Goal: Obtain resource: Obtain resource

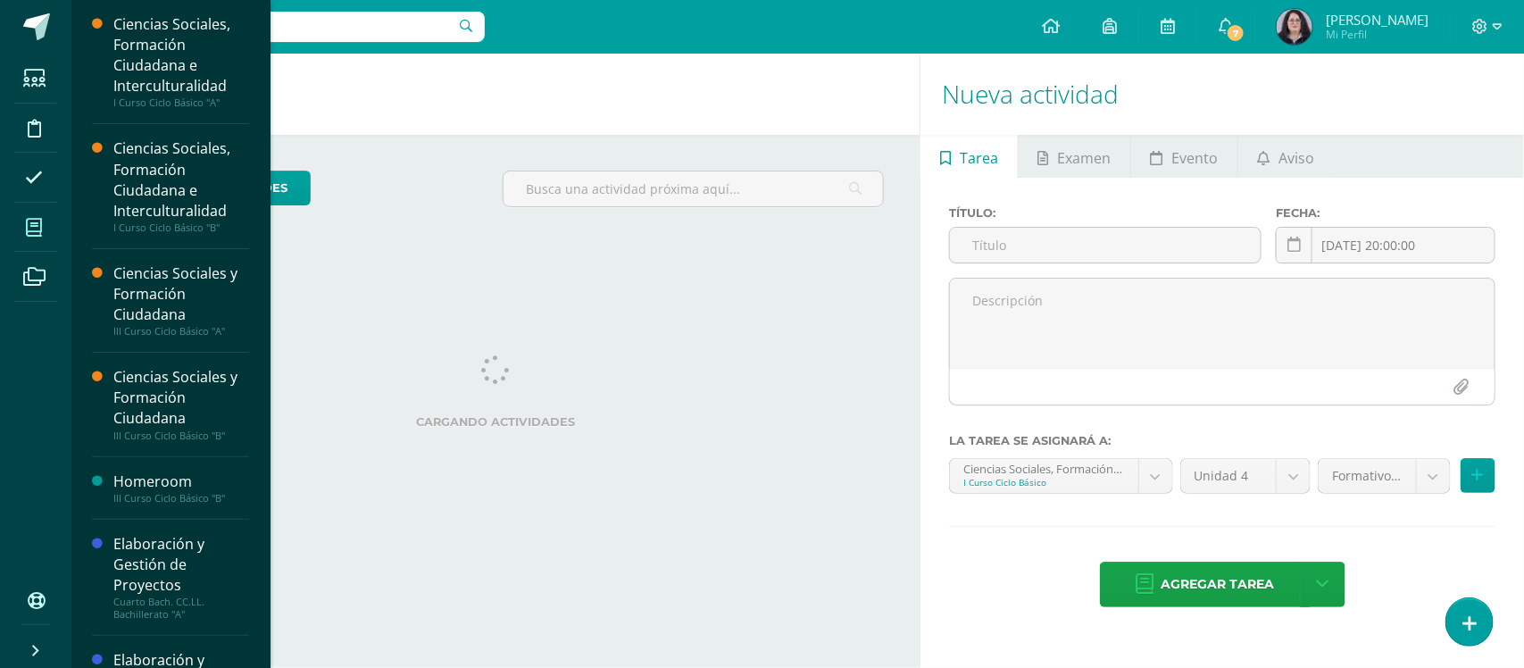
click at [23, 228] on span at bounding box center [34, 227] width 40 height 40
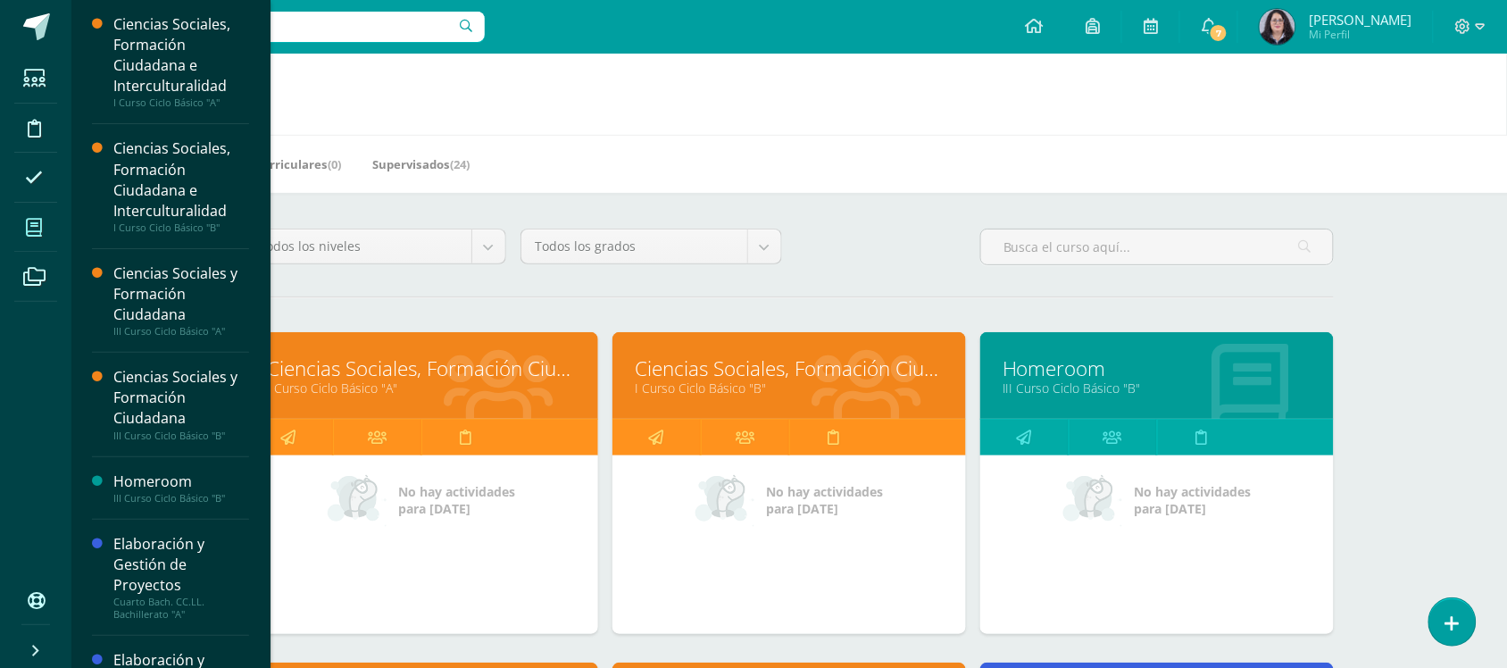
click at [458, 360] on link "Ciencias Sociales, Formación Ciudadana e Interculturalidad" at bounding box center [421, 368] width 309 height 28
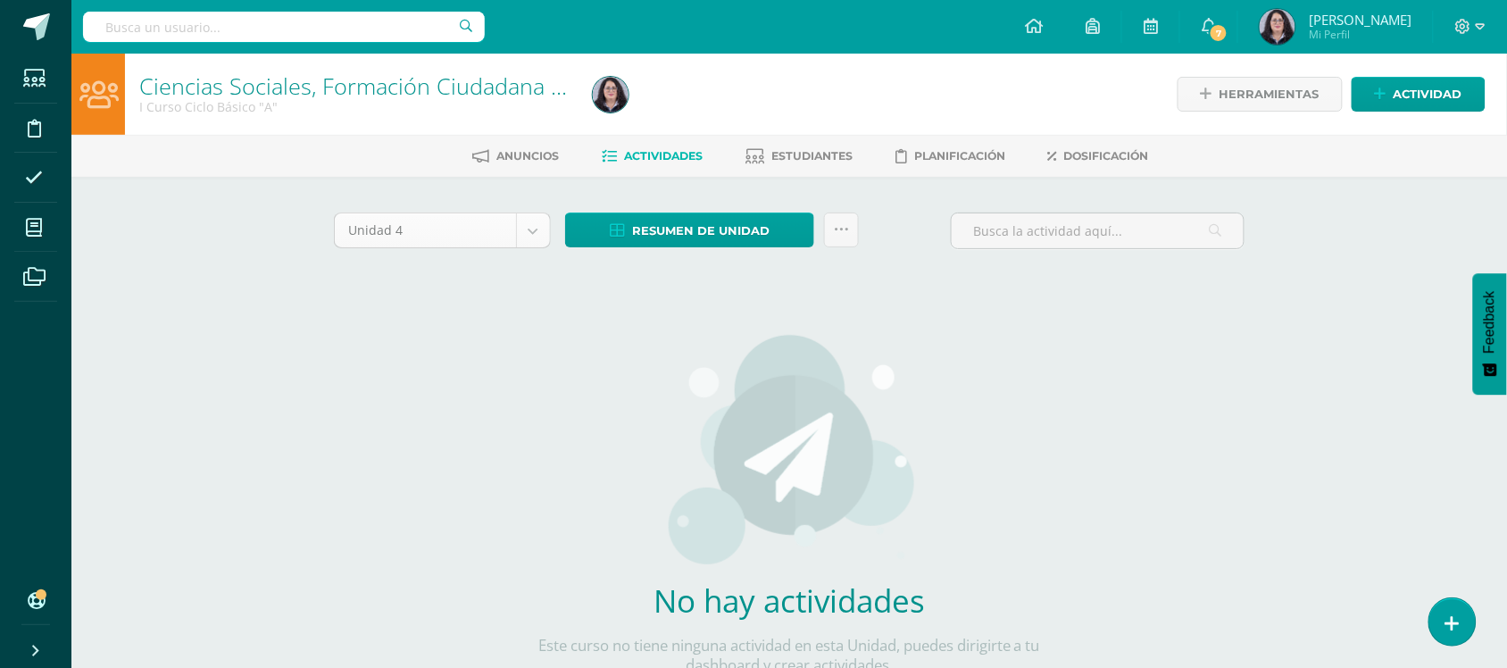
click at [531, 233] on body "Estudiantes Disciplina Asistencia Mis cursos Archivos Soporte Ayuda Reportar un…" at bounding box center [753, 383] width 1507 height 767
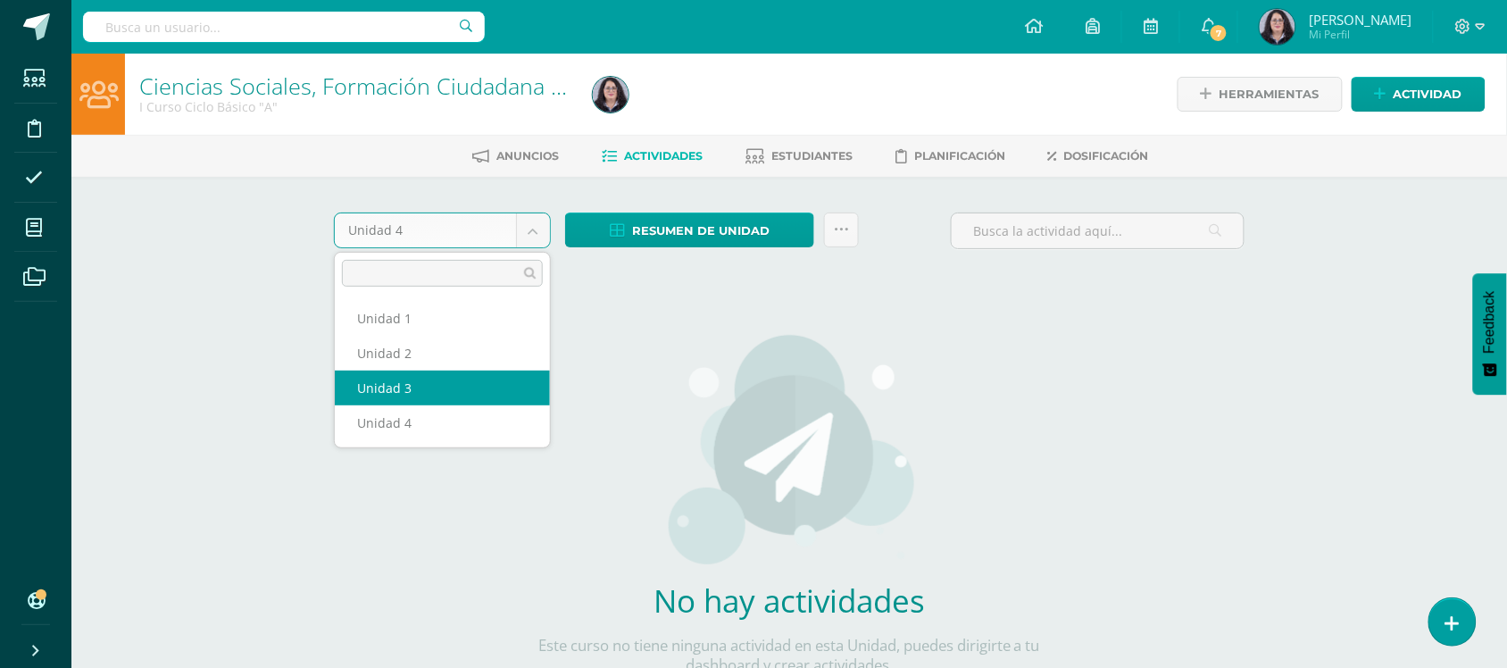
select select "Unidad 3"
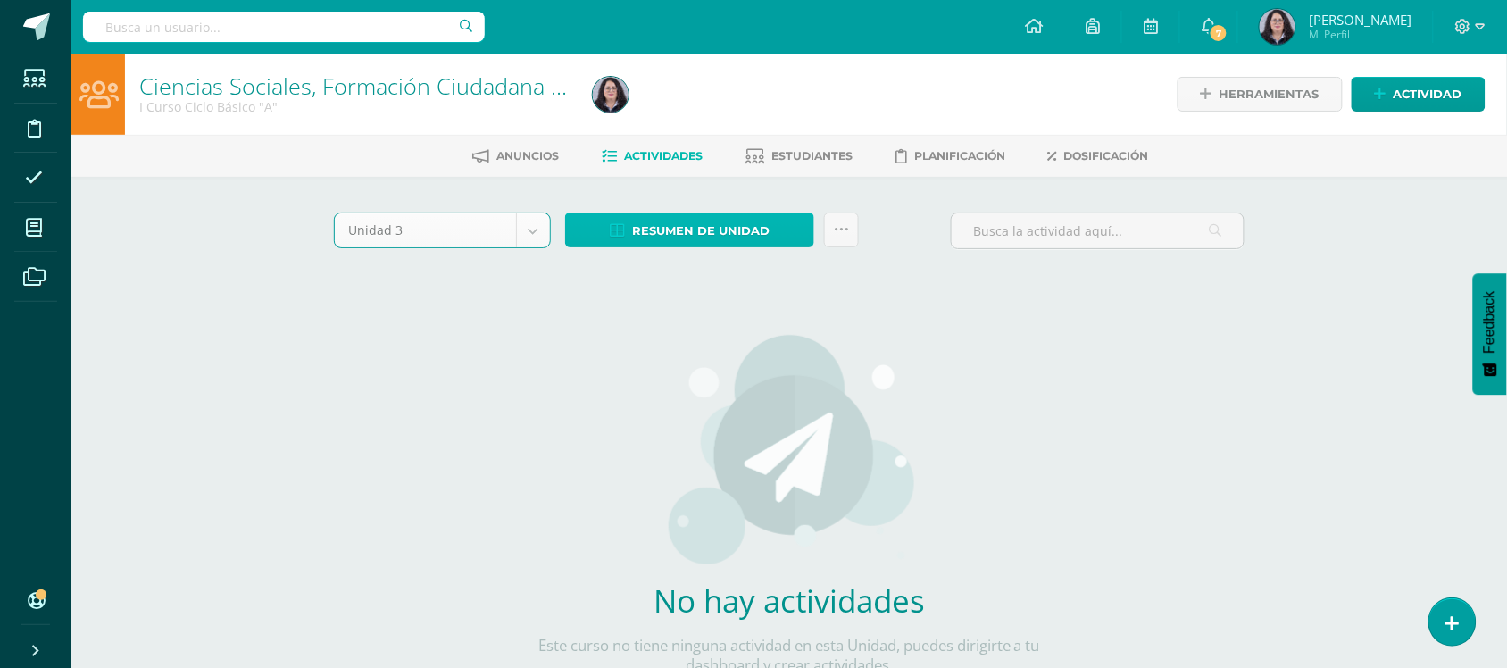
click at [663, 234] on span "Resumen de unidad" at bounding box center [700, 230] width 137 height 33
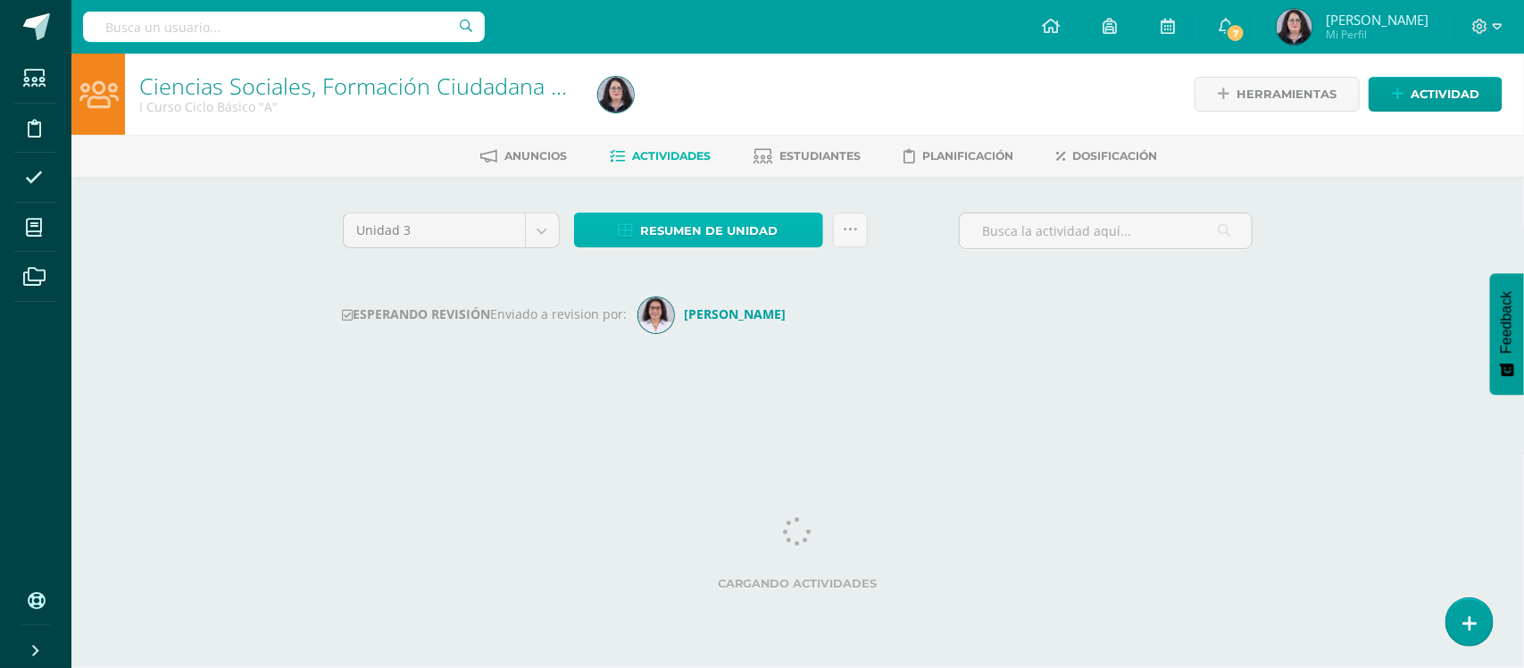
click at [671, 221] on span "Resumen de unidad" at bounding box center [709, 230] width 137 height 33
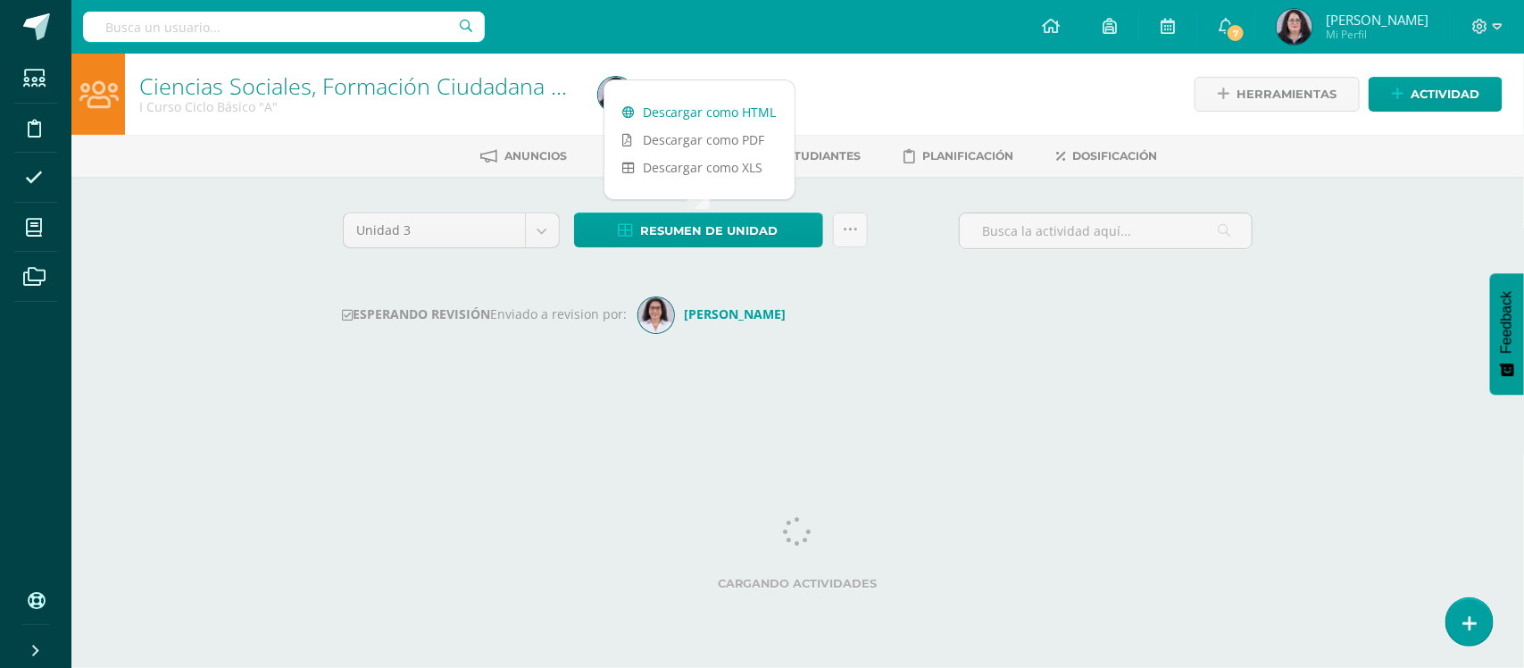
click at [656, 116] on div at bounding box center [824, 94] width 466 height 81
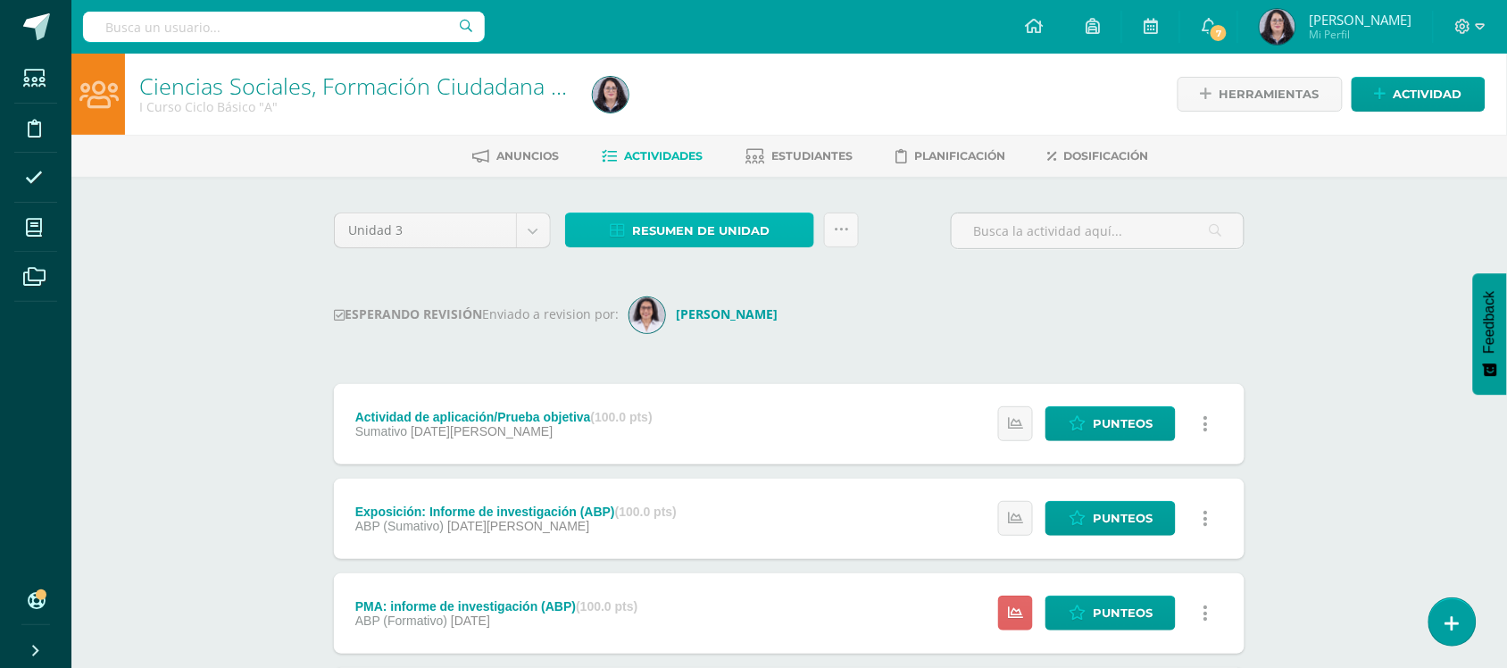
click at [697, 230] on span "Resumen de unidad" at bounding box center [700, 230] width 137 height 33
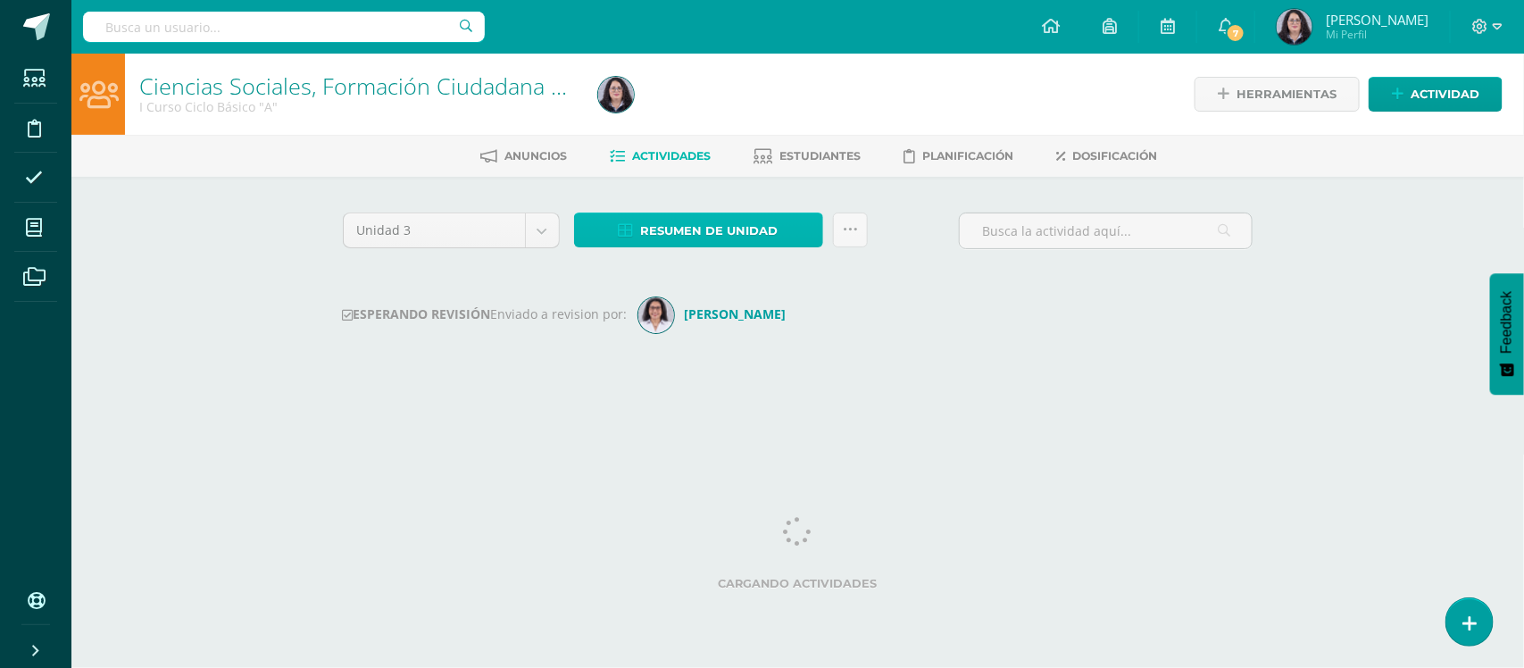
click at [693, 220] on span "Resumen de unidad" at bounding box center [709, 230] width 137 height 33
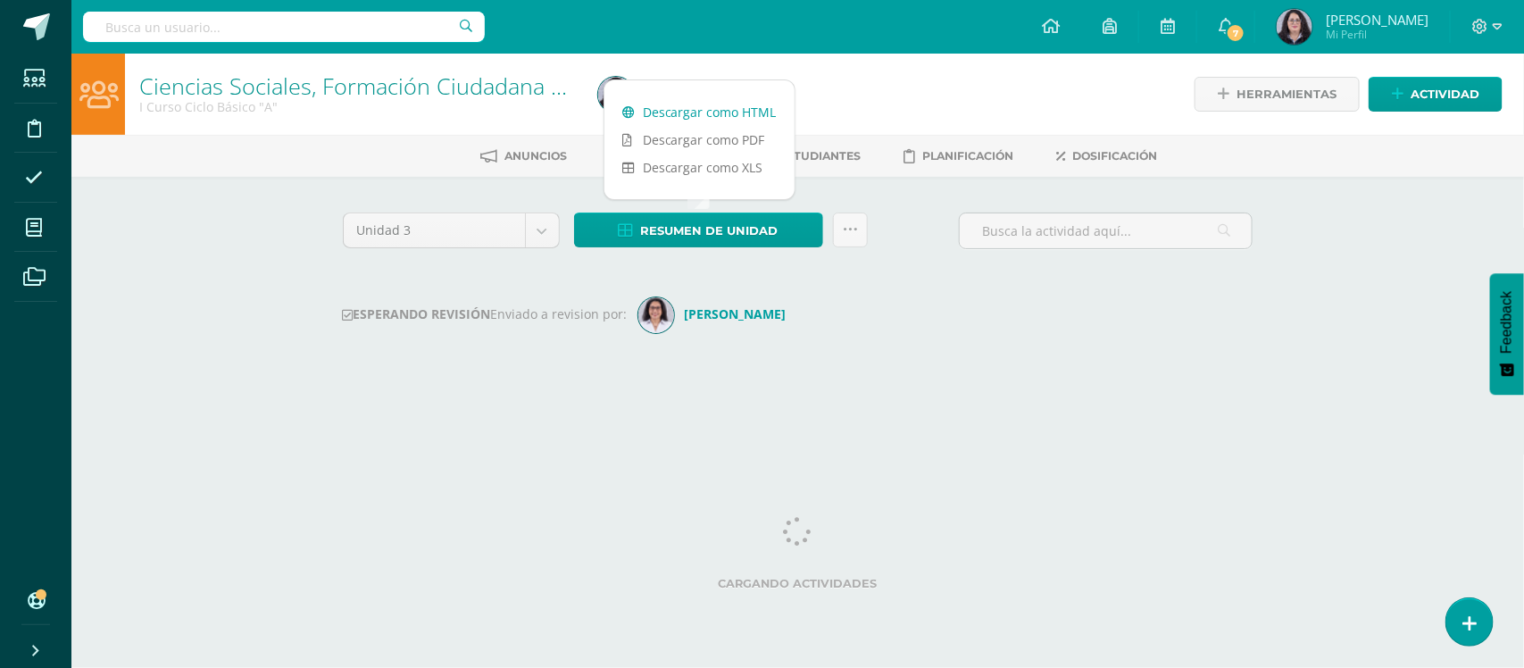
click at [650, 116] on link "Descargar como HTML" at bounding box center [699, 112] width 190 height 28
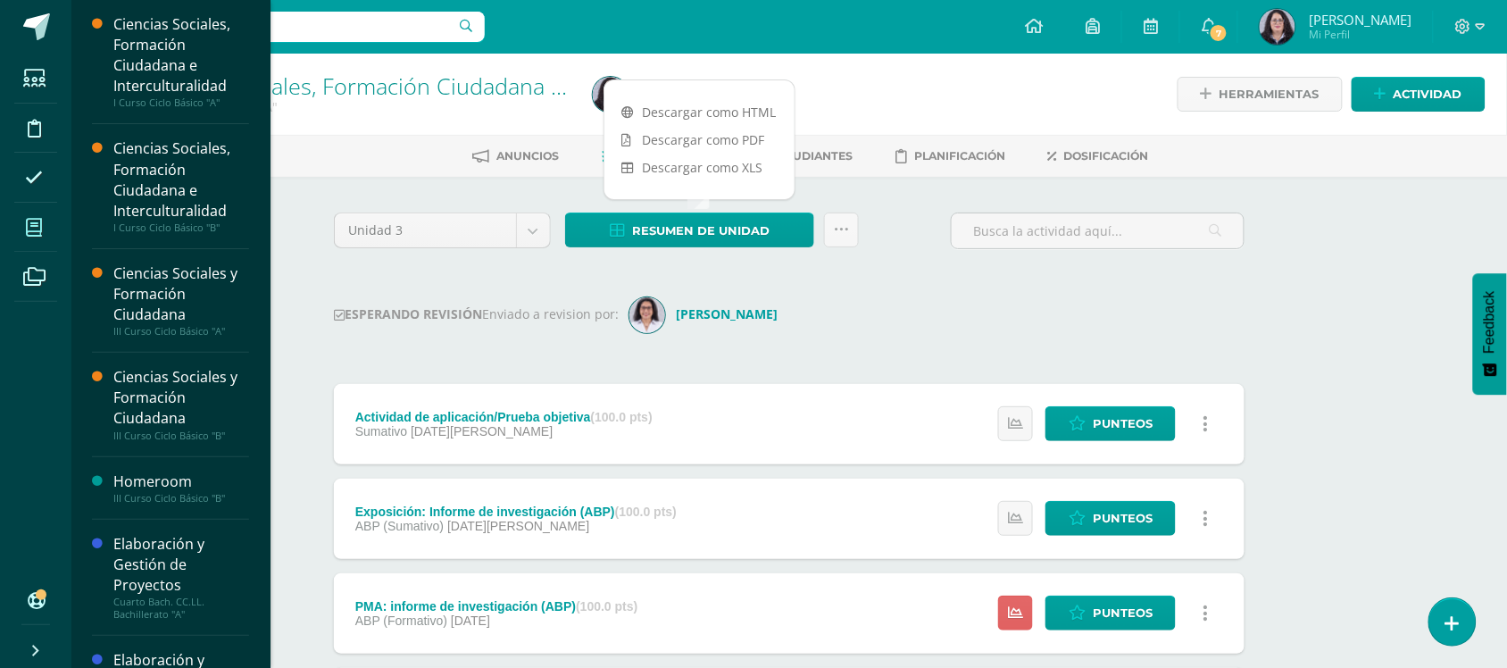
click at [14, 238] on span at bounding box center [34, 227] width 40 height 40
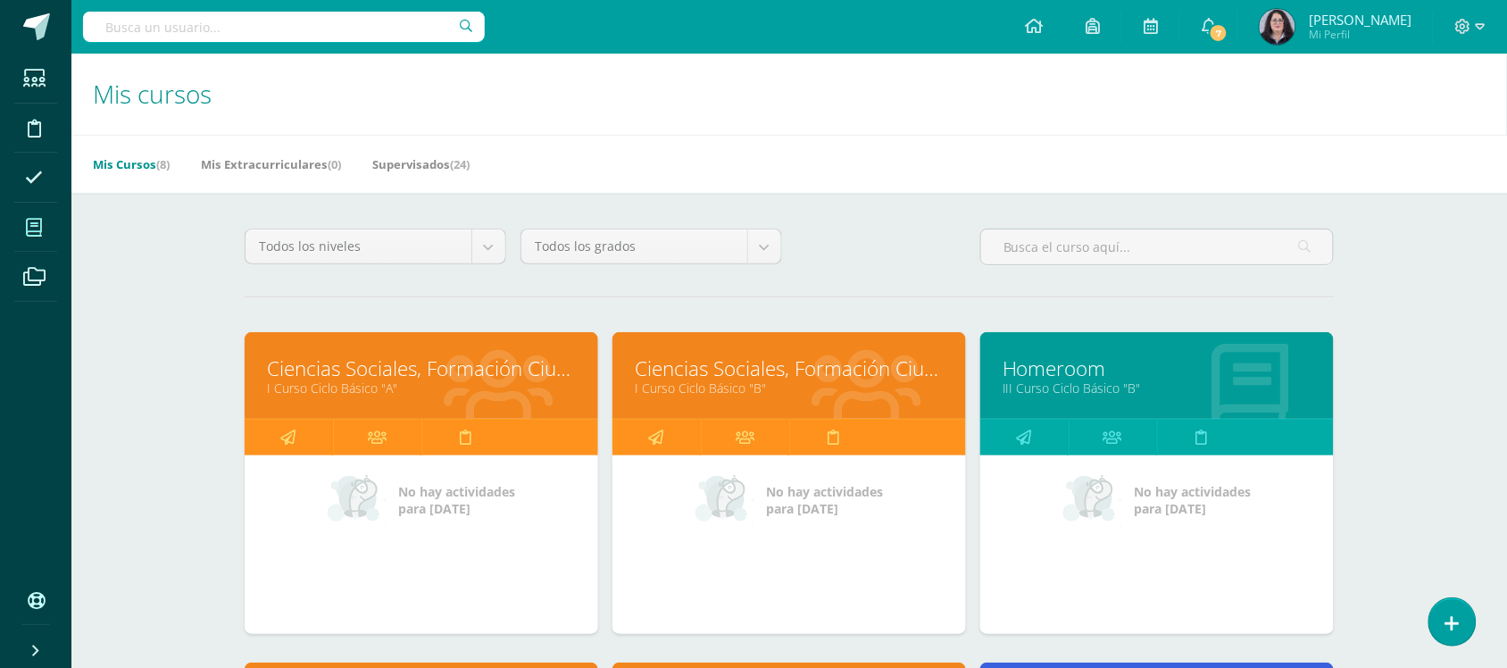
click at [804, 367] on link "Ciencias Sociales, Formación Ciudadana e Interculturalidad" at bounding box center [789, 368] width 309 height 28
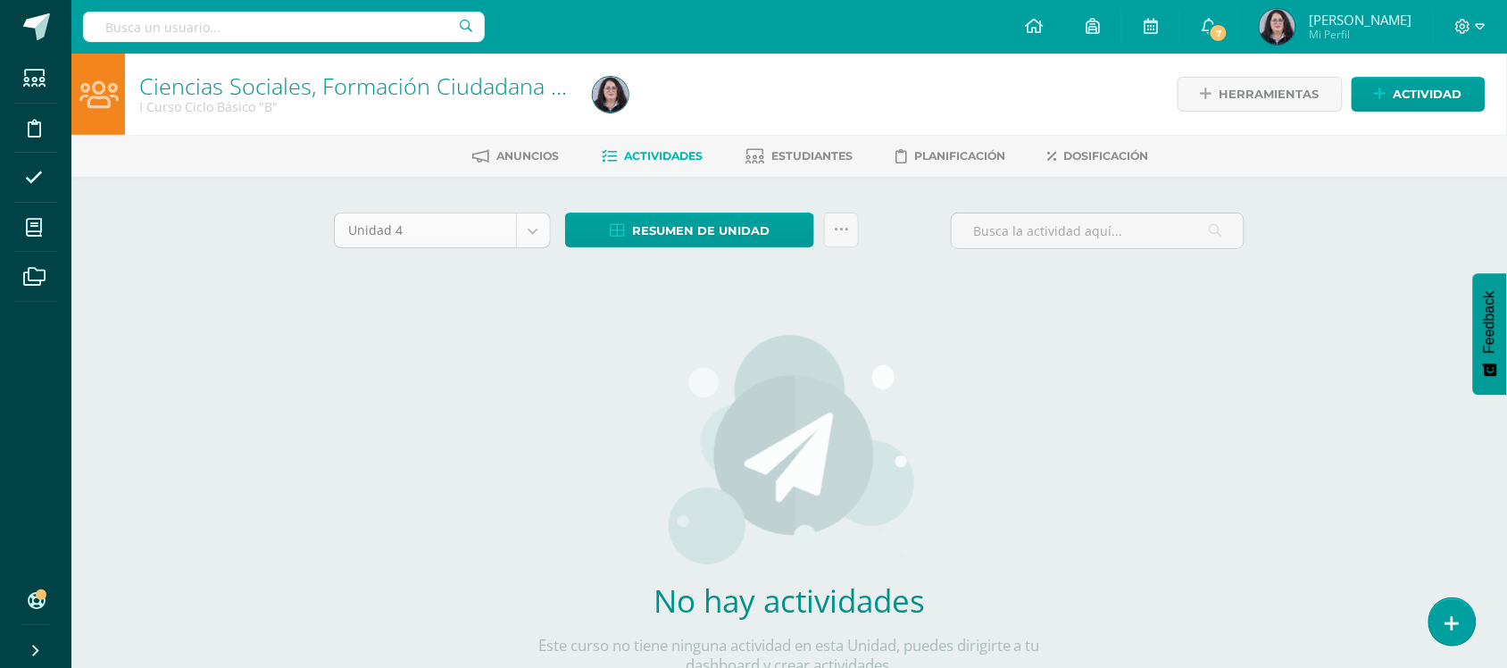
click at [536, 238] on body "Estudiantes Disciplina Asistencia Mis cursos Archivos Soporte Ayuda Reportar un…" at bounding box center [753, 383] width 1507 height 767
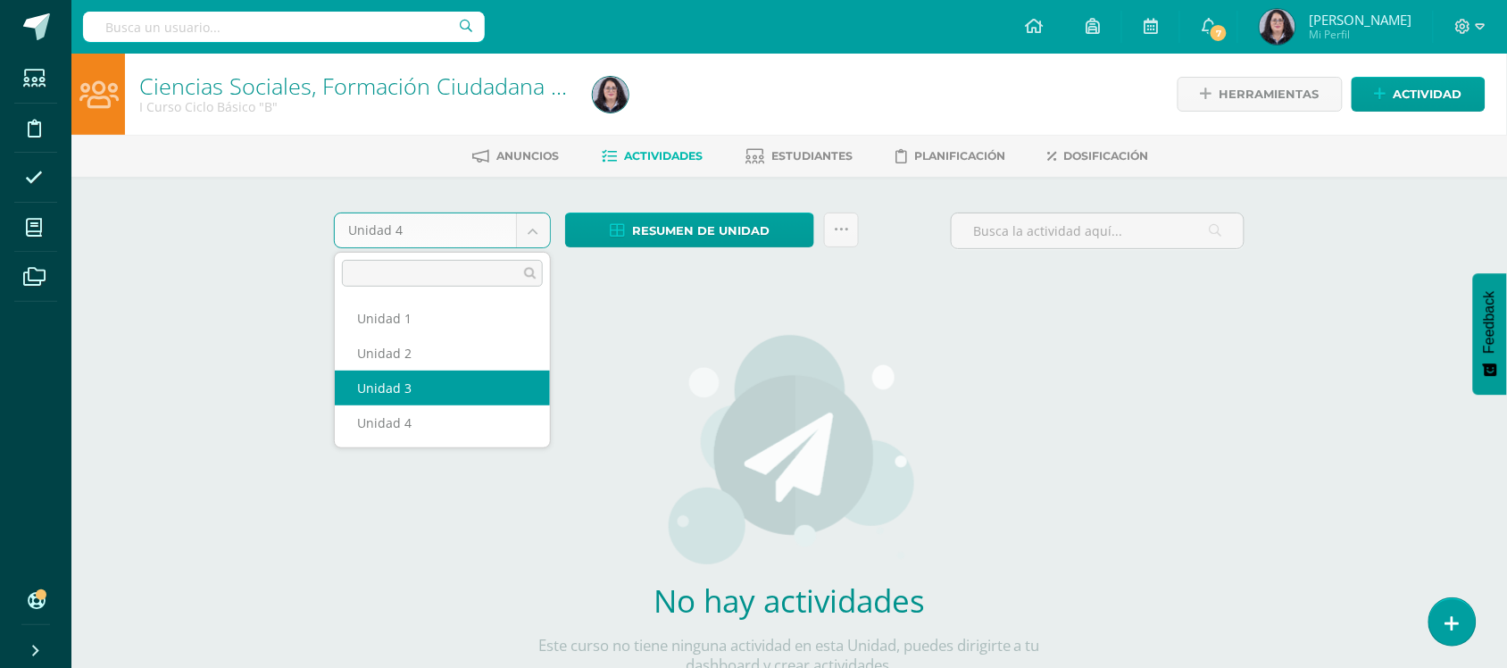
select select "Unidad 3"
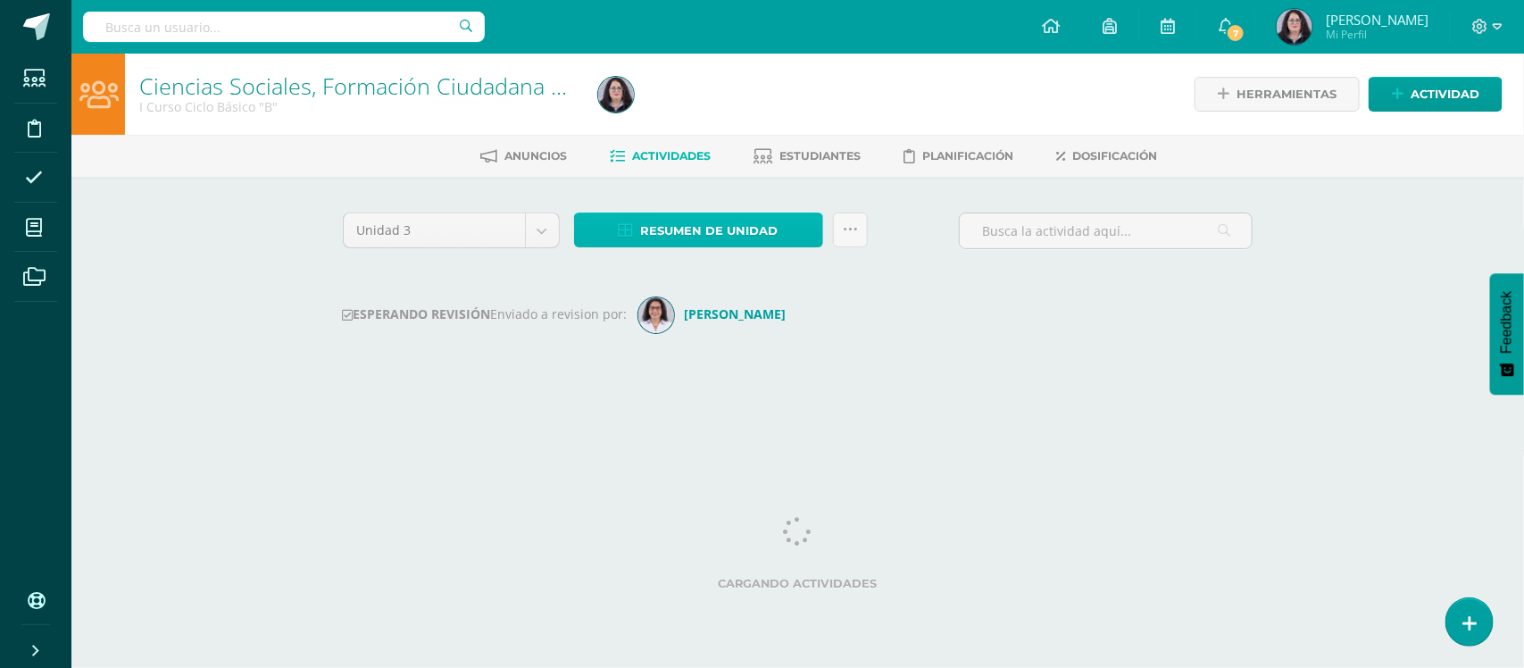
click at [667, 221] on span "Resumen de unidad" at bounding box center [709, 230] width 137 height 33
click at [679, 237] on span "Resumen de unidad" at bounding box center [709, 230] width 137 height 33
click at [751, 230] on span "Resumen de unidad" at bounding box center [709, 230] width 137 height 33
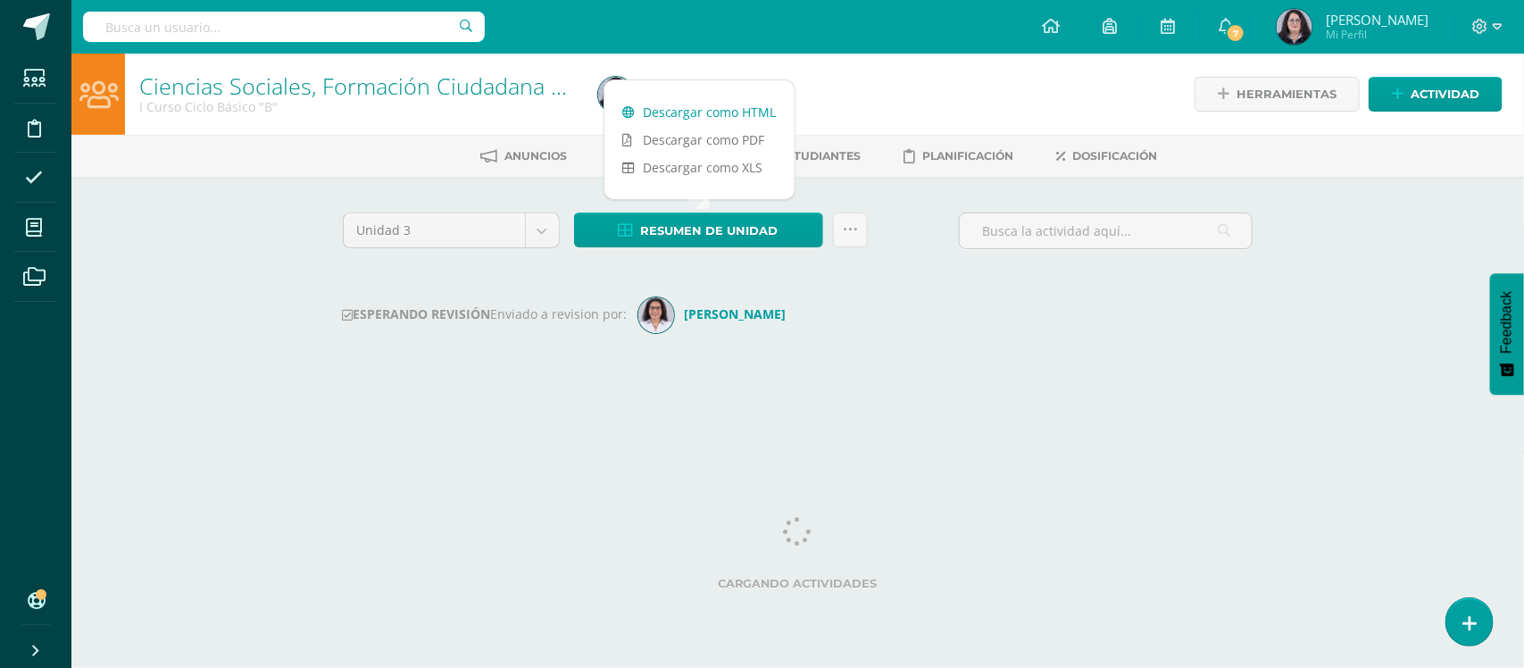
click at [690, 110] on link "Descargar como HTML" at bounding box center [699, 112] width 190 height 28
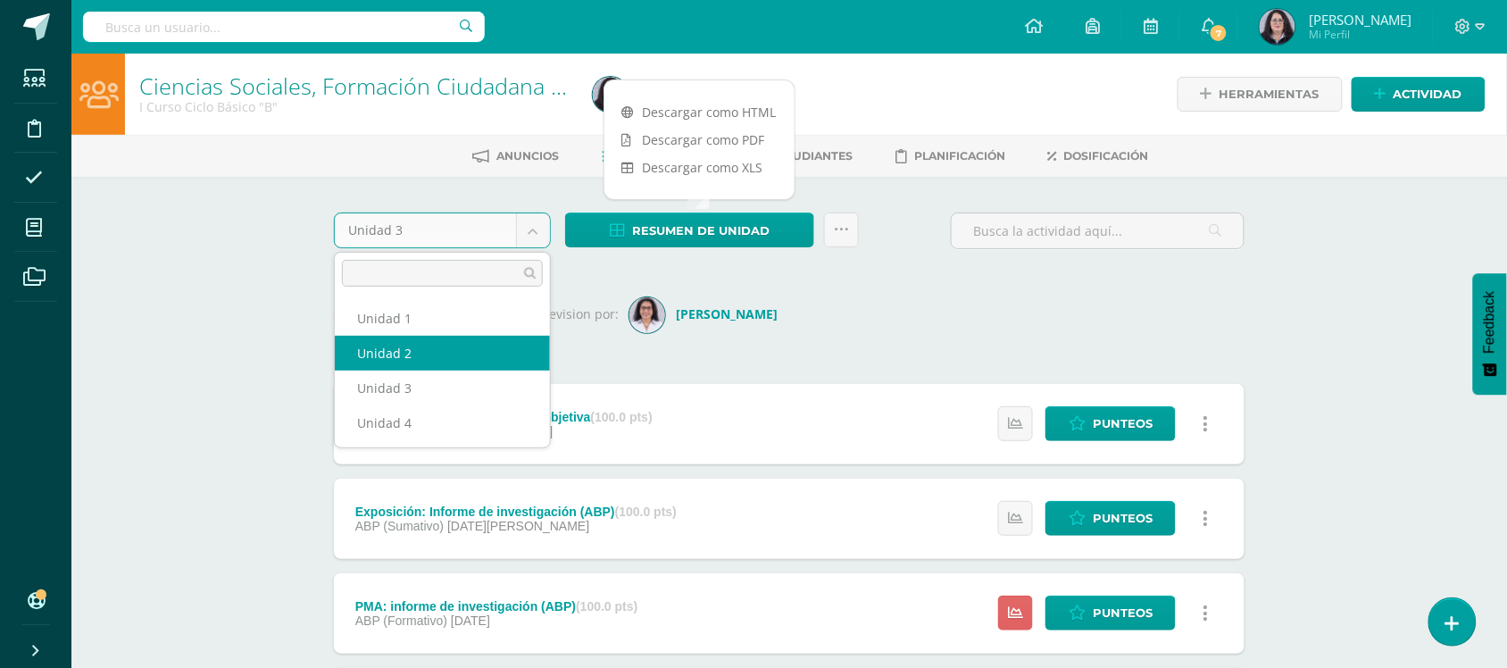
select select "Unidad 2"
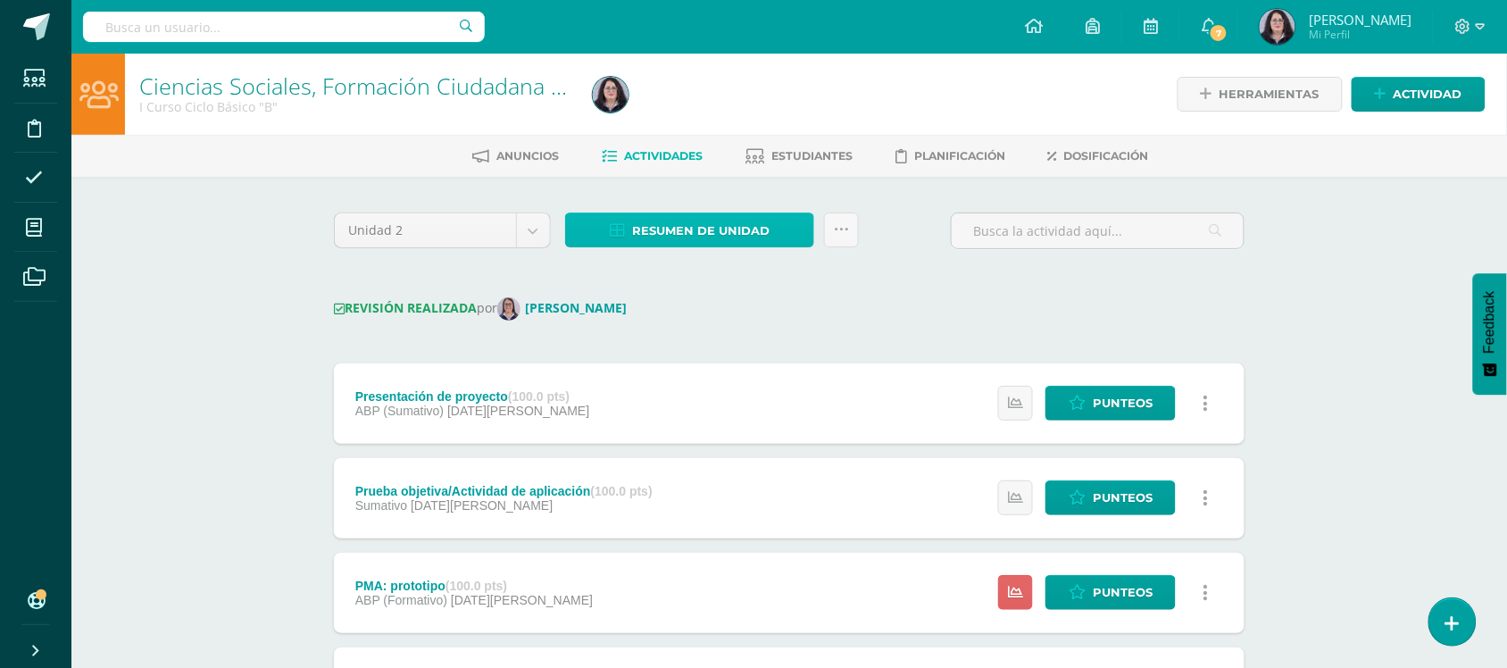
click at [685, 235] on span "Resumen de unidad" at bounding box center [700, 230] width 137 height 33
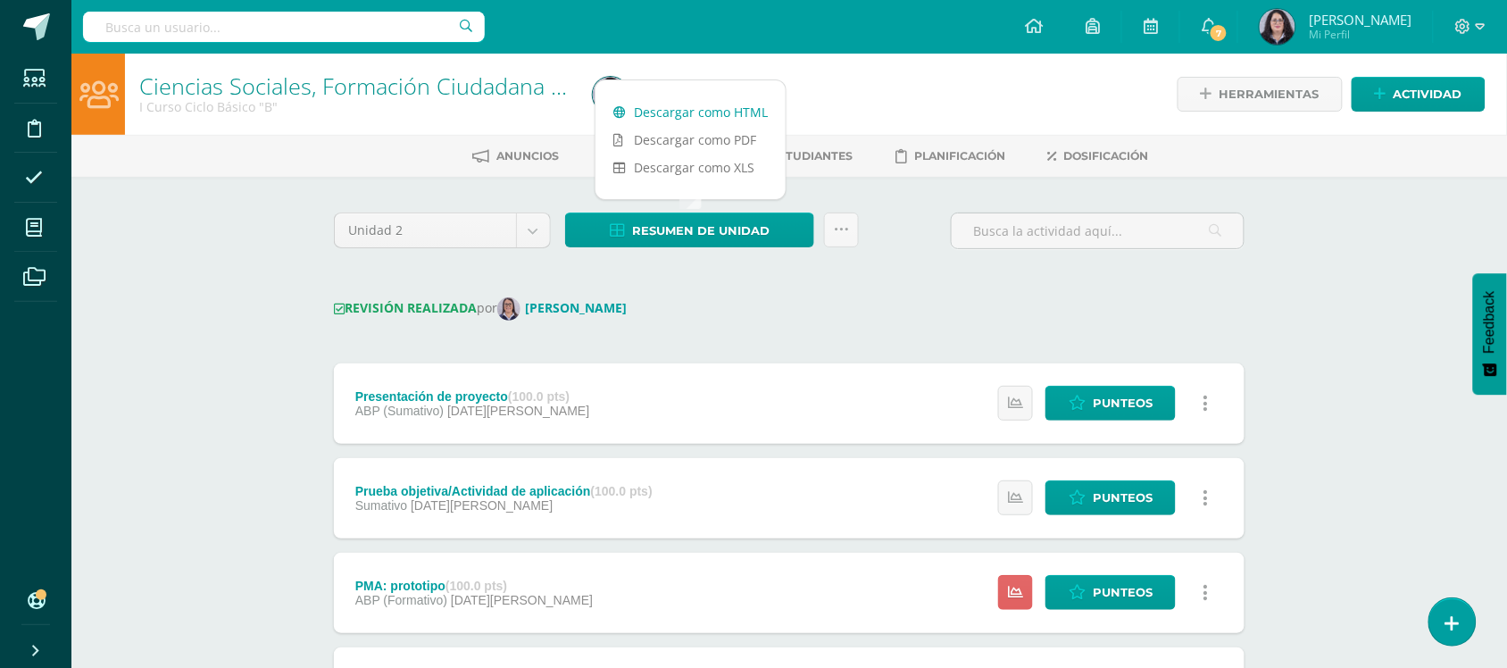
click at [679, 104] on link "Descargar como HTML" at bounding box center [691, 112] width 190 height 28
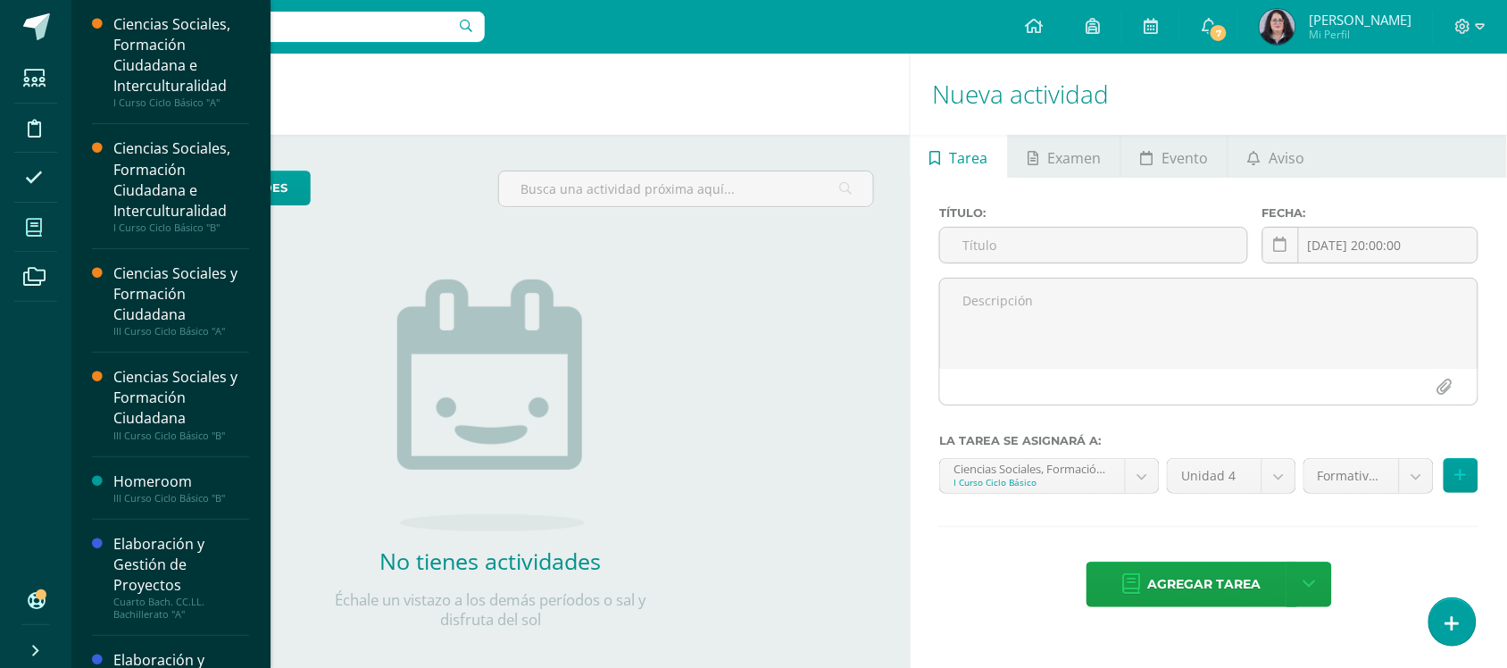
click at [32, 246] on span at bounding box center [34, 227] width 40 height 40
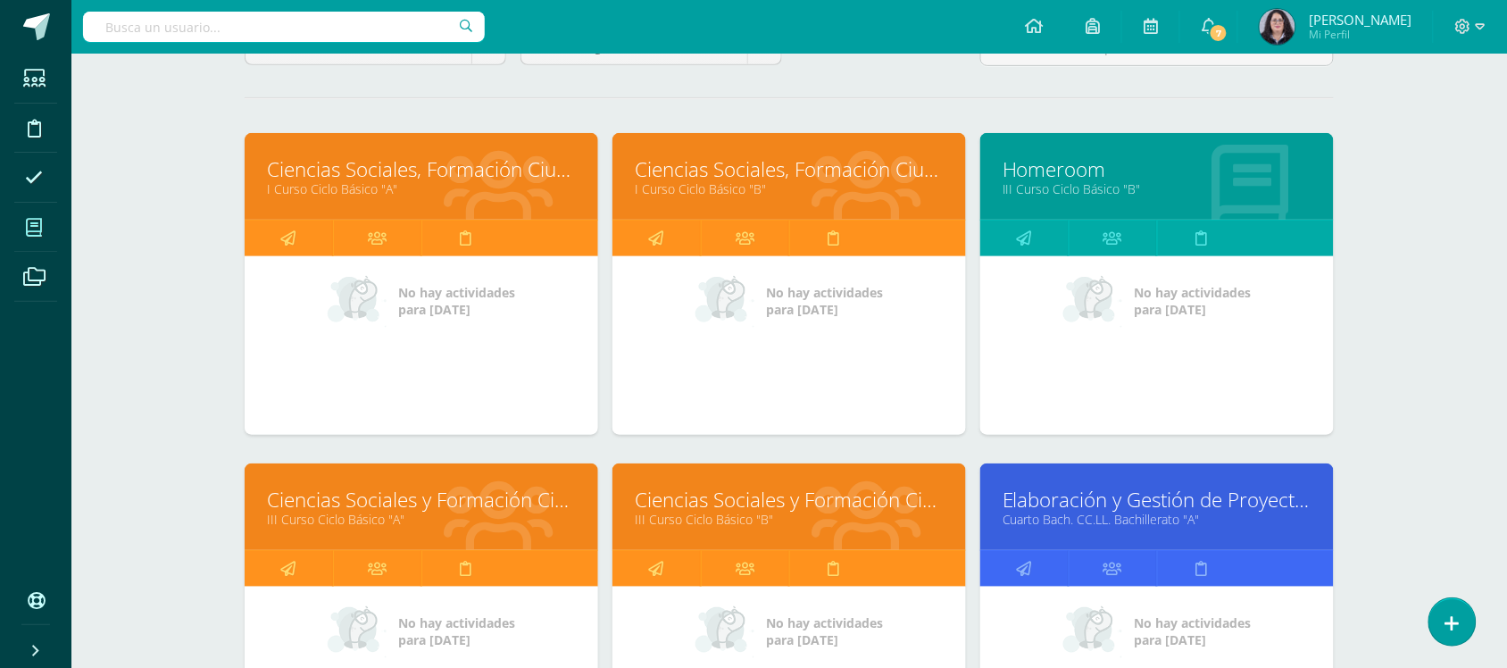
scroll to position [223, 0]
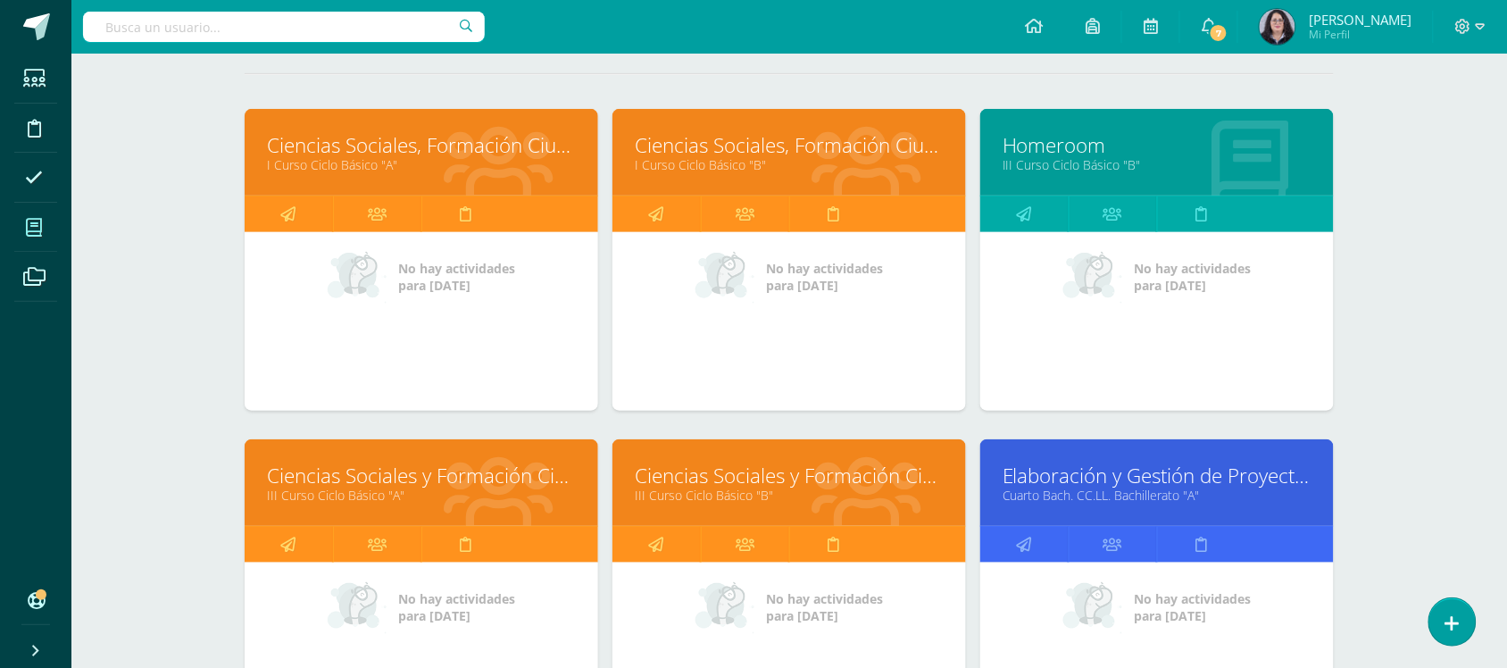
click at [478, 467] on link "Ciencias Sociales y Formación Ciudadana" at bounding box center [421, 476] width 309 height 28
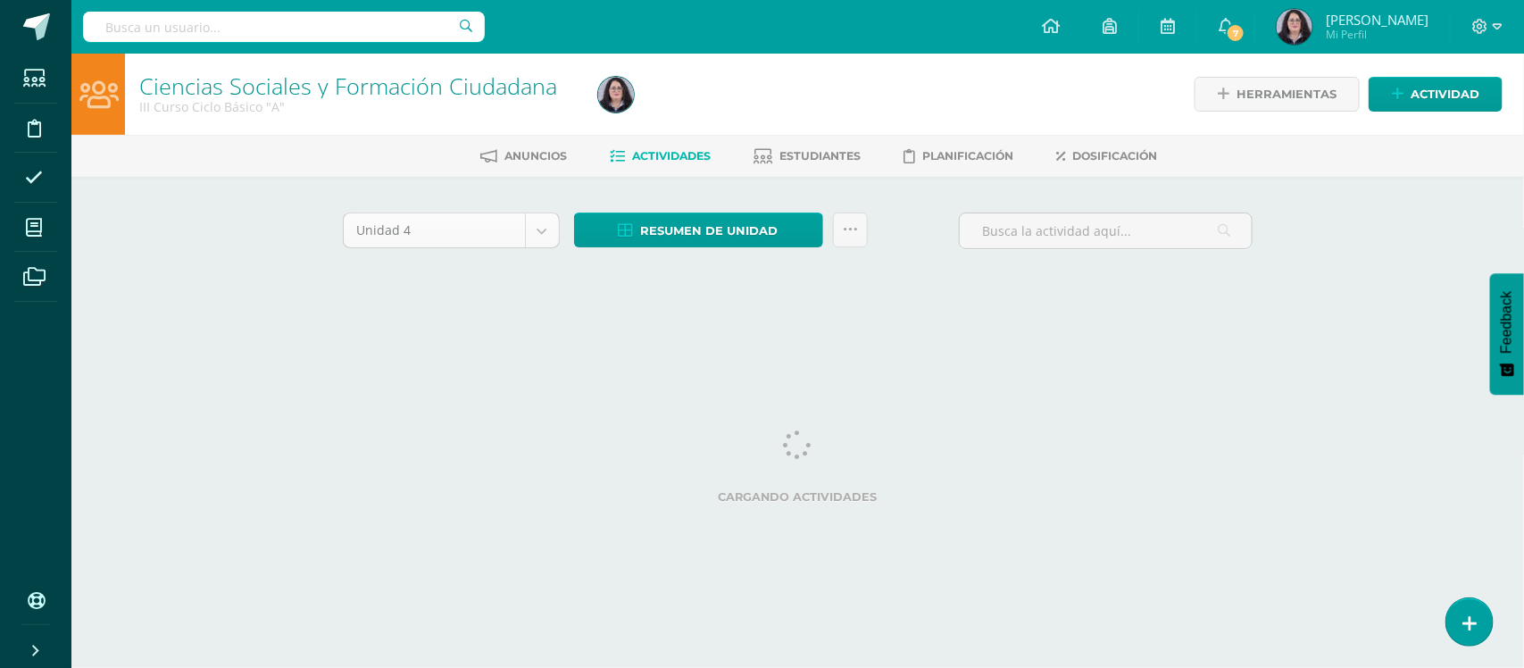
click at [532, 234] on body "Estudiantes Disciplina Asistencia Mis cursos Archivos Soporte Ayuda Reportar un…" at bounding box center [762, 166] width 1524 height 333
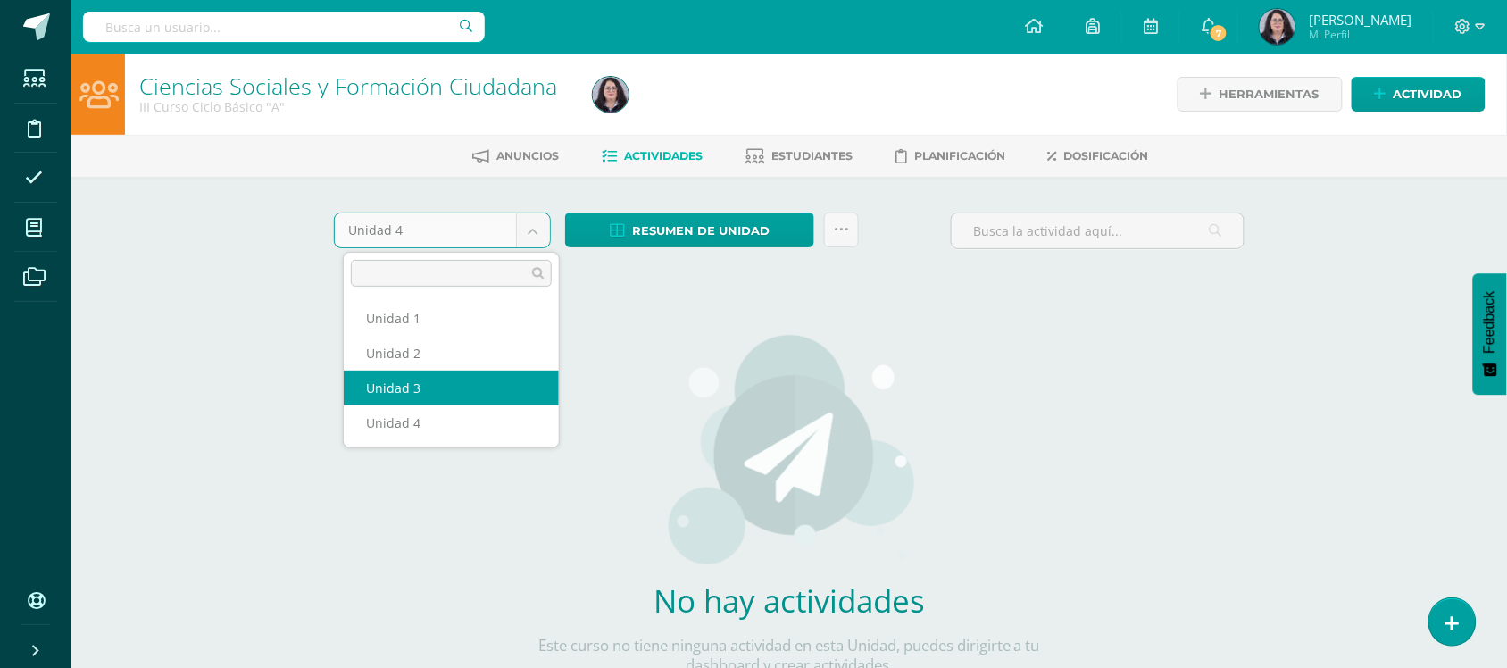
select select "Unidad 3"
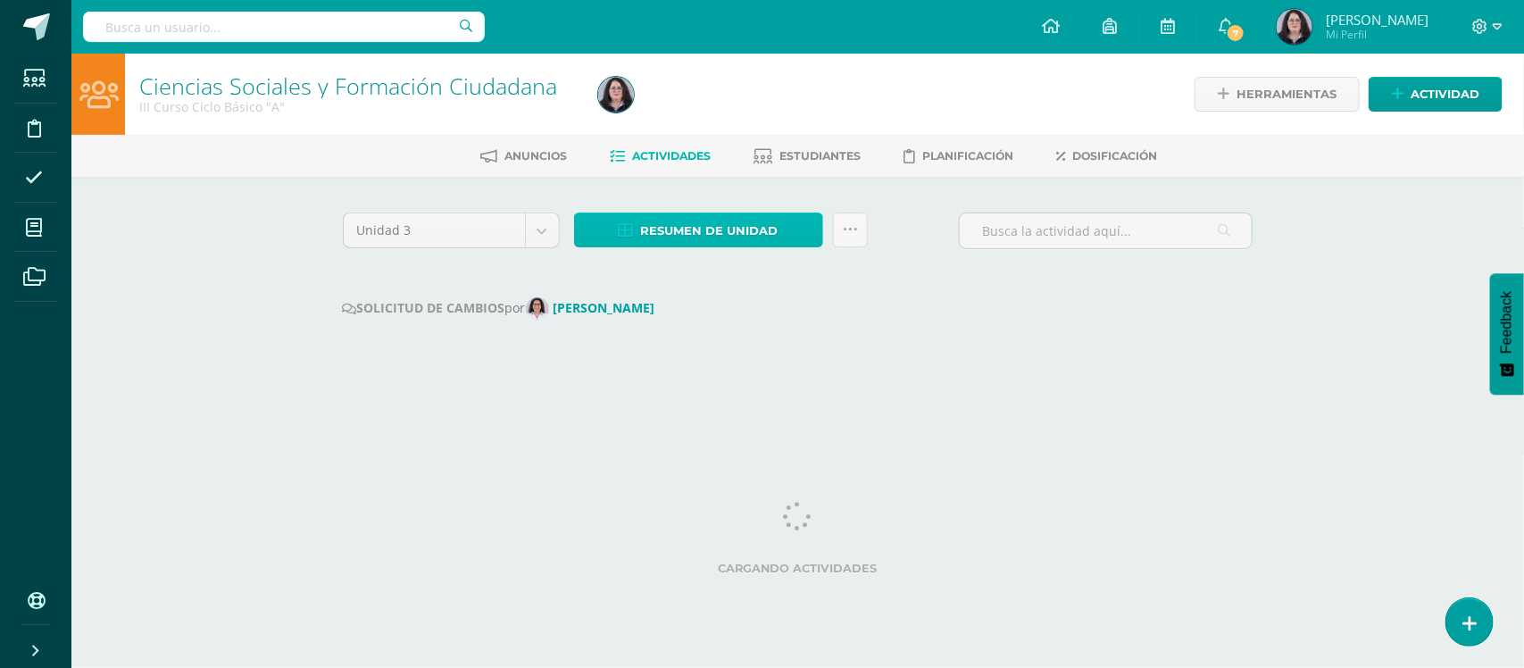
click at [650, 223] on span "Resumen de unidad" at bounding box center [709, 230] width 137 height 33
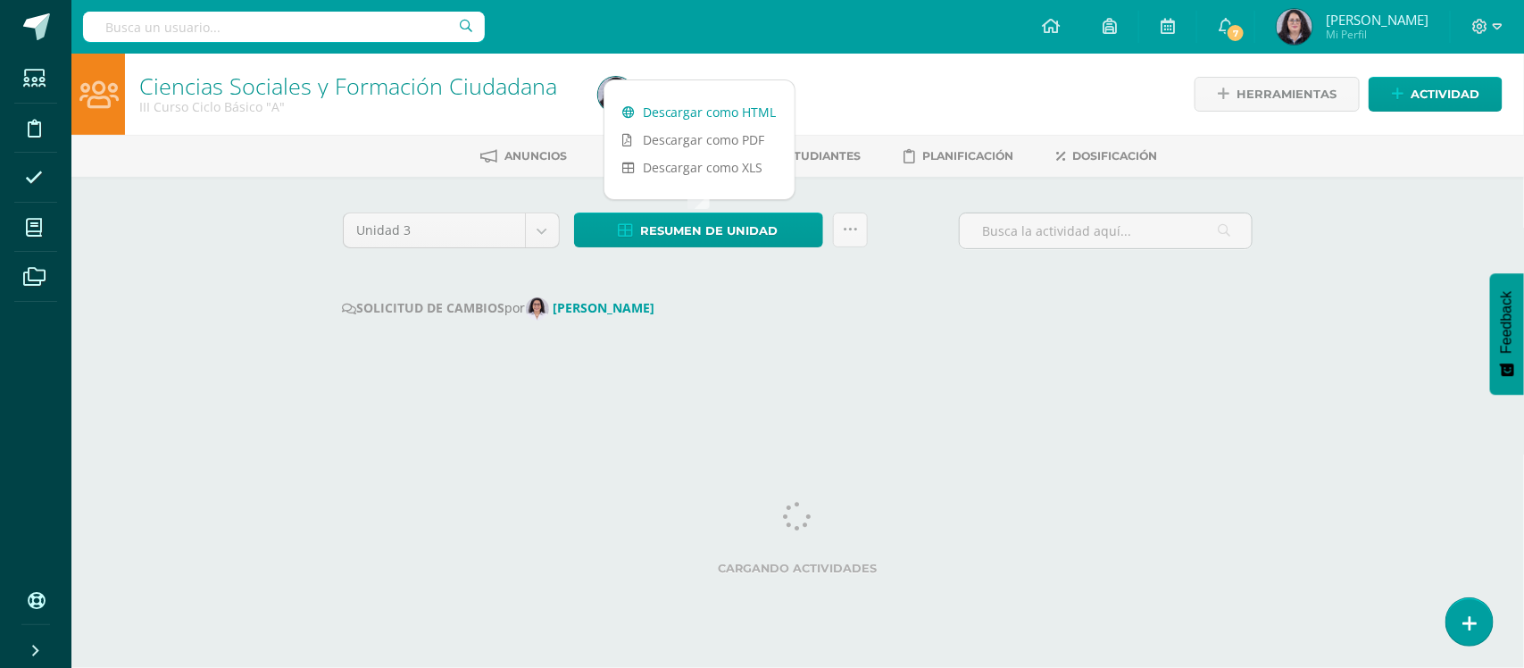
click at [699, 112] on link "Descargar como HTML" at bounding box center [699, 112] width 190 height 28
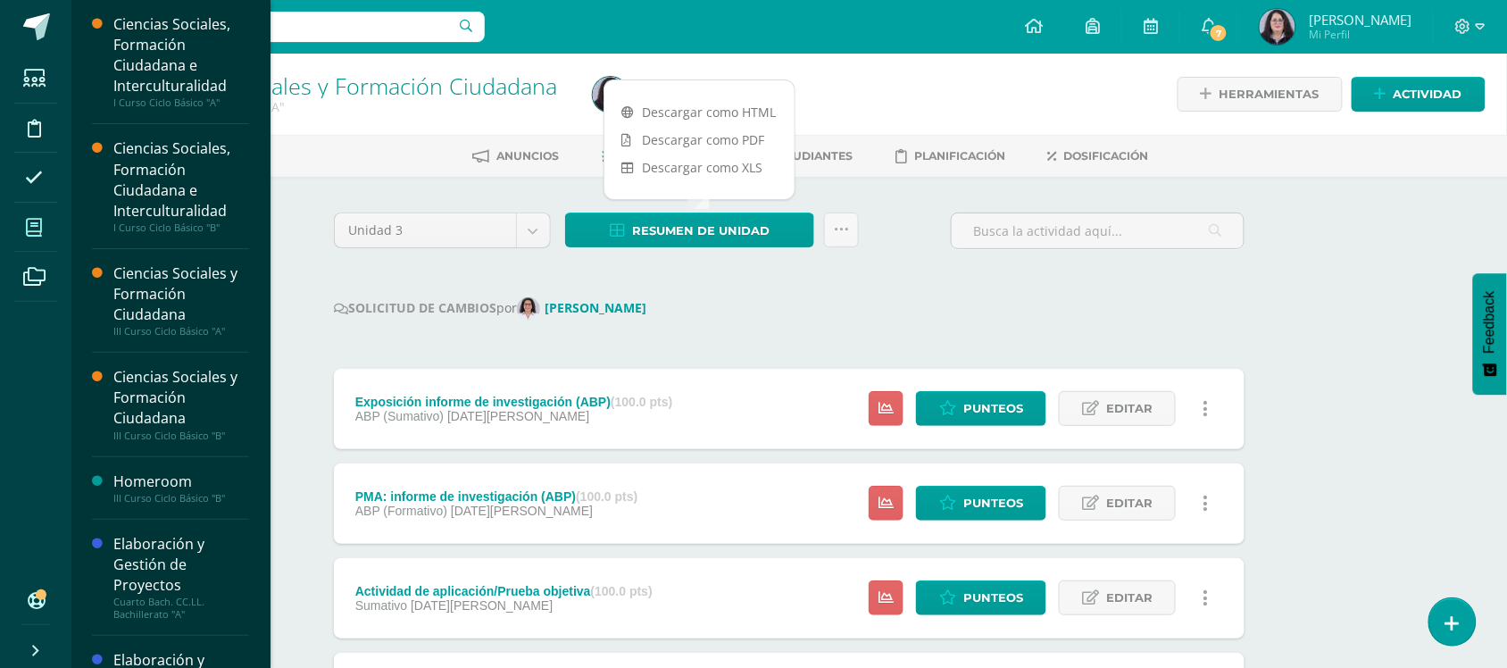
click at [37, 220] on icon at bounding box center [34, 228] width 16 height 18
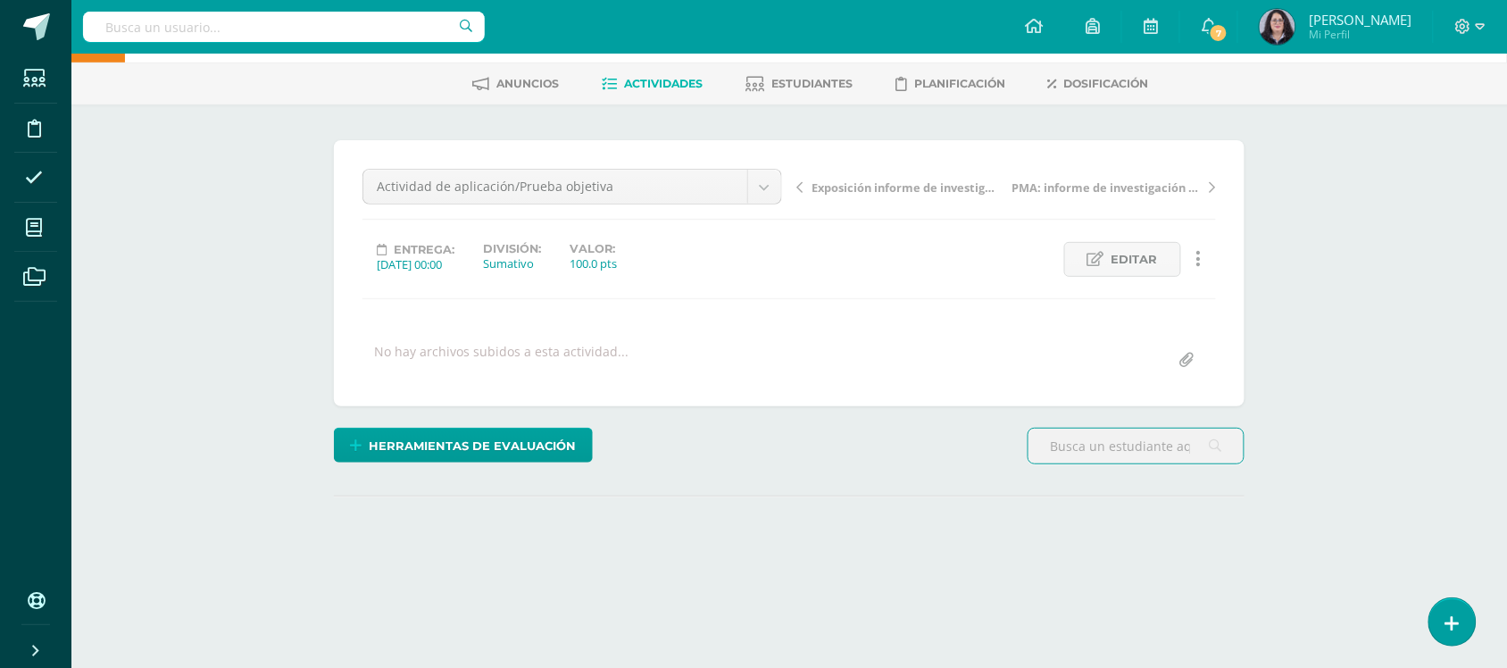
scroll to position [167, 0]
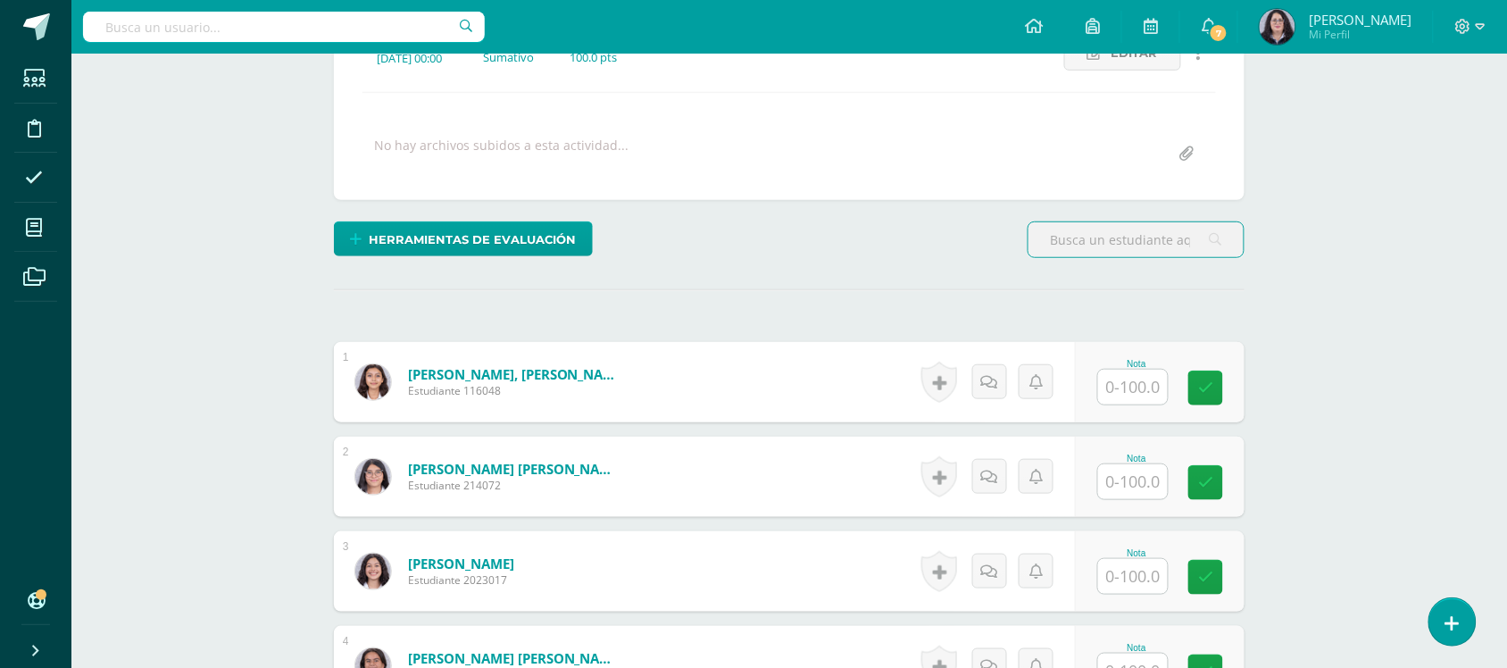
click at [1147, 393] on input "text" at bounding box center [1133, 387] width 70 height 35
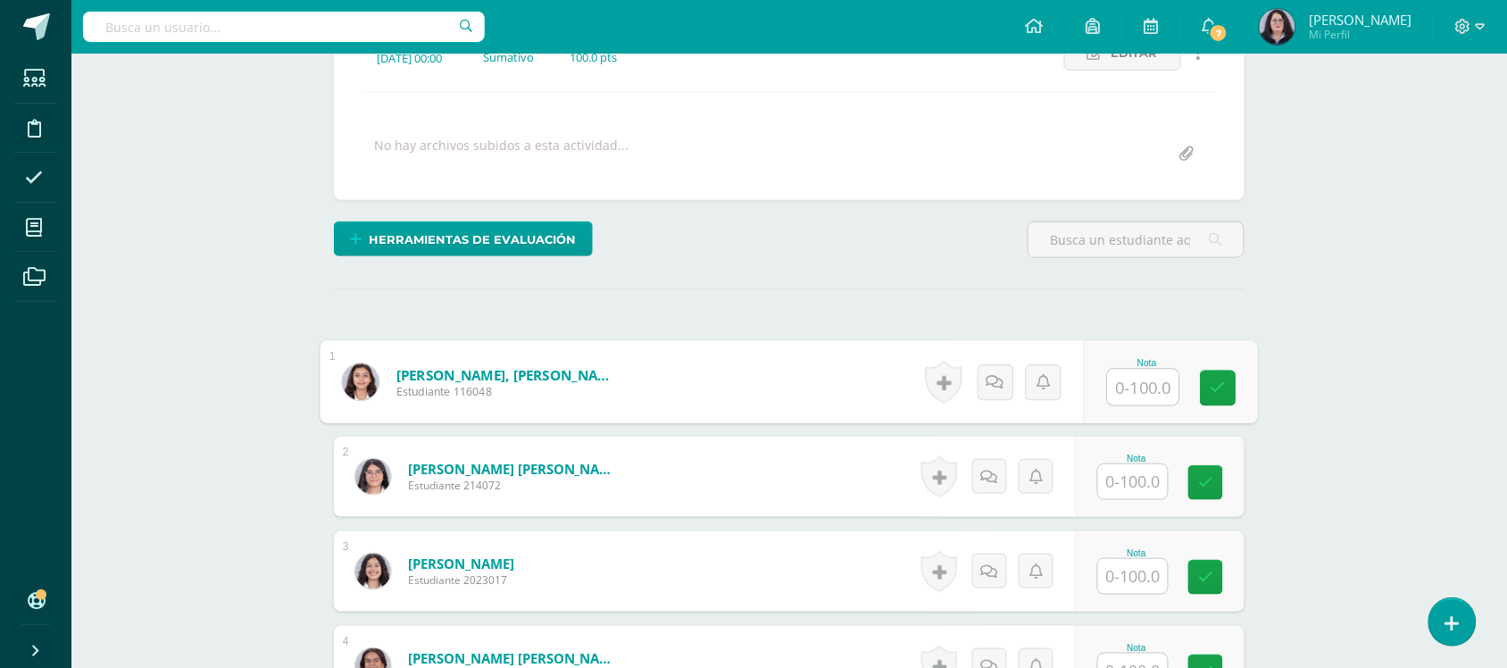
scroll to position [279, 0]
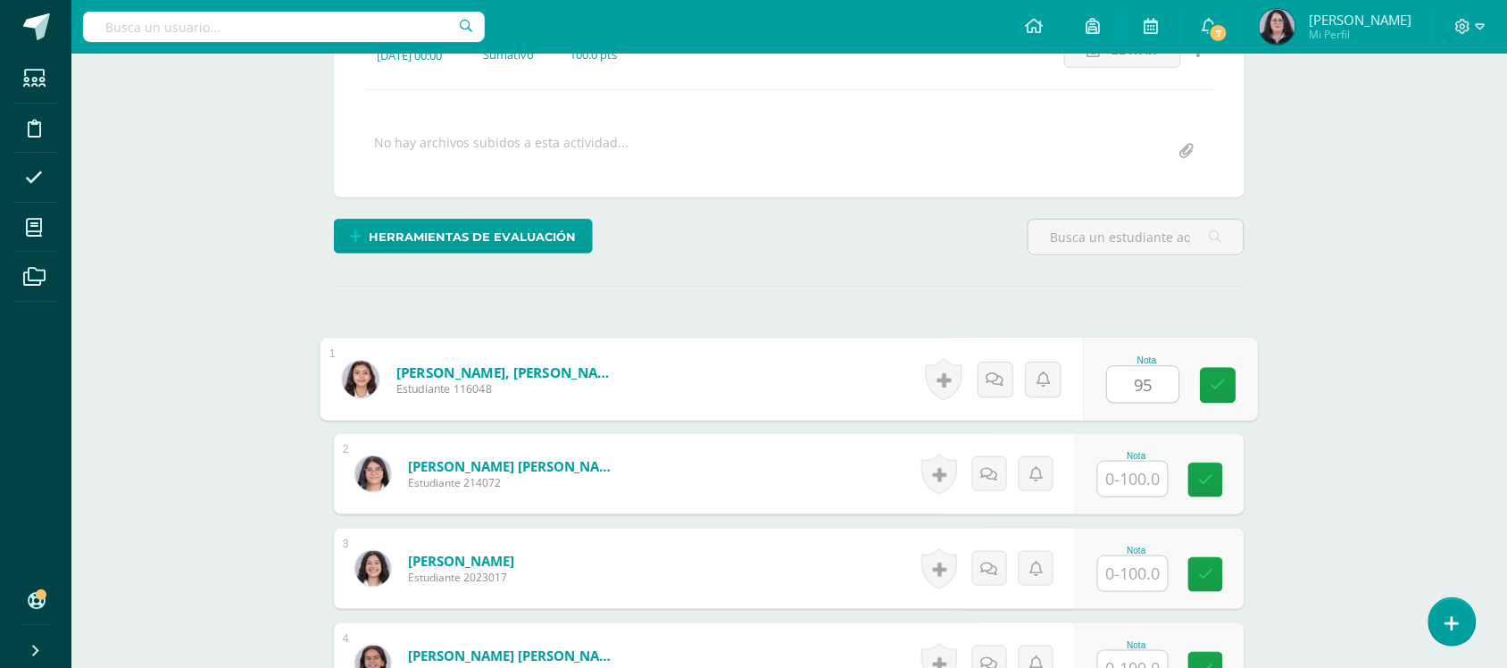
type input "95"
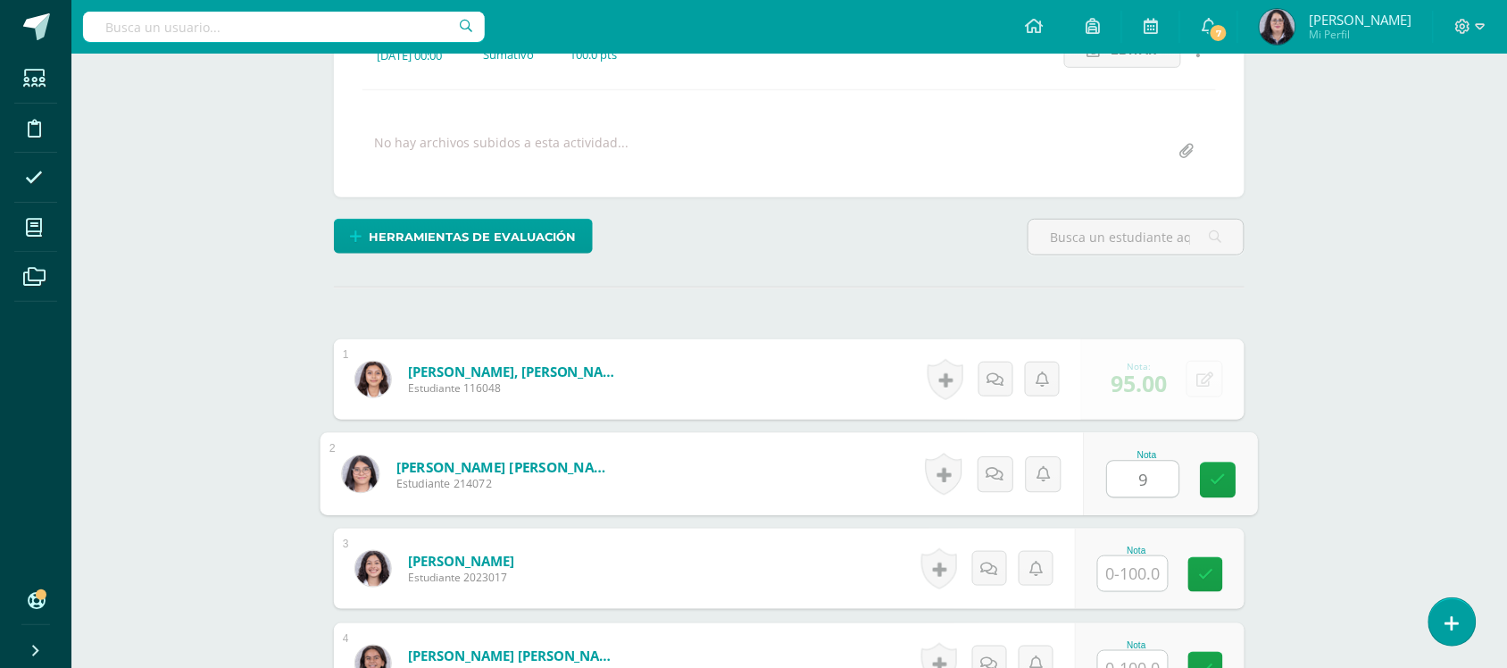
scroll to position [282, 0]
type input "93"
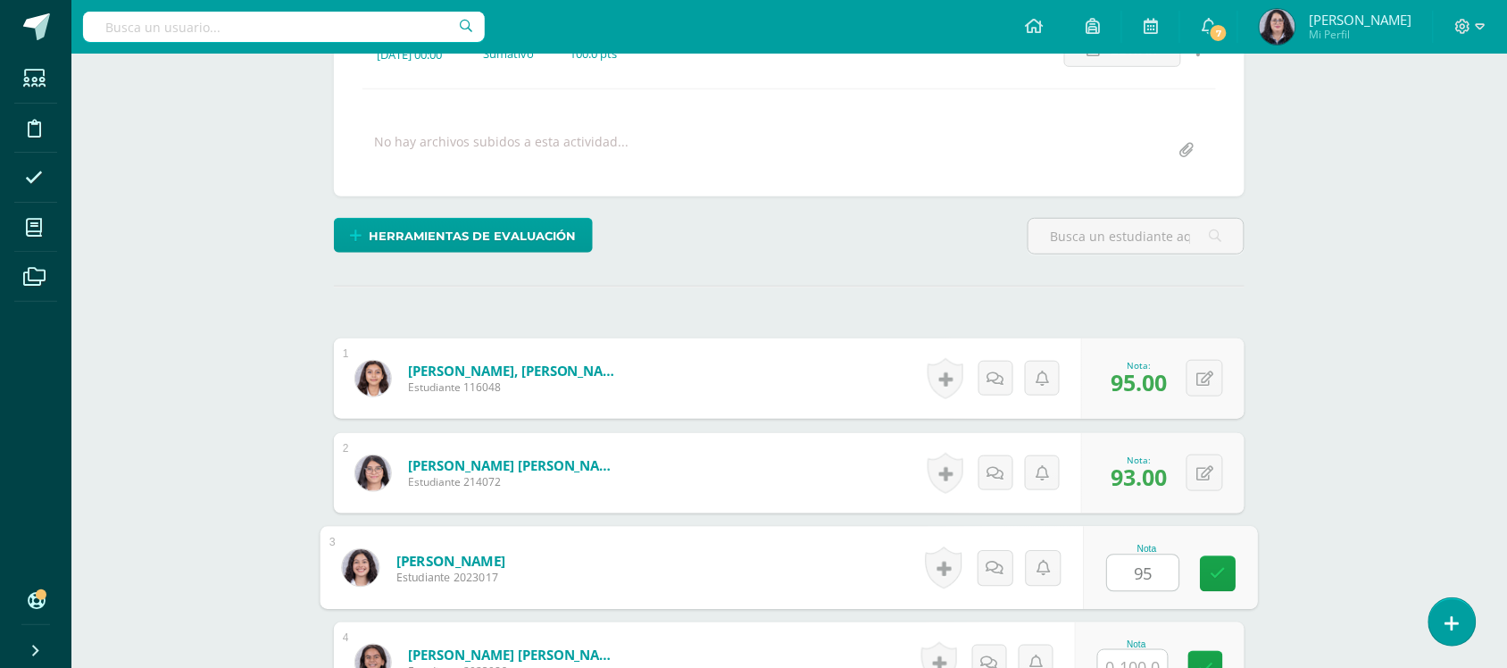
type input "95"
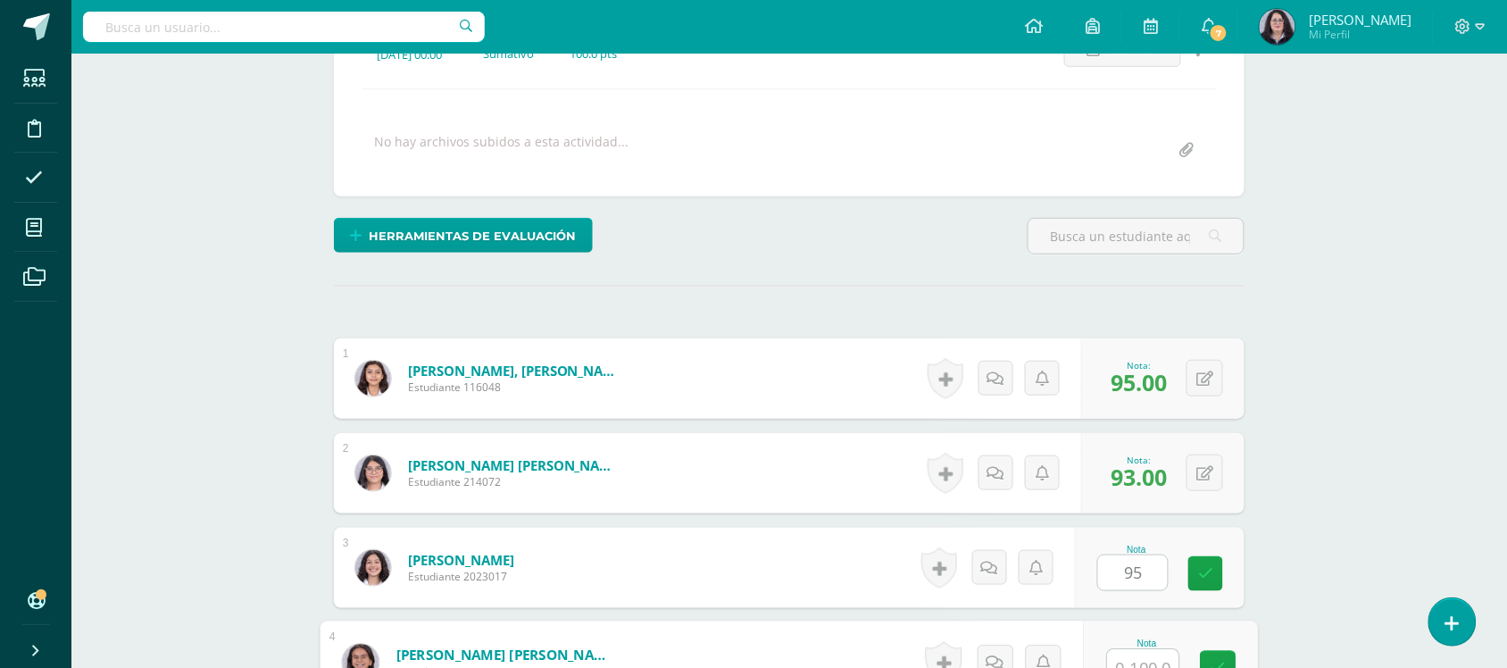
scroll to position [299, 0]
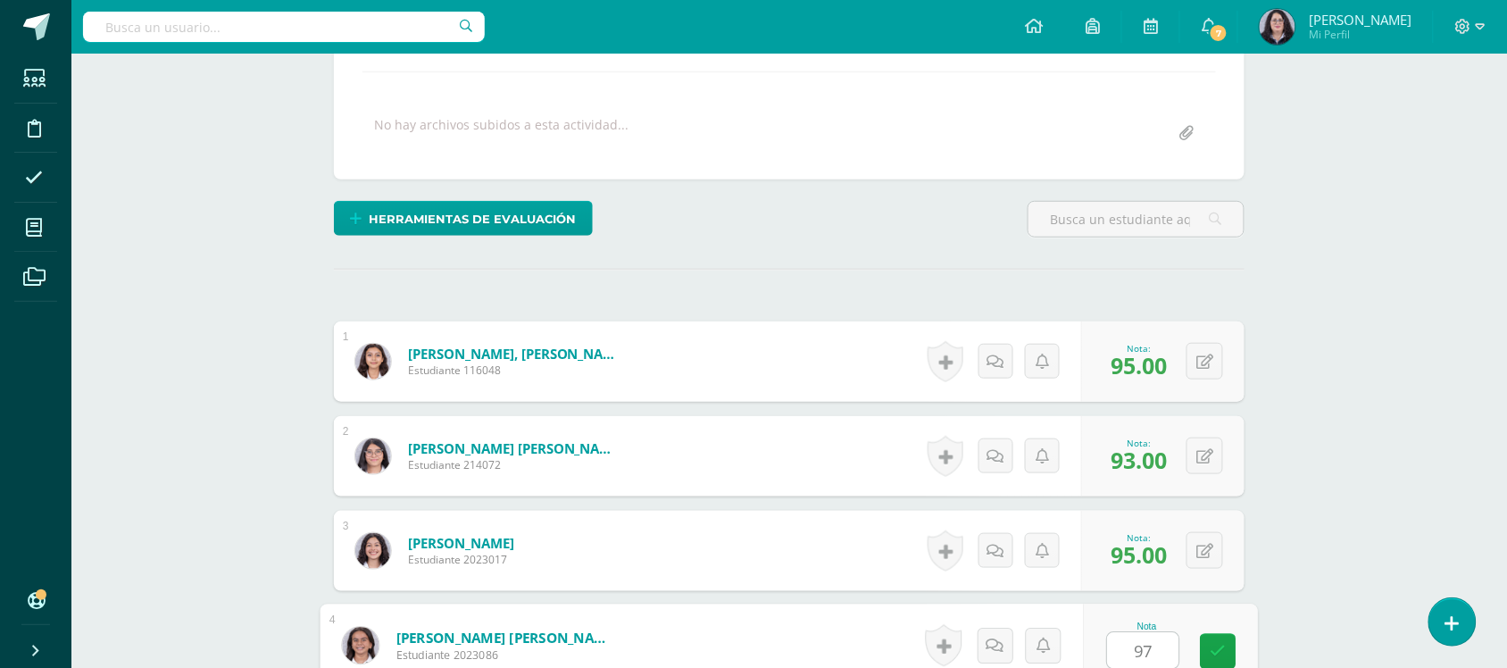
type input "97"
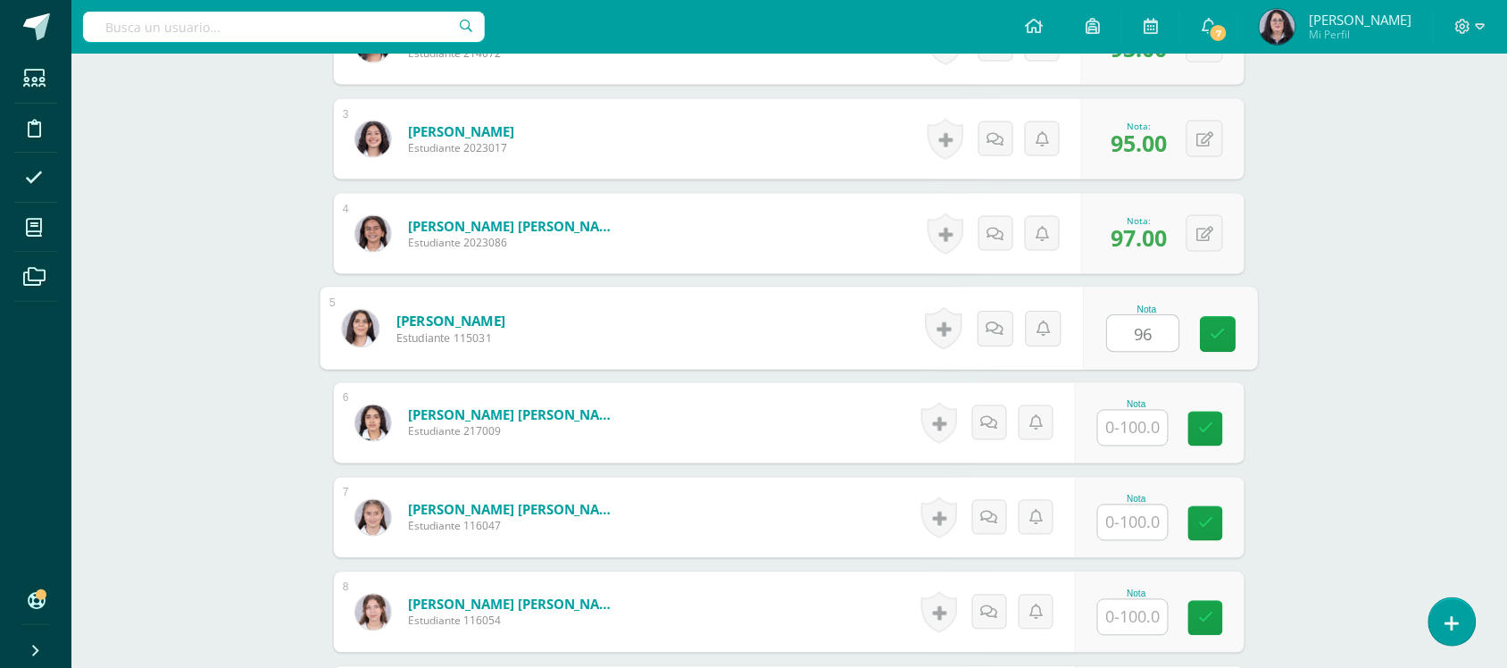
type input "96"
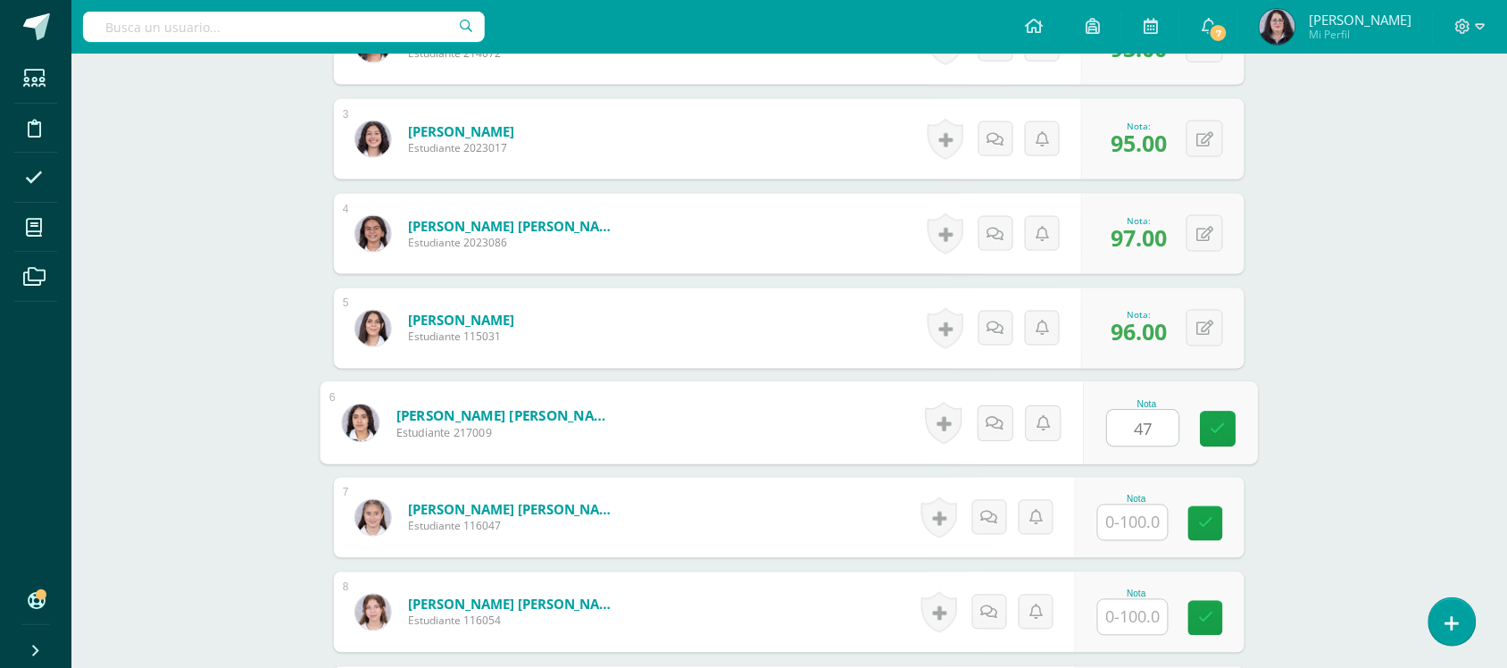
type input "47"
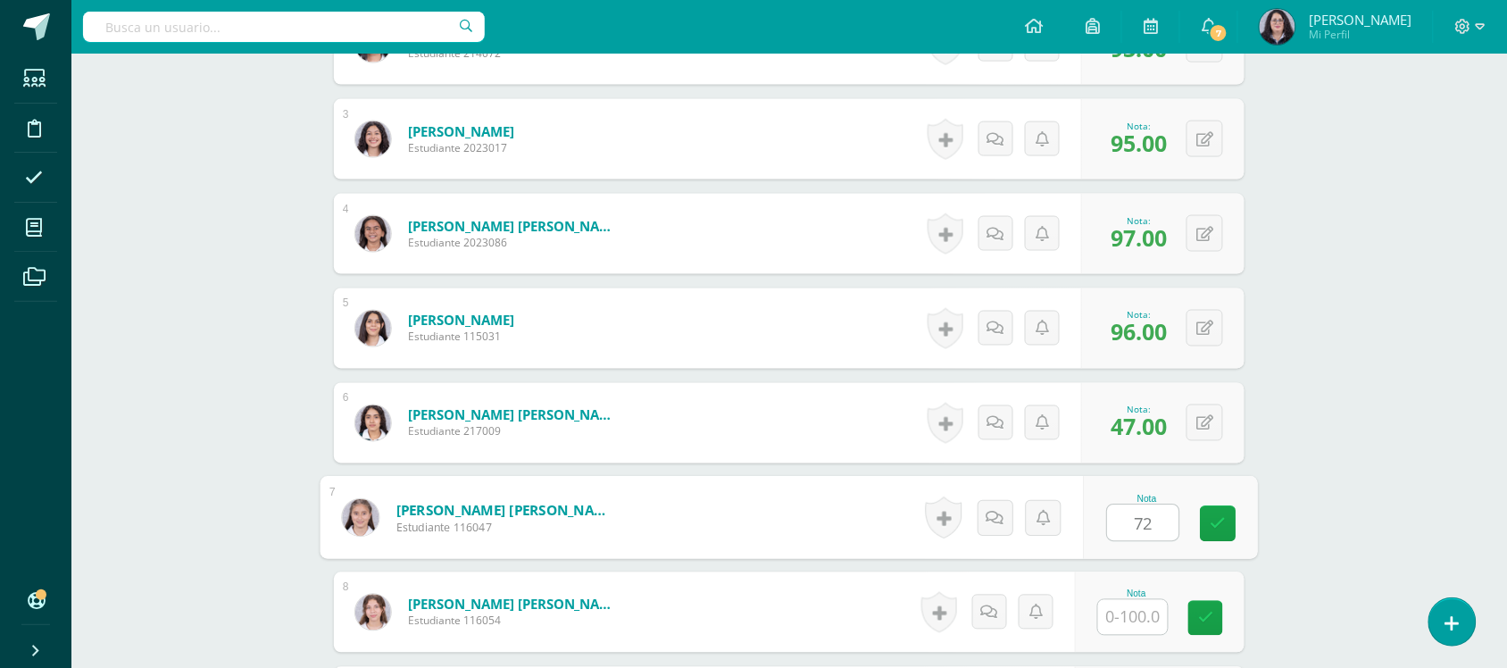
type input "72"
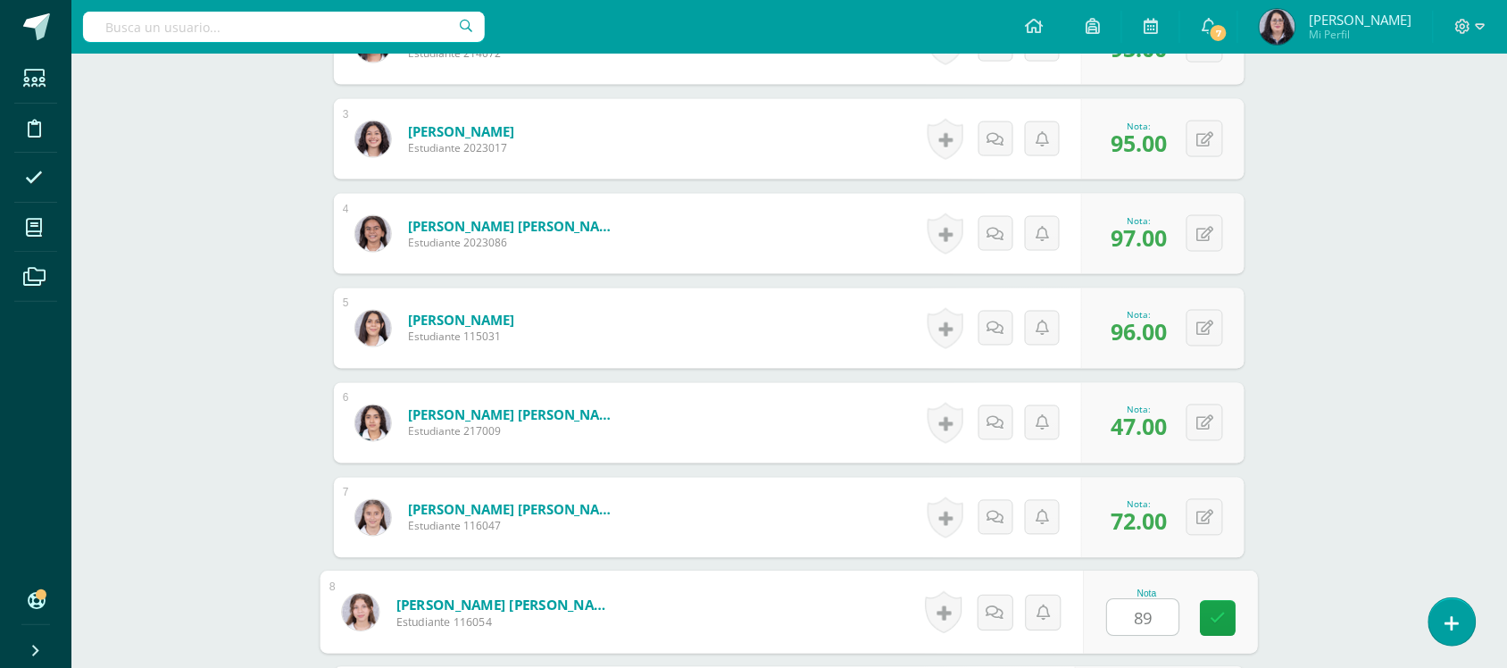
type input "89"
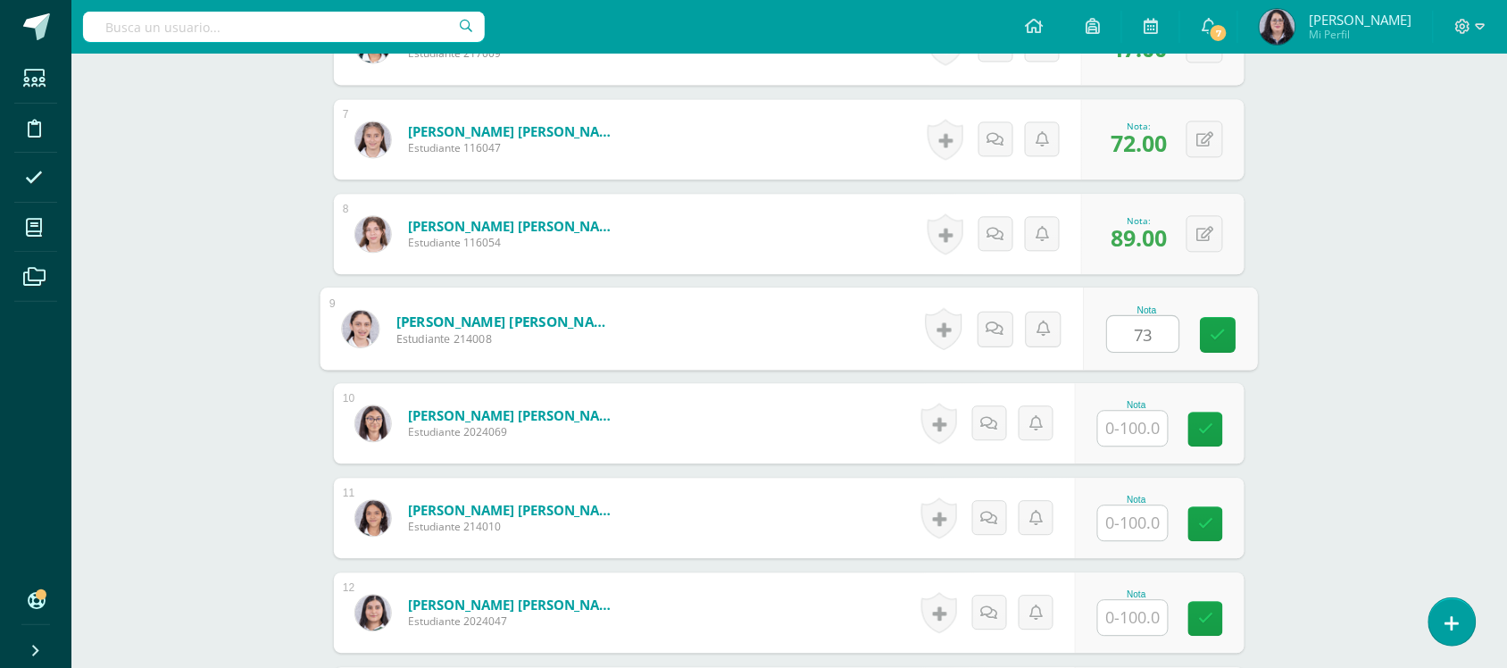
type input "73"
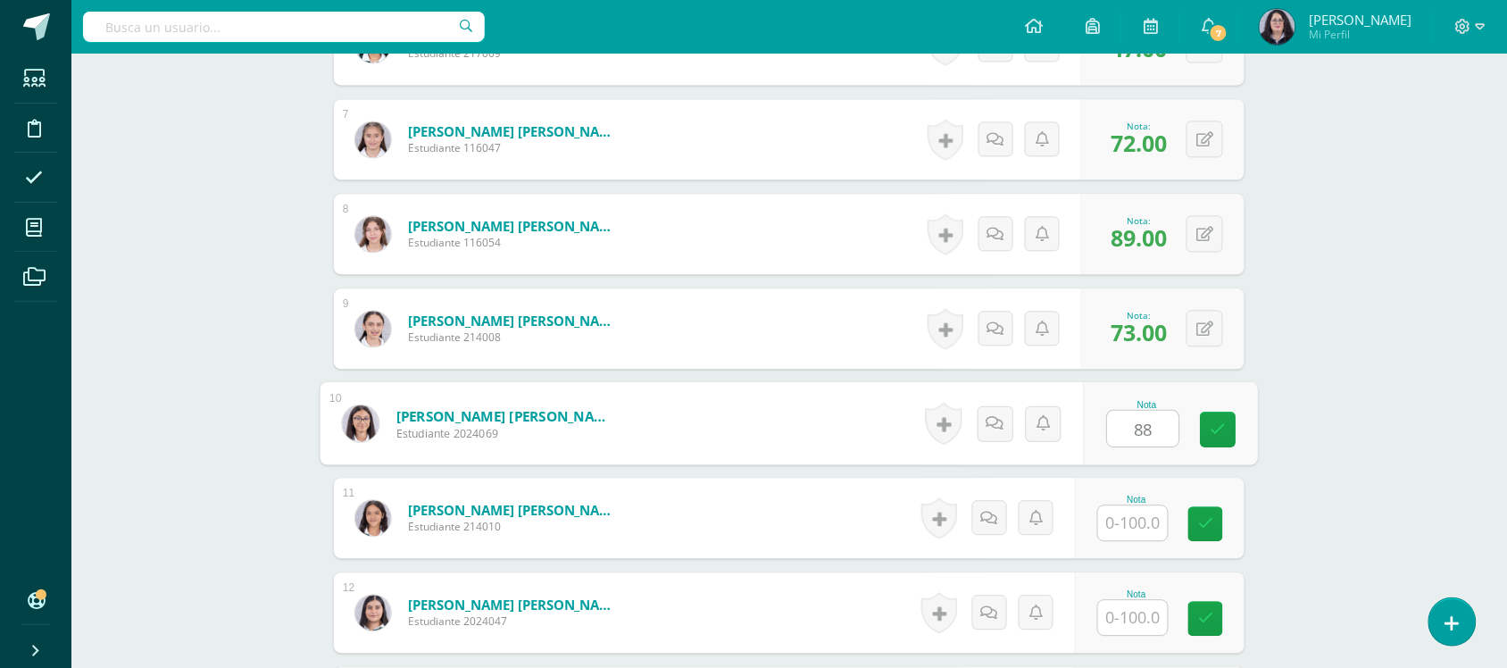
type input "88"
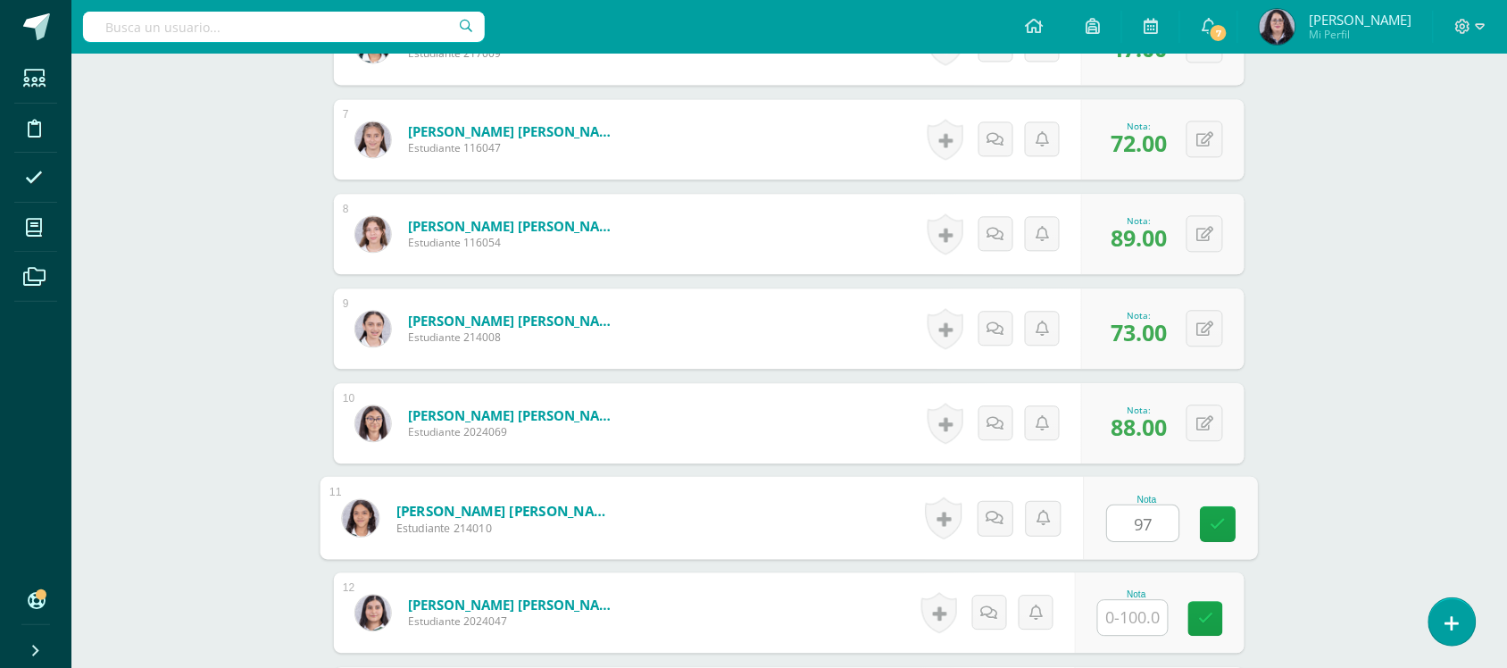
type input "97"
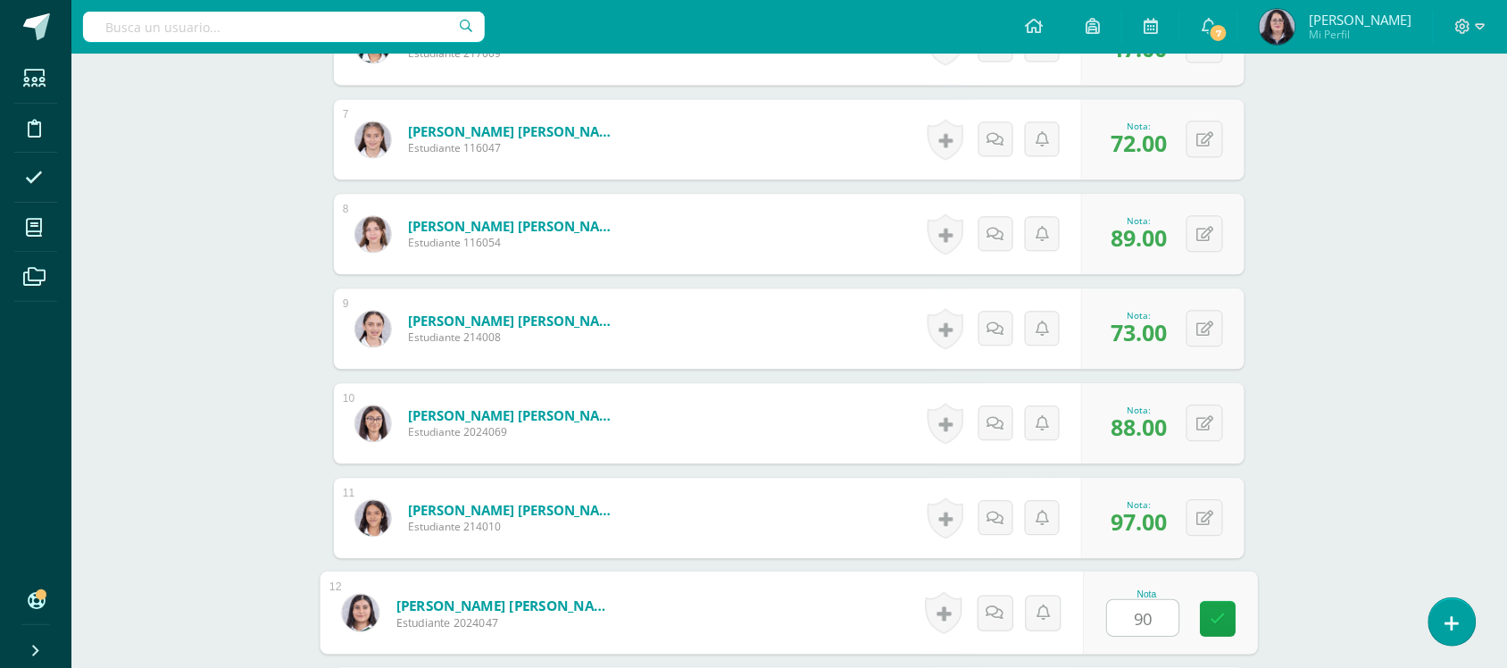
type input "90"
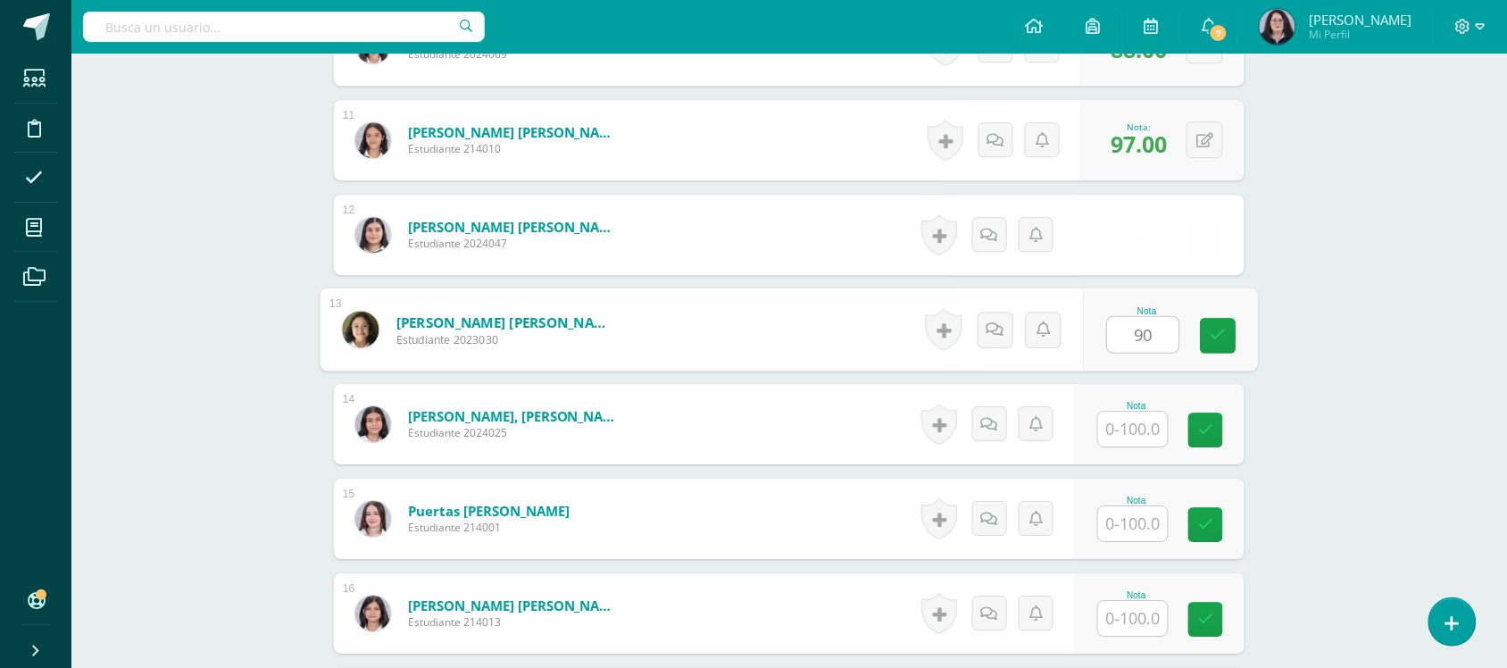
type input "90"
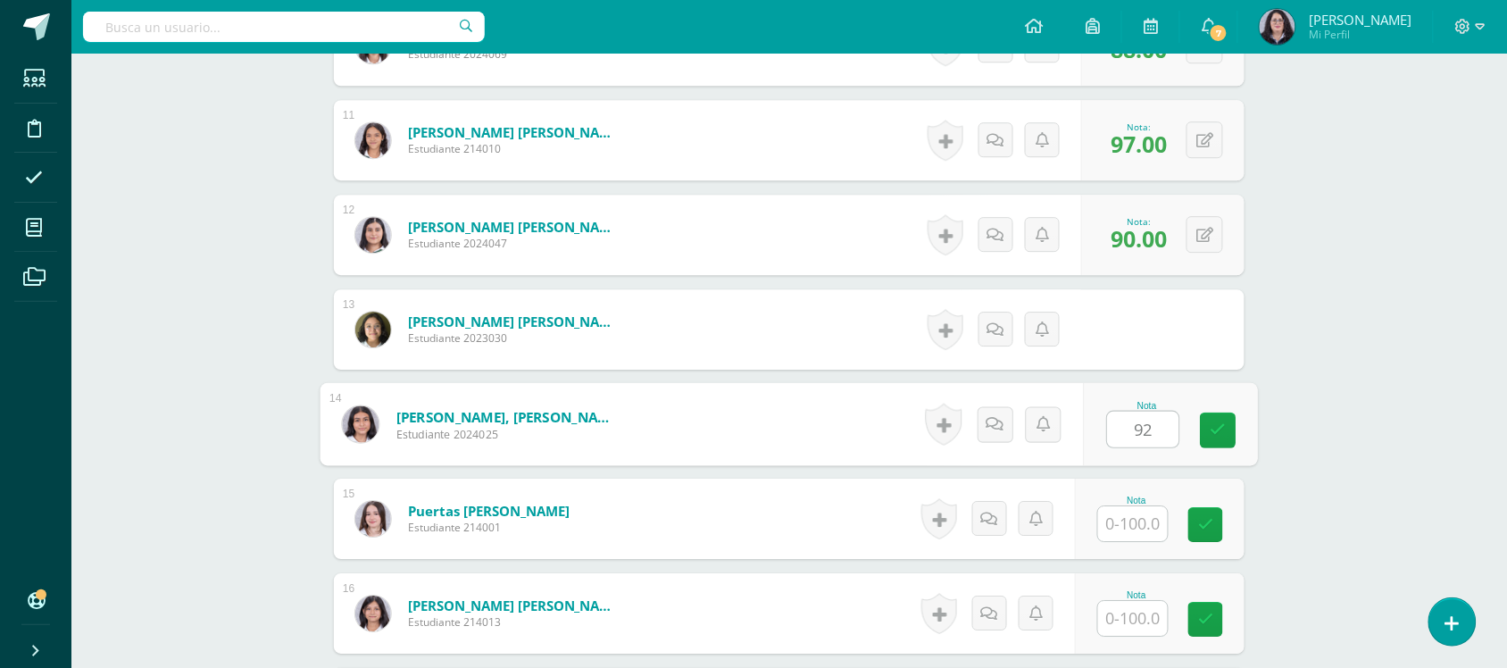
type input "92"
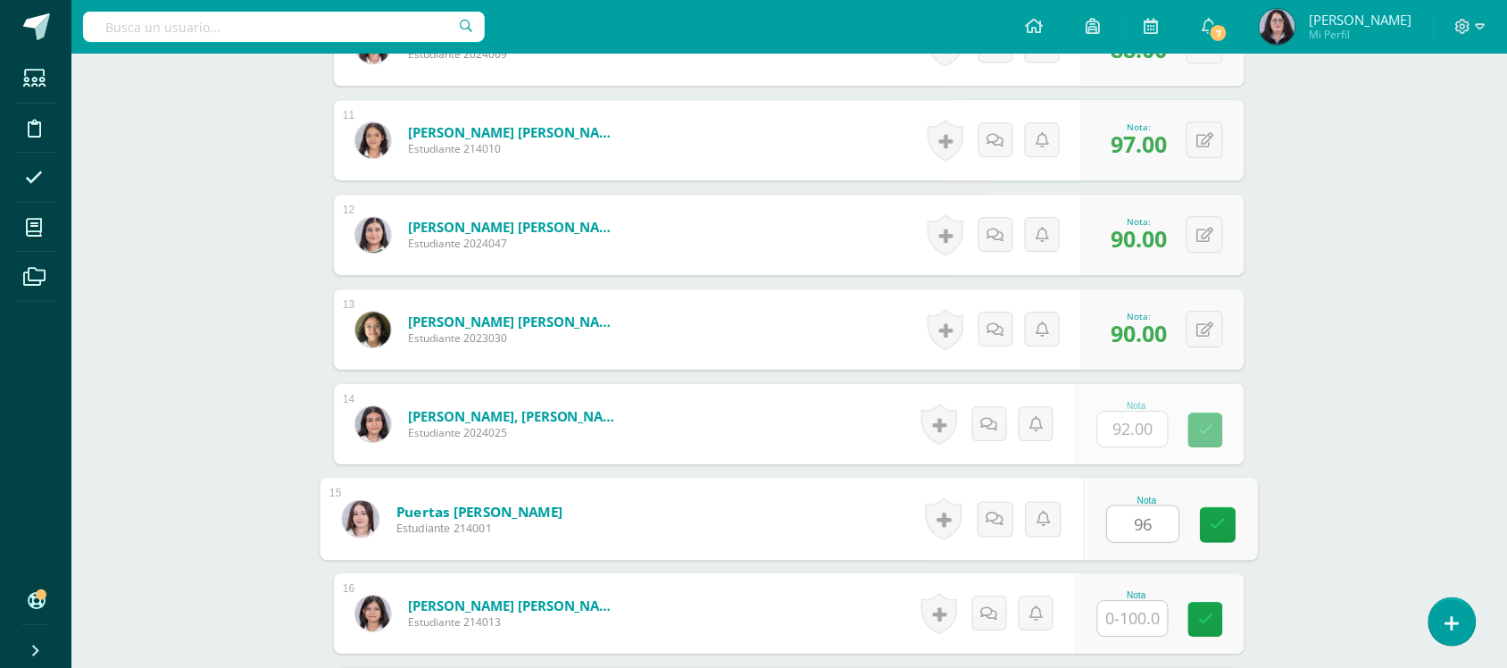
type input "96"
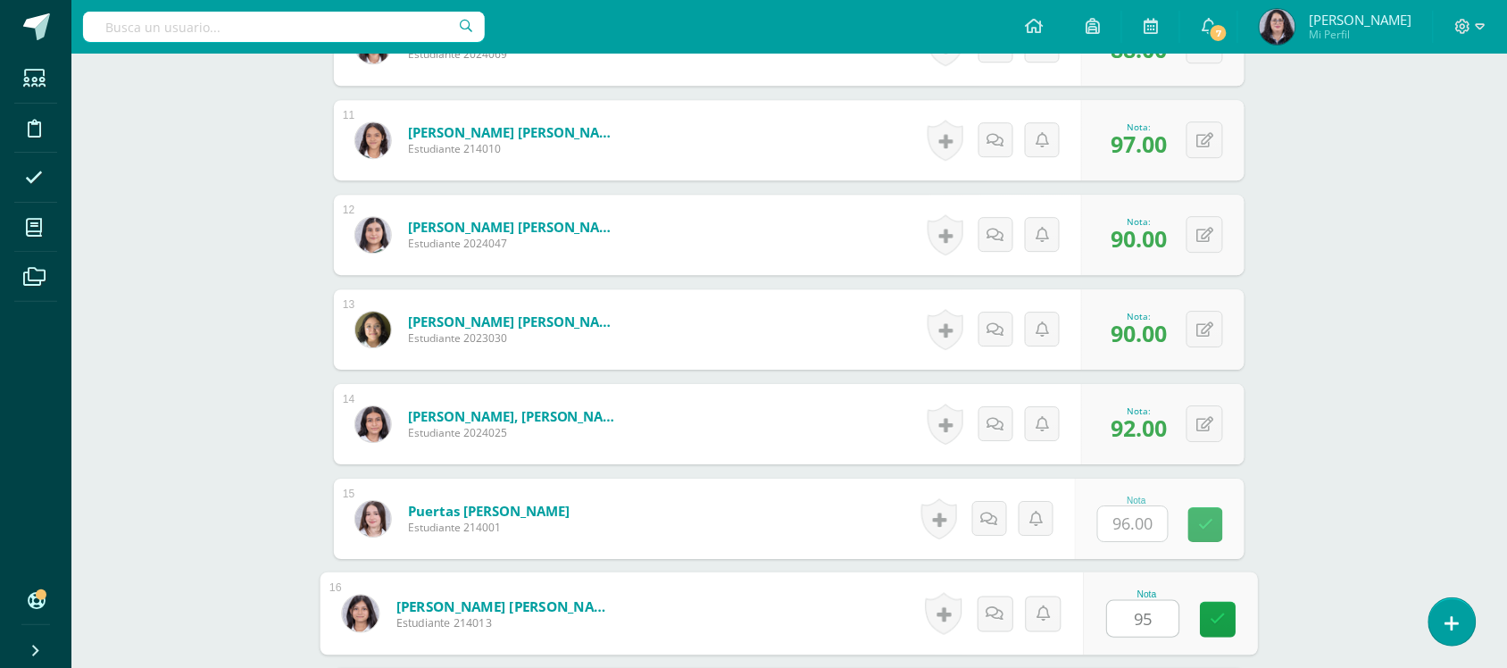
type input "95"
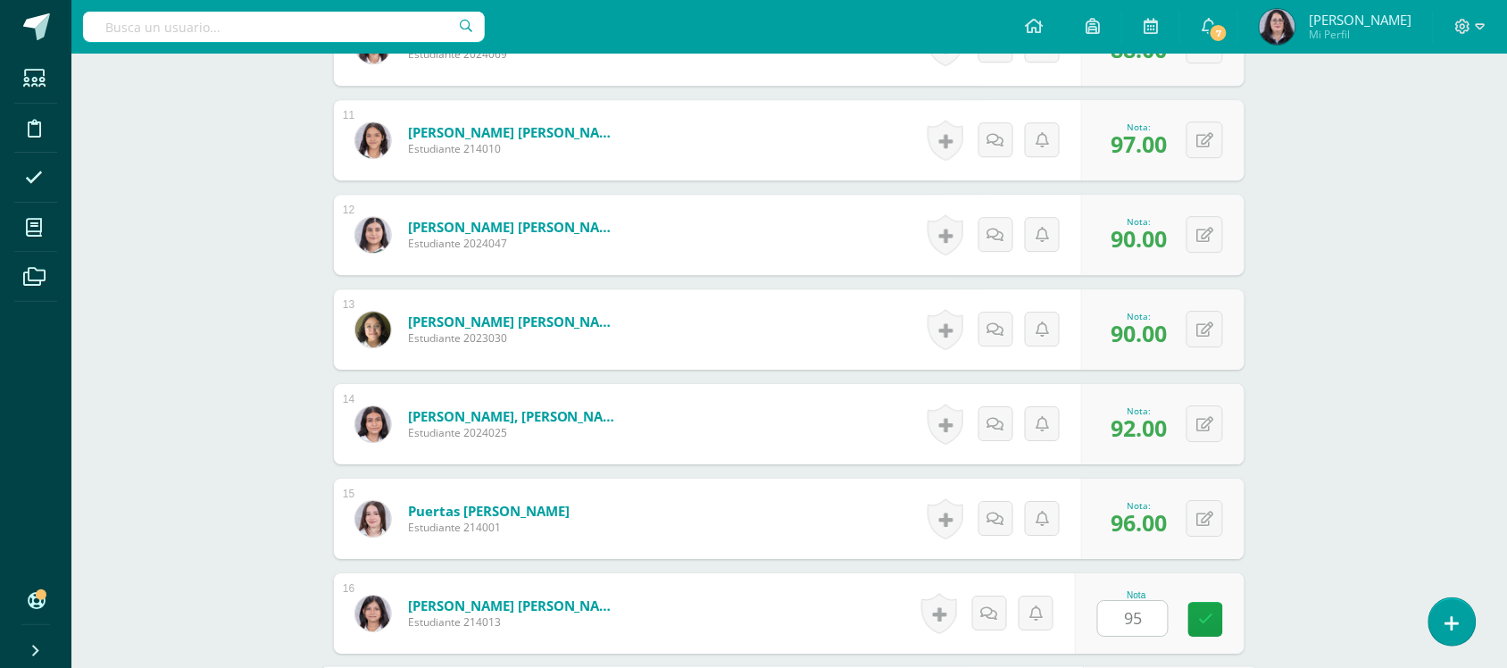
scroll to position [1845, 0]
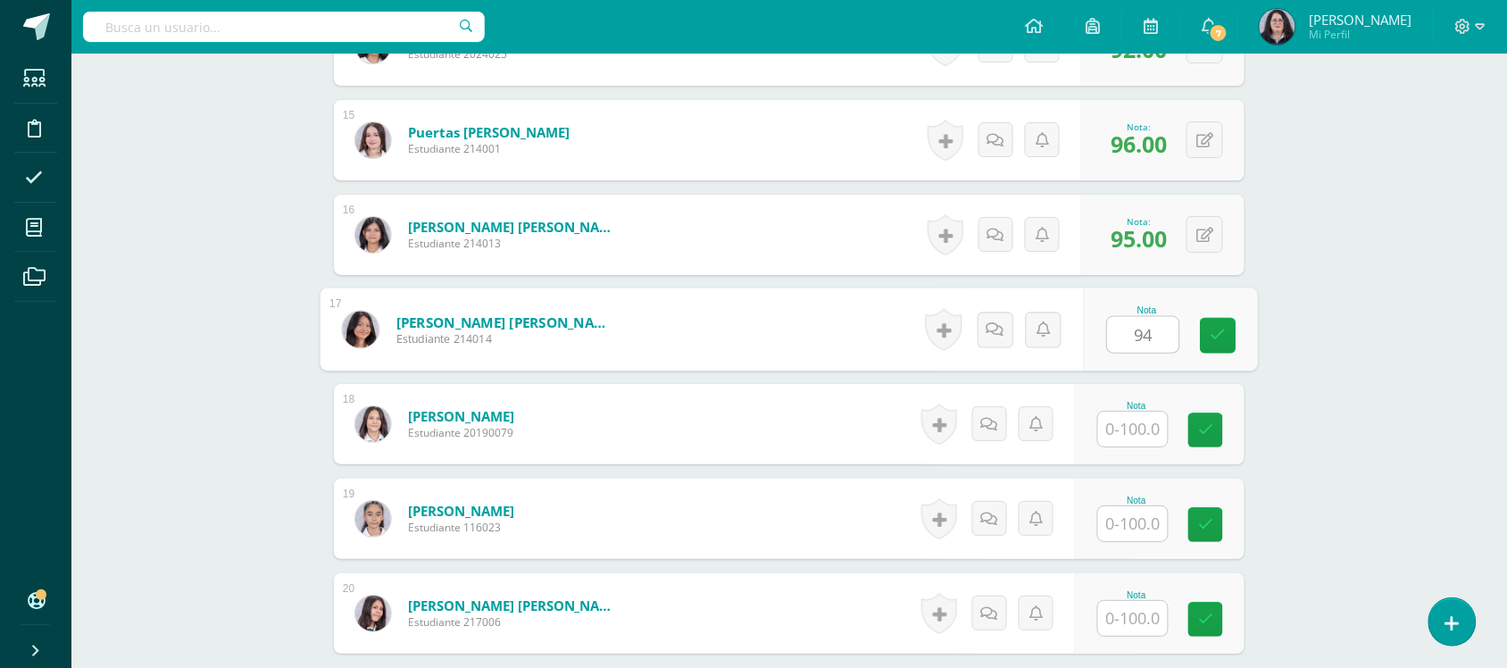
type input "94"
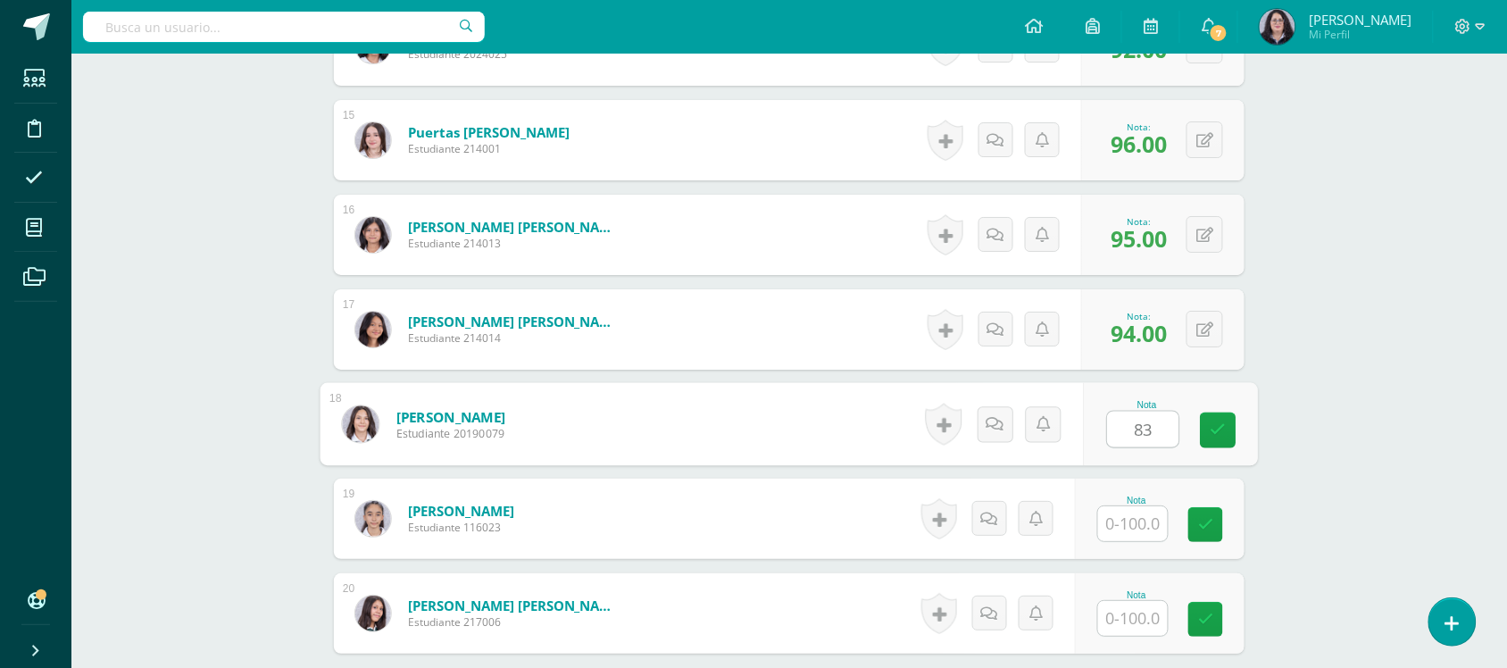
type input "83"
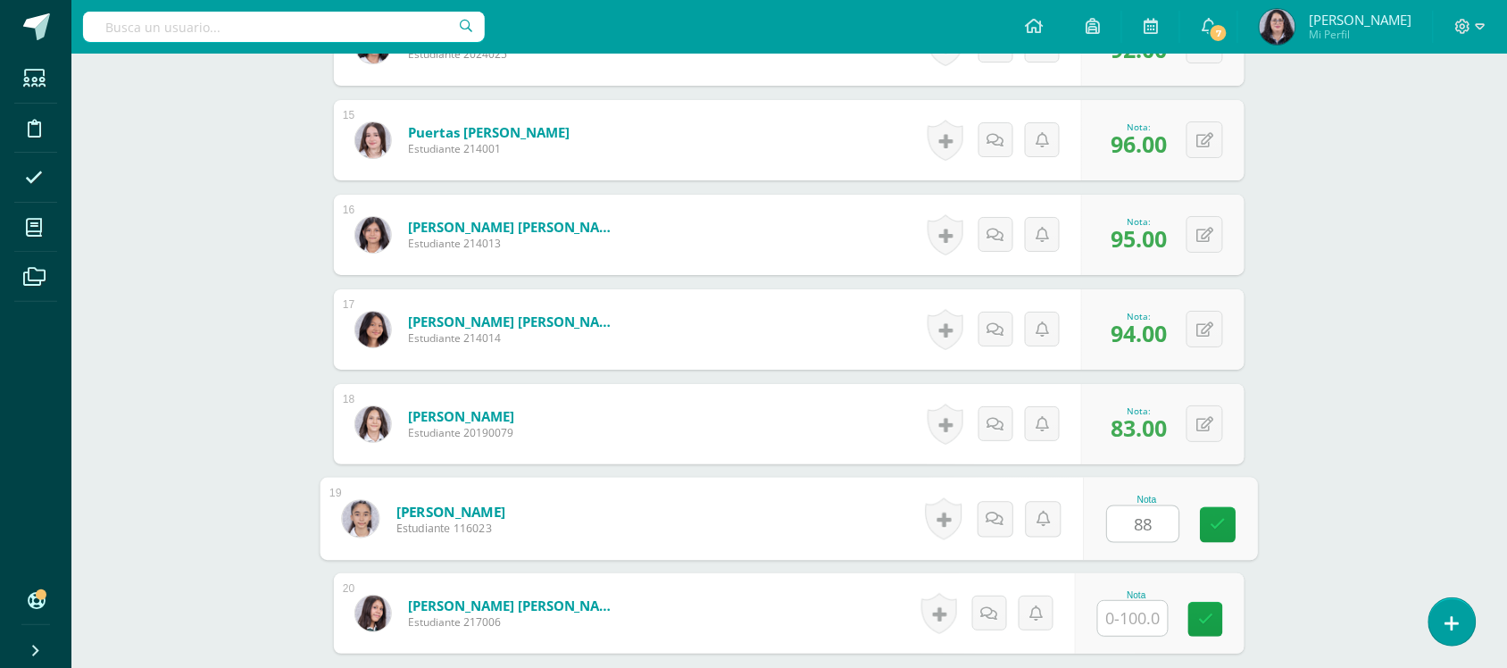
type input "88"
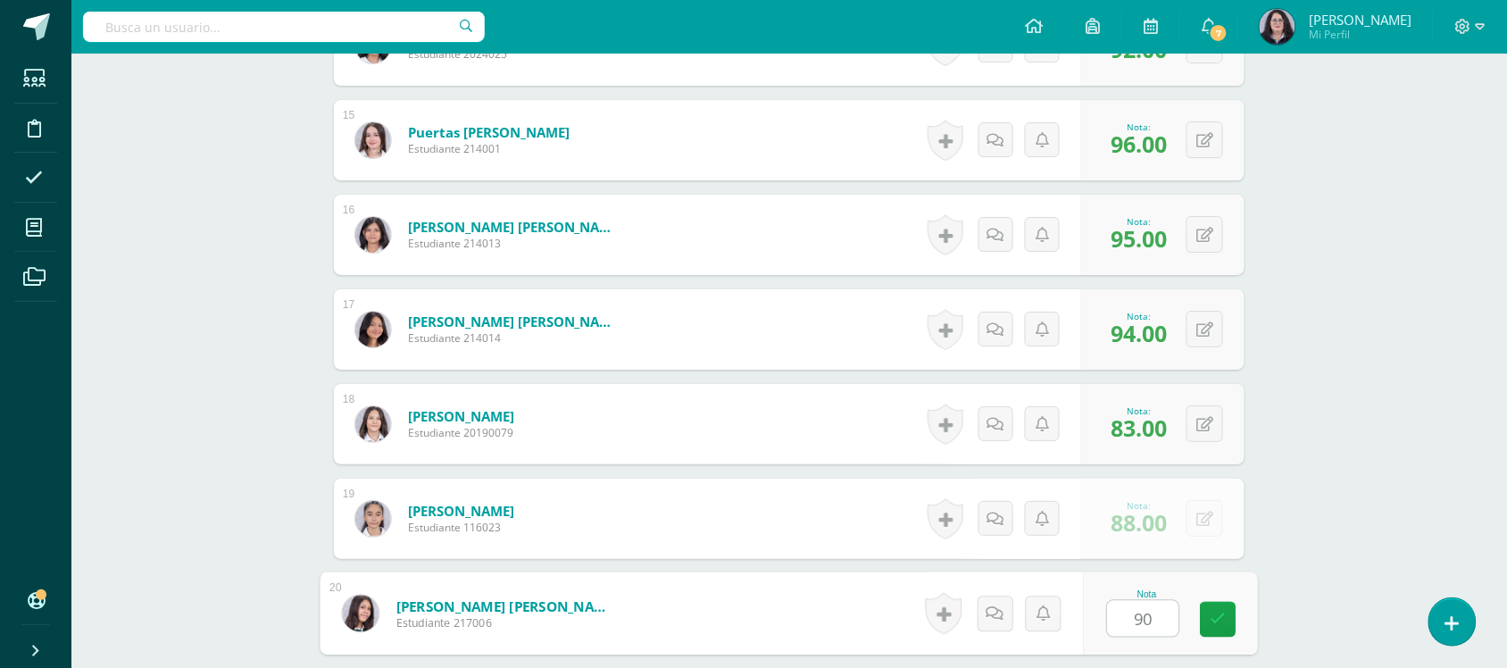
type input "90"
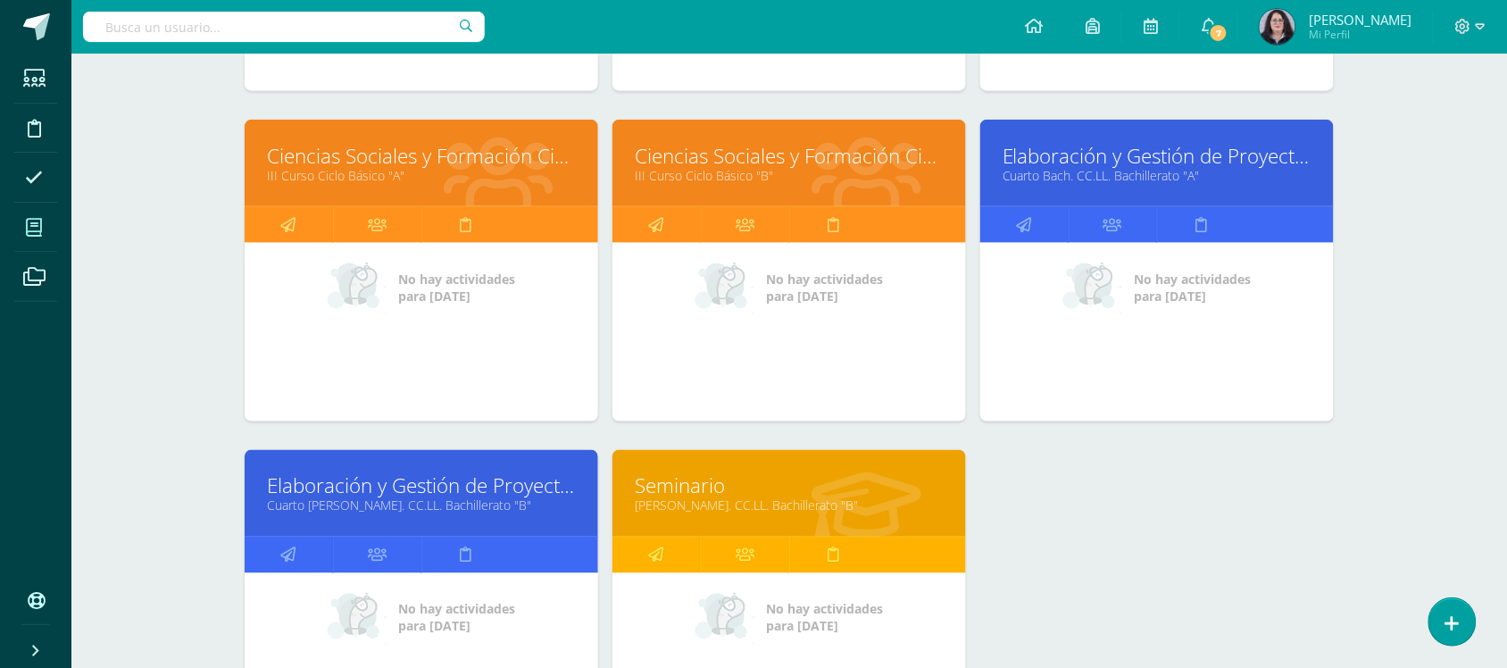
scroll to position [558, 0]
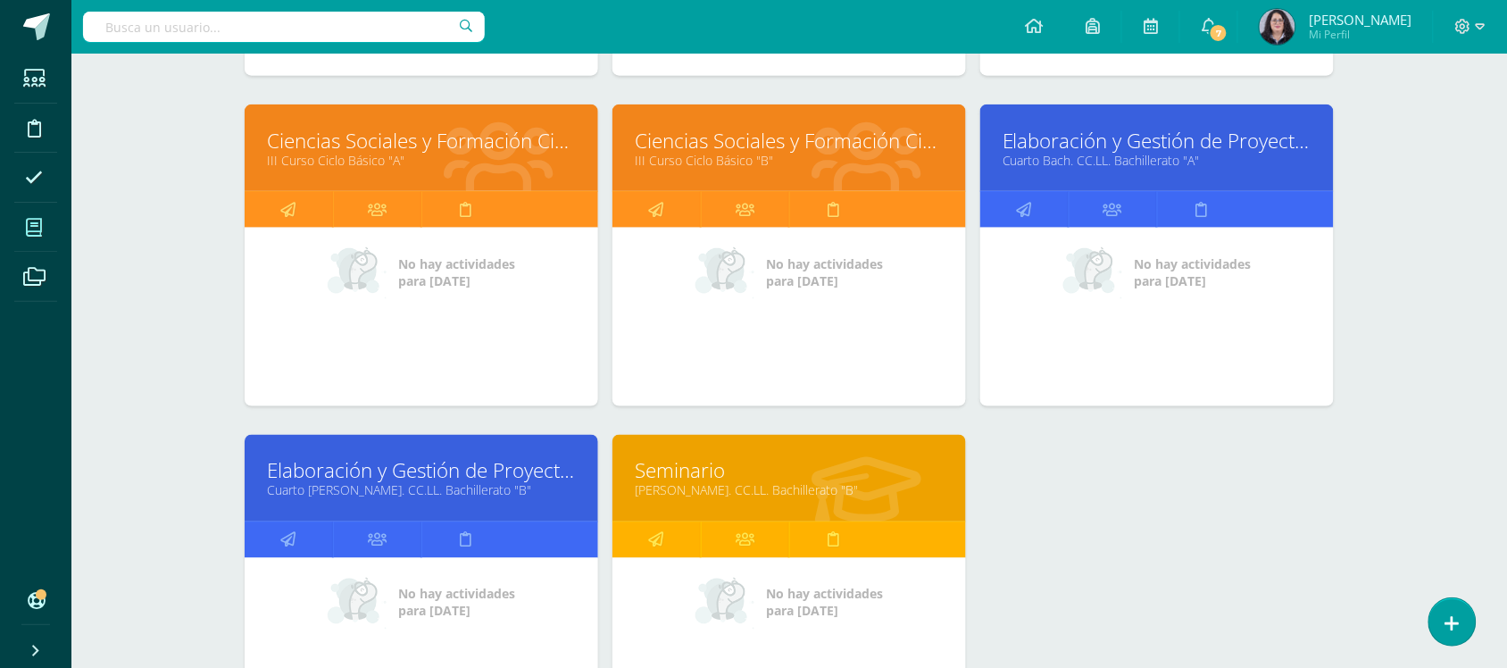
click at [483, 476] on link "Elaboración y Gestión de Proyectos" at bounding box center [421, 471] width 309 height 28
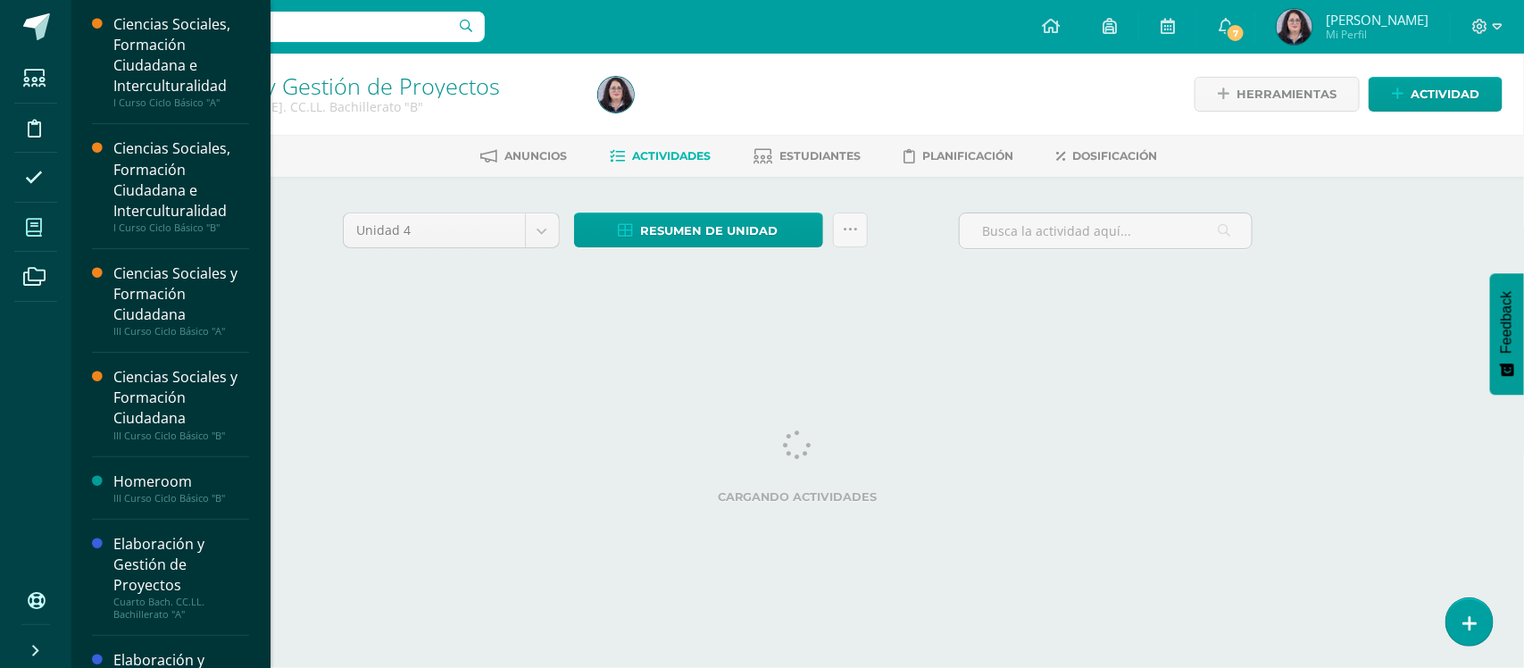
click at [40, 215] on span at bounding box center [34, 227] width 40 height 40
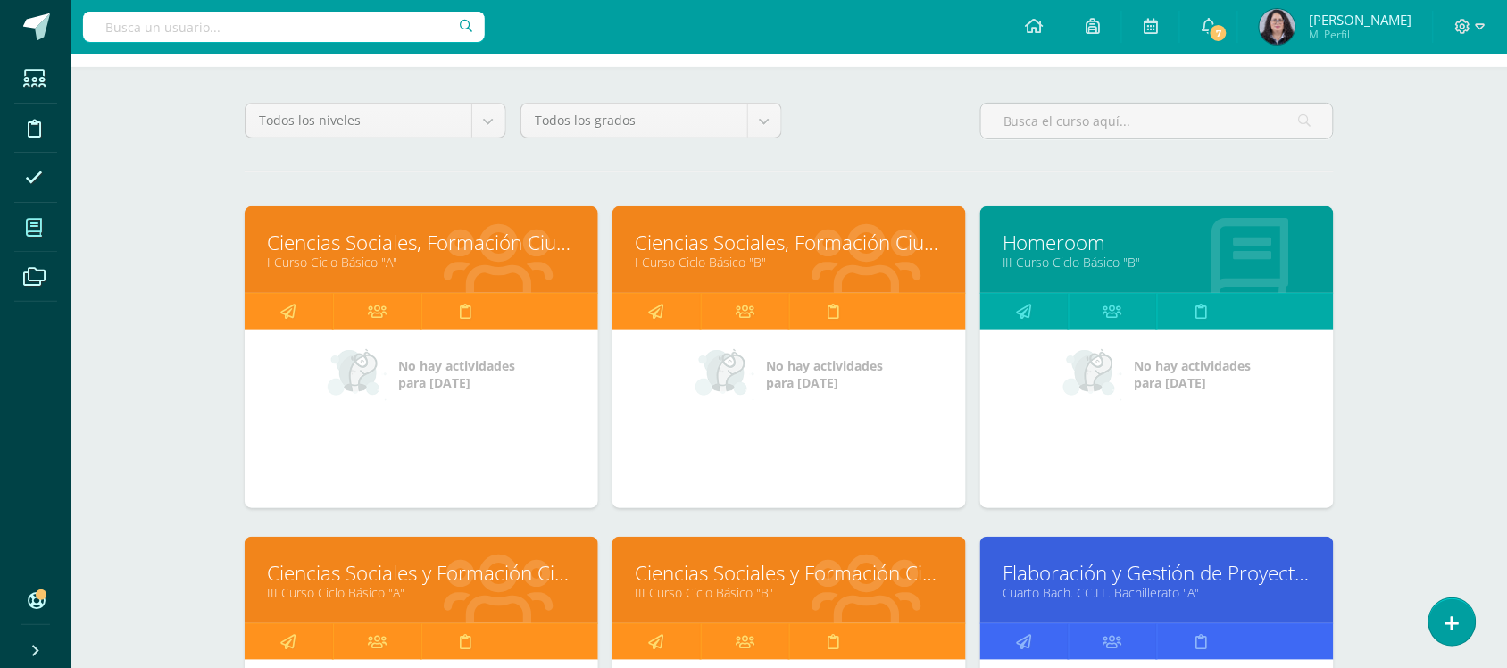
scroll to position [335, 0]
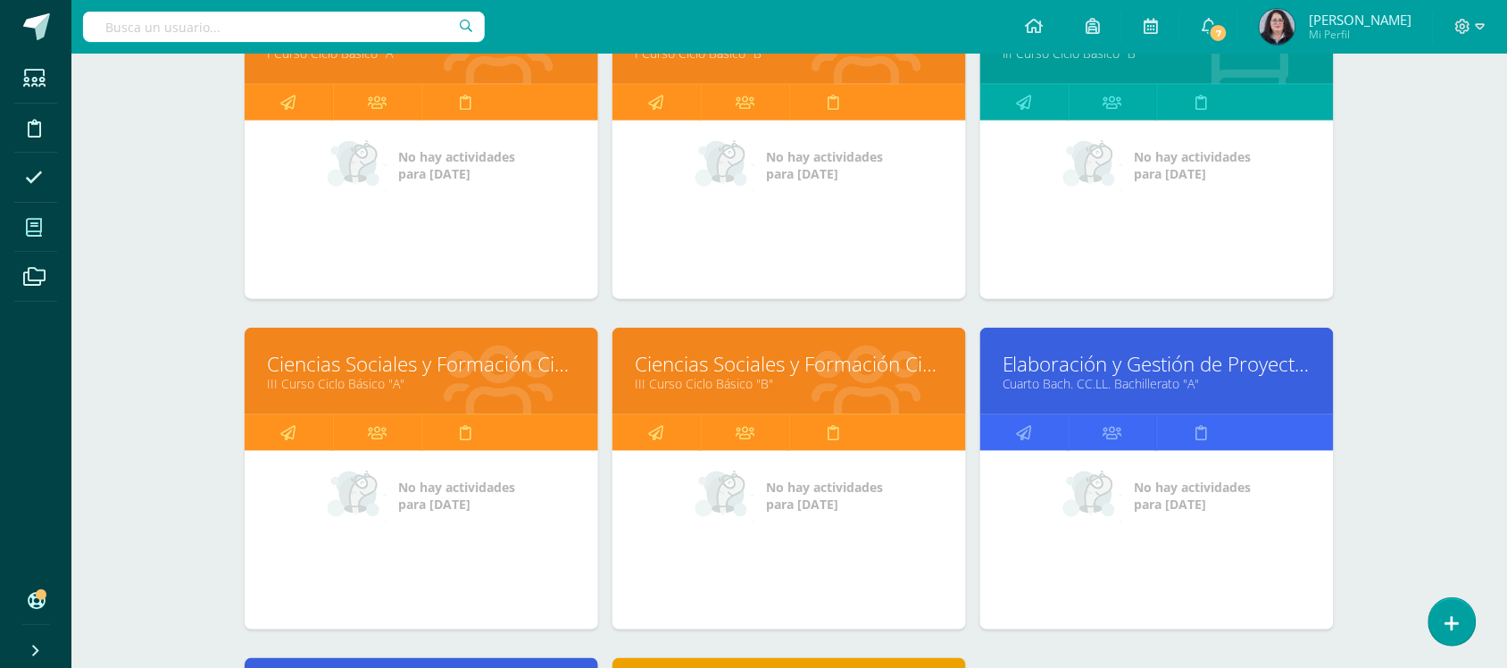
click at [690, 363] on link "Ciencias Sociales y Formación Ciudadana" at bounding box center [789, 364] width 309 height 28
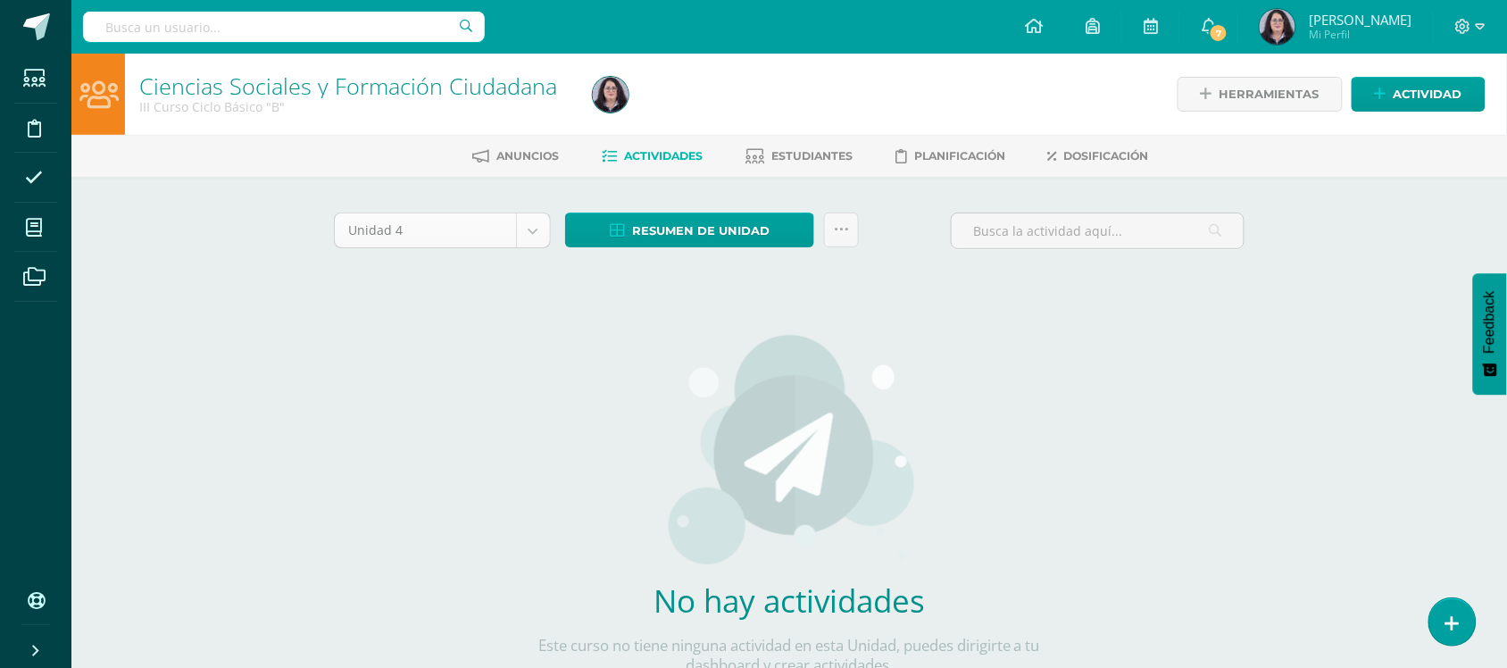
click at [538, 226] on body "Estudiantes Disciplina Asistencia Mis cursos Archivos Soporte Ayuda Reportar un…" at bounding box center [753, 383] width 1507 height 767
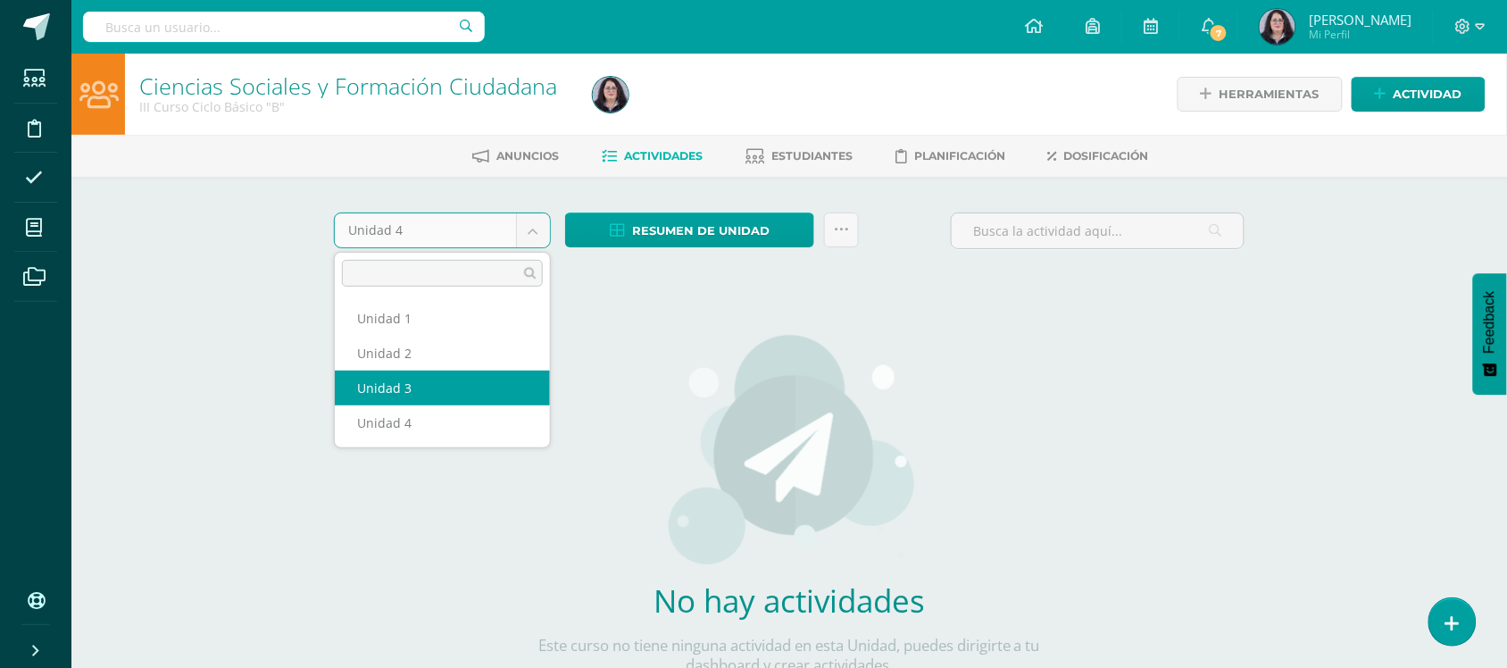
select select "Unidad 3"
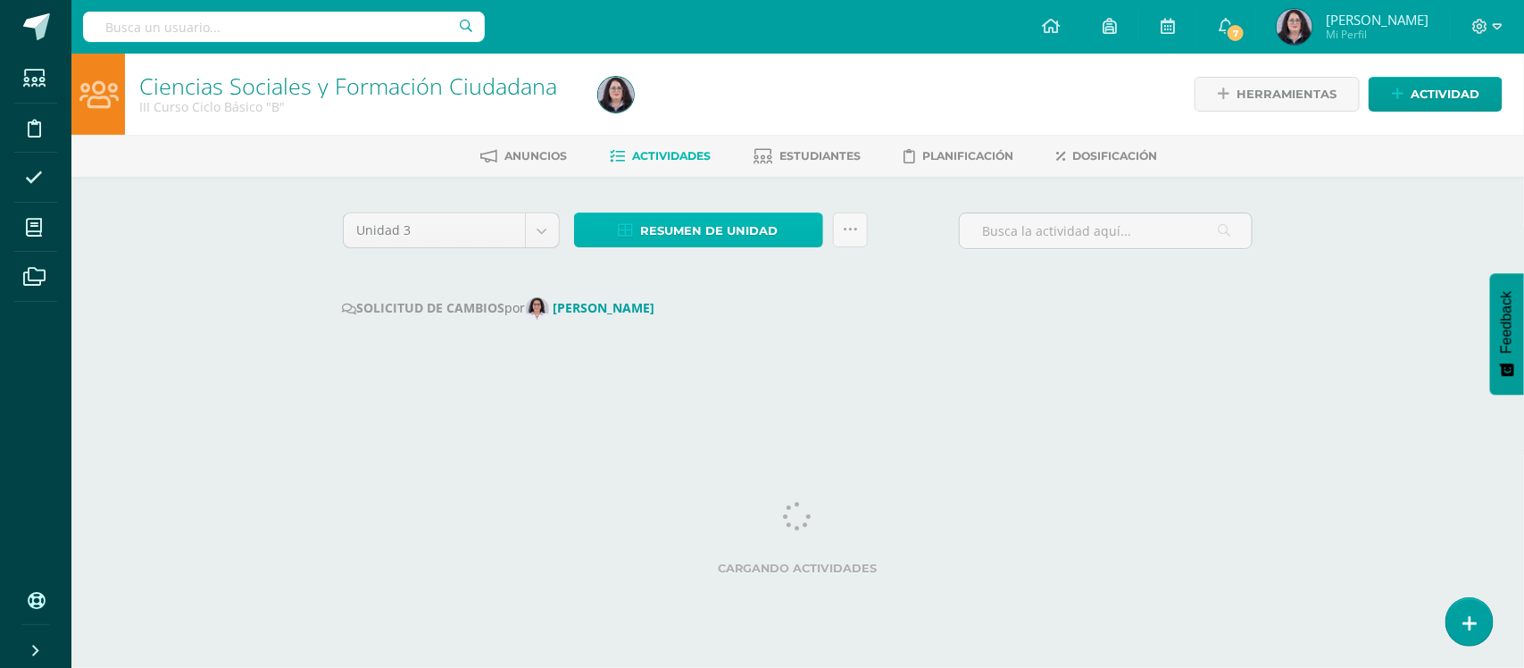
click at [759, 230] on span "Resumen de unidad" at bounding box center [709, 230] width 137 height 33
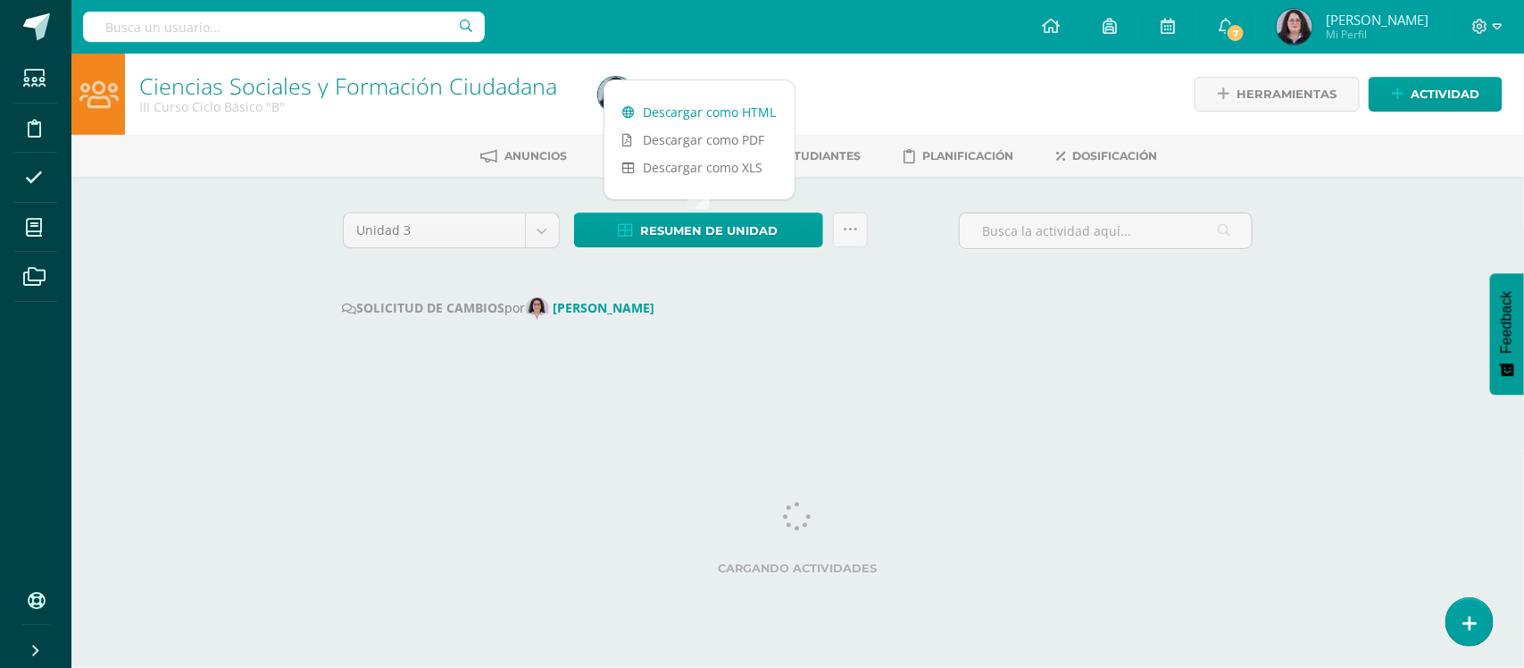
click at [723, 118] on link "Descargar como HTML" at bounding box center [699, 112] width 190 height 28
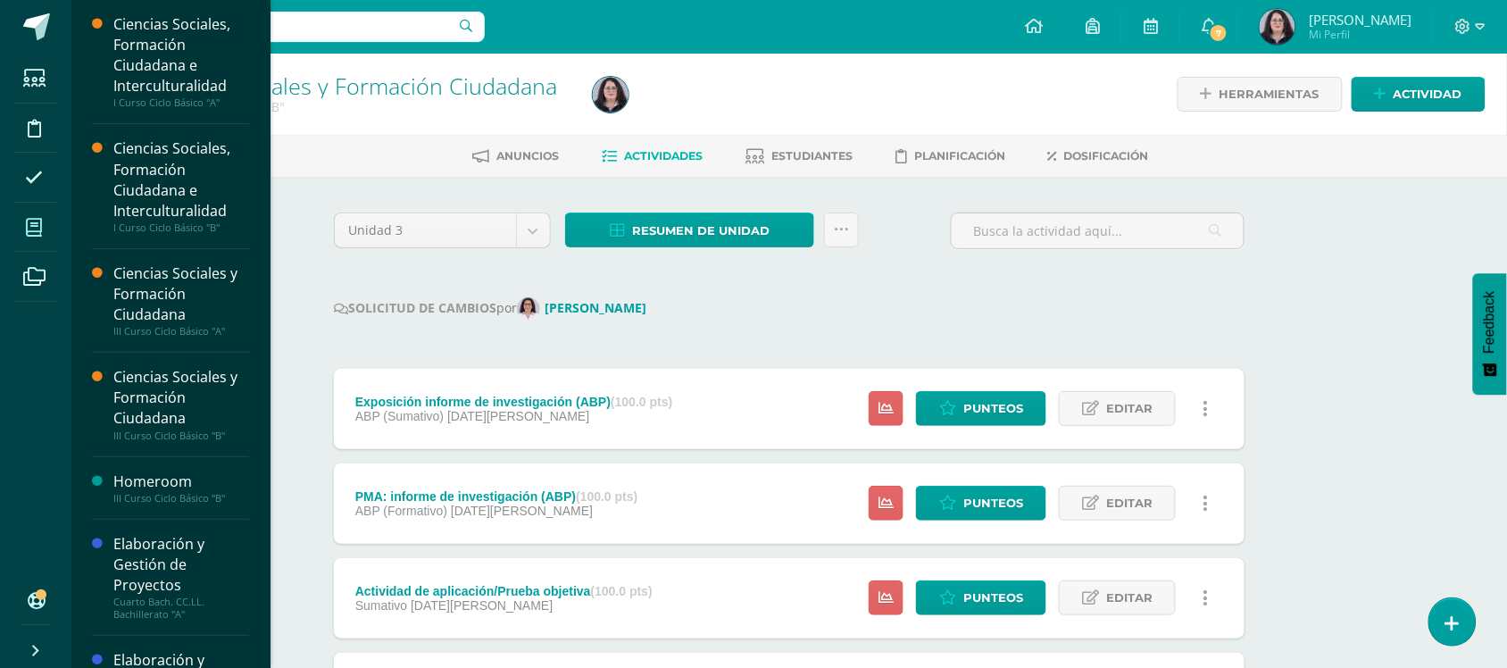
click at [37, 226] on icon at bounding box center [34, 228] width 16 height 18
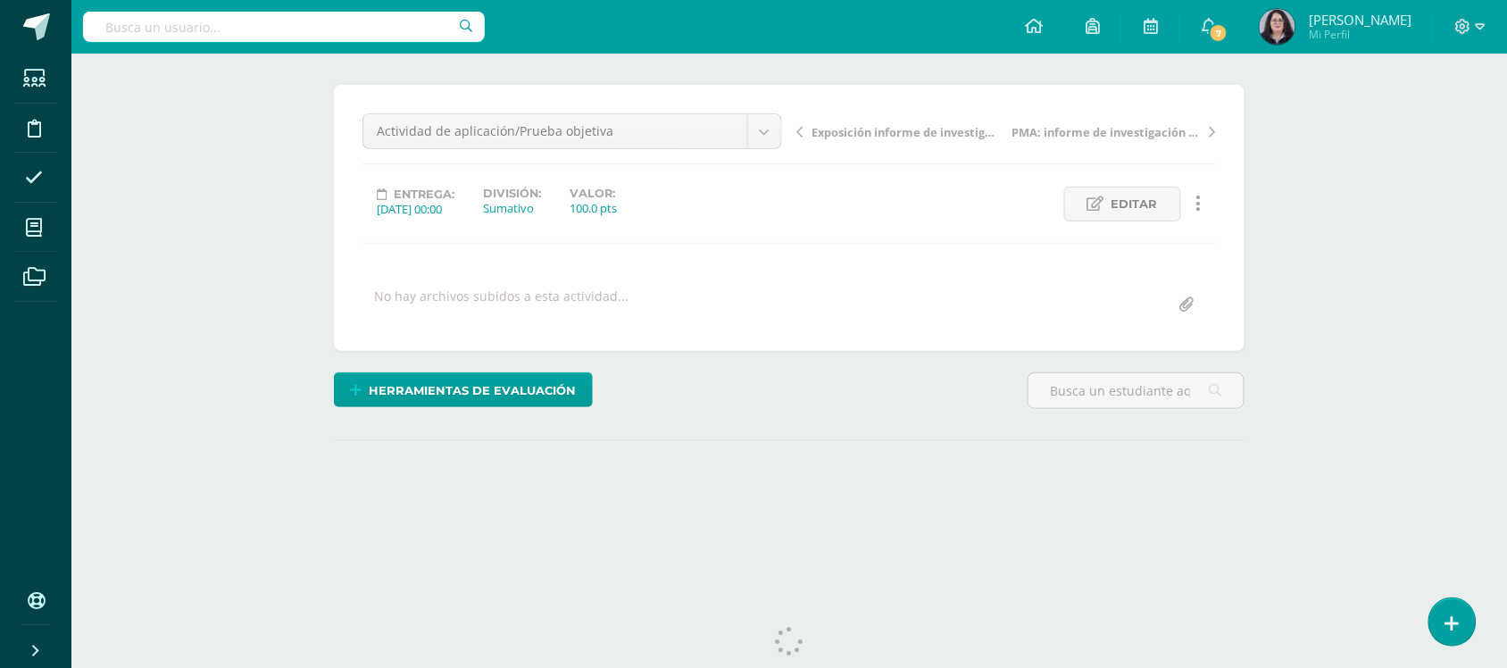
scroll to position [167, 0]
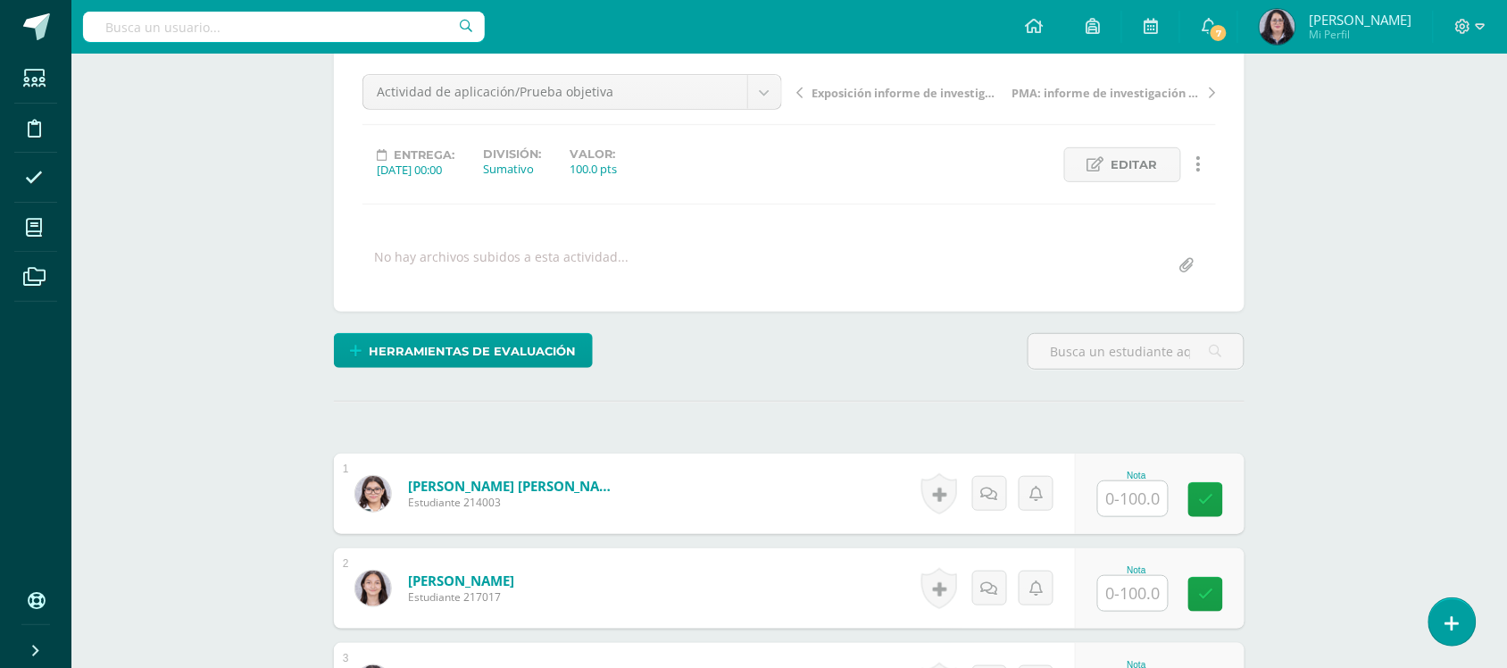
click at [1140, 489] on input "text" at bounding box center [1133, 498] width 70 height 35
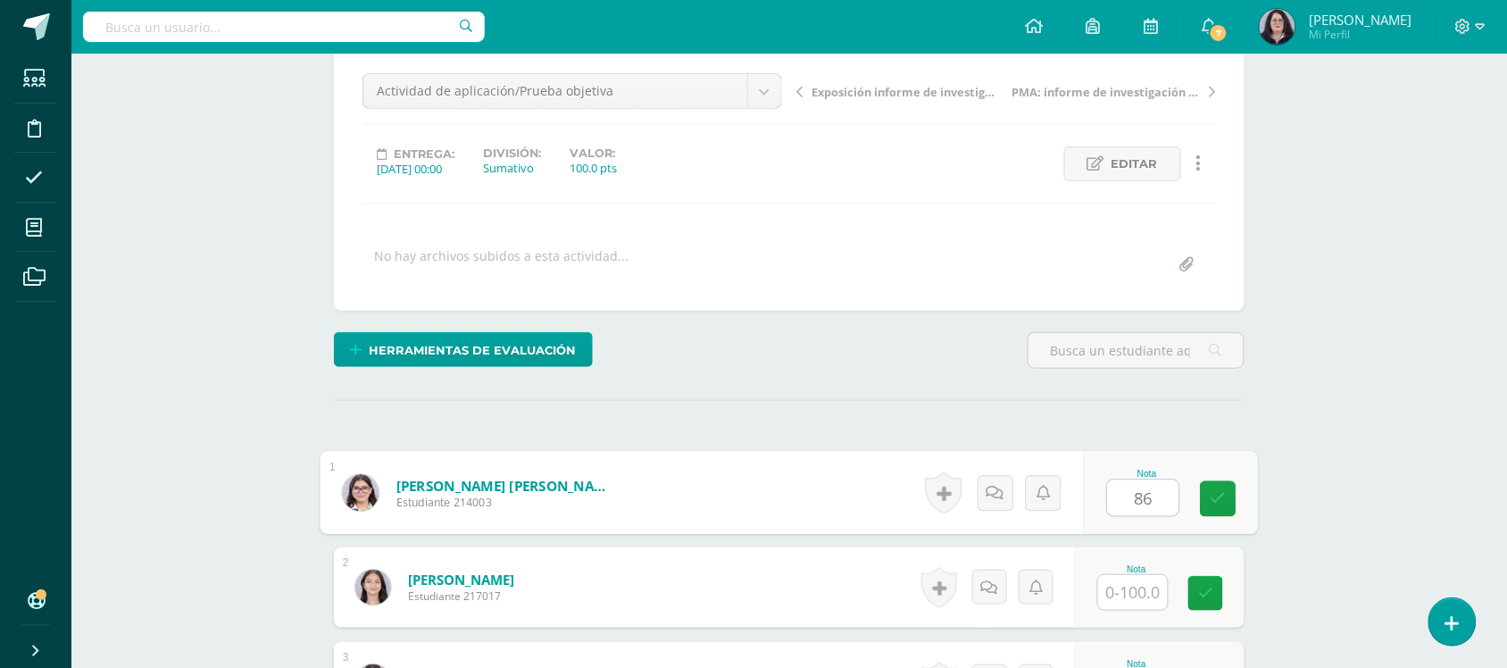
type input "86"
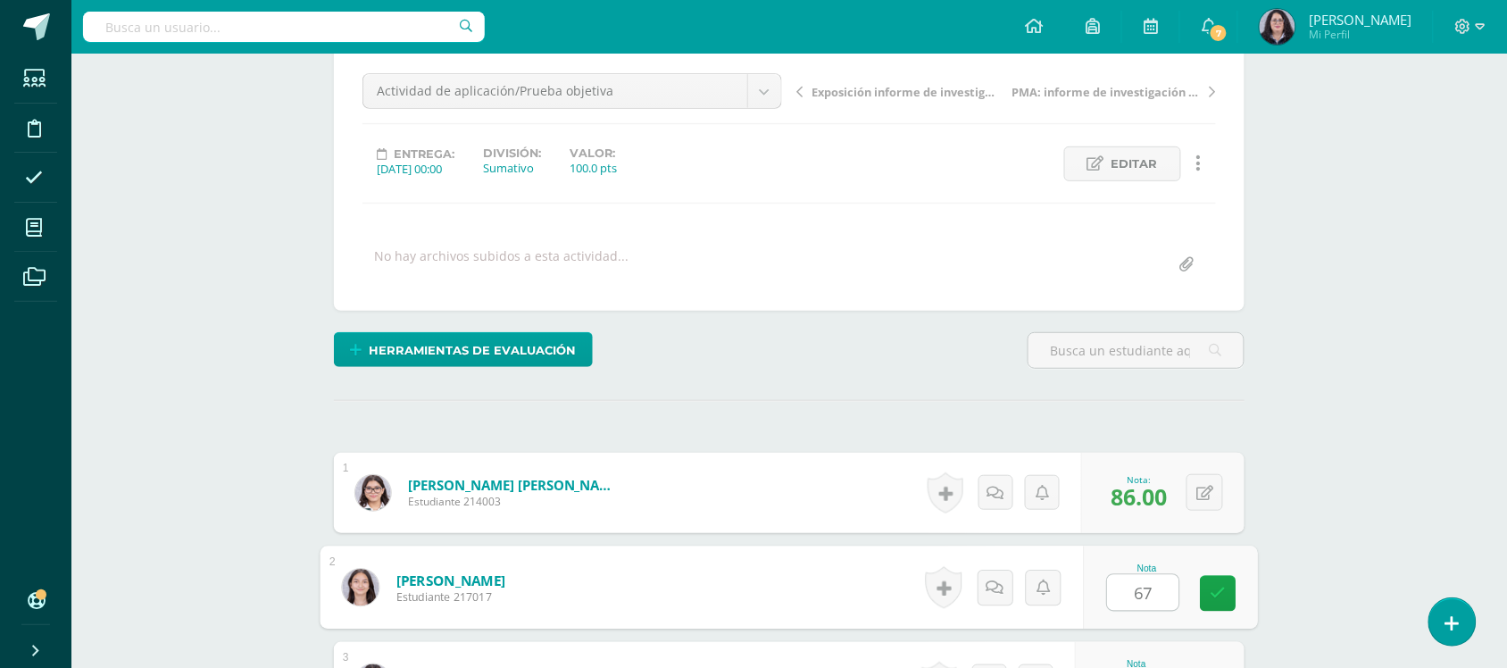
type input "67"
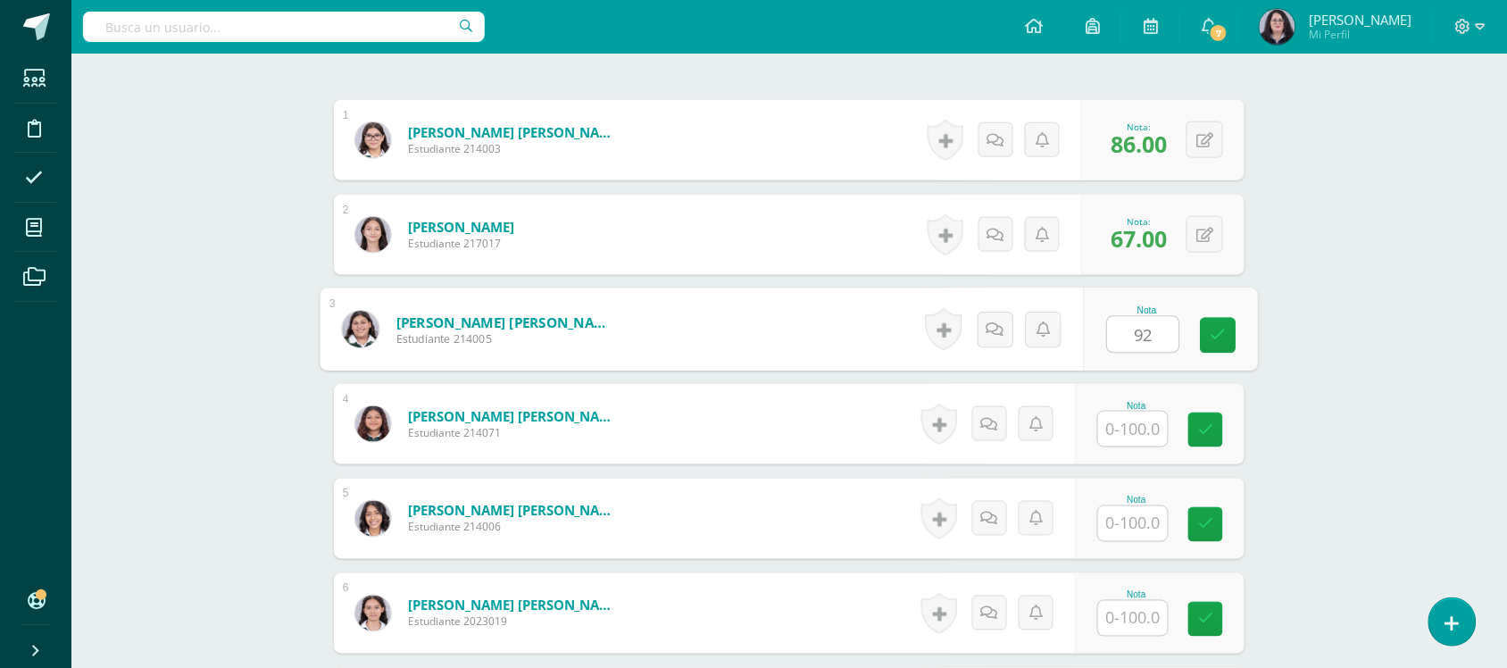
scroll to position [522, 0]
type input "92"
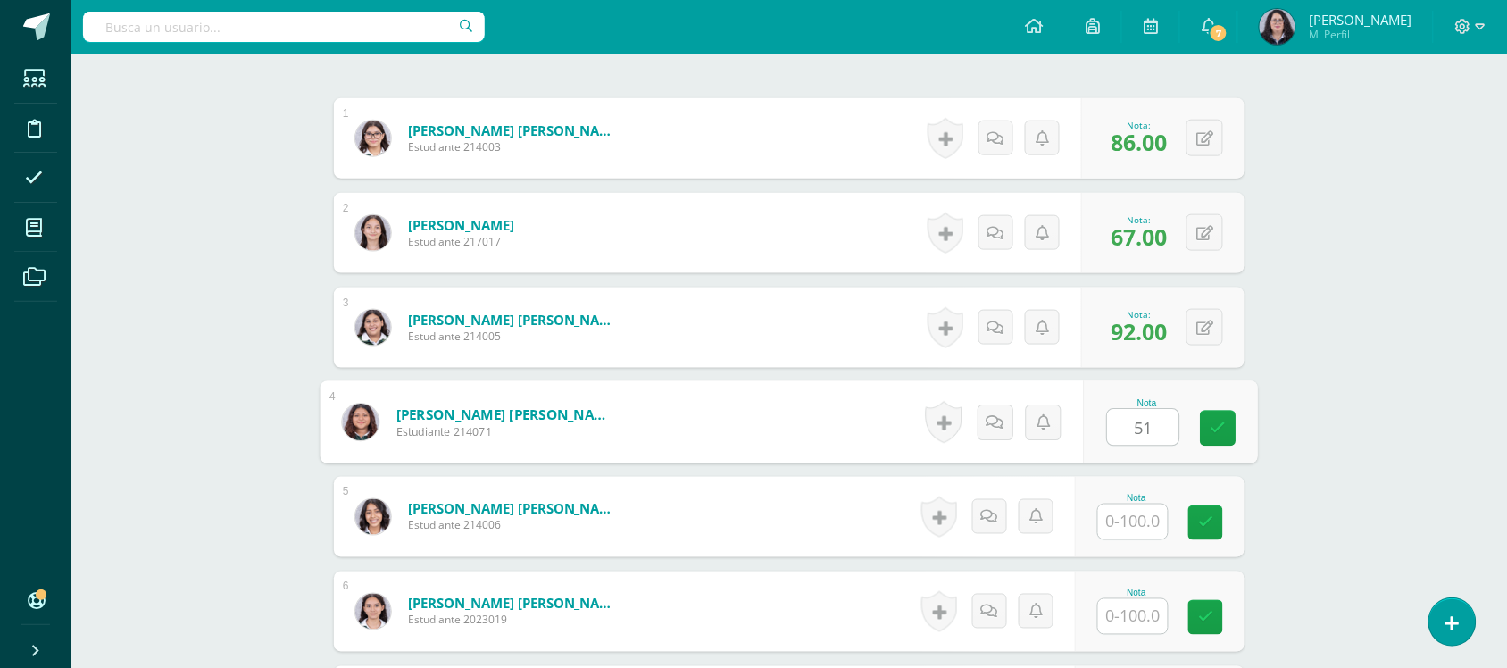
type input "51"
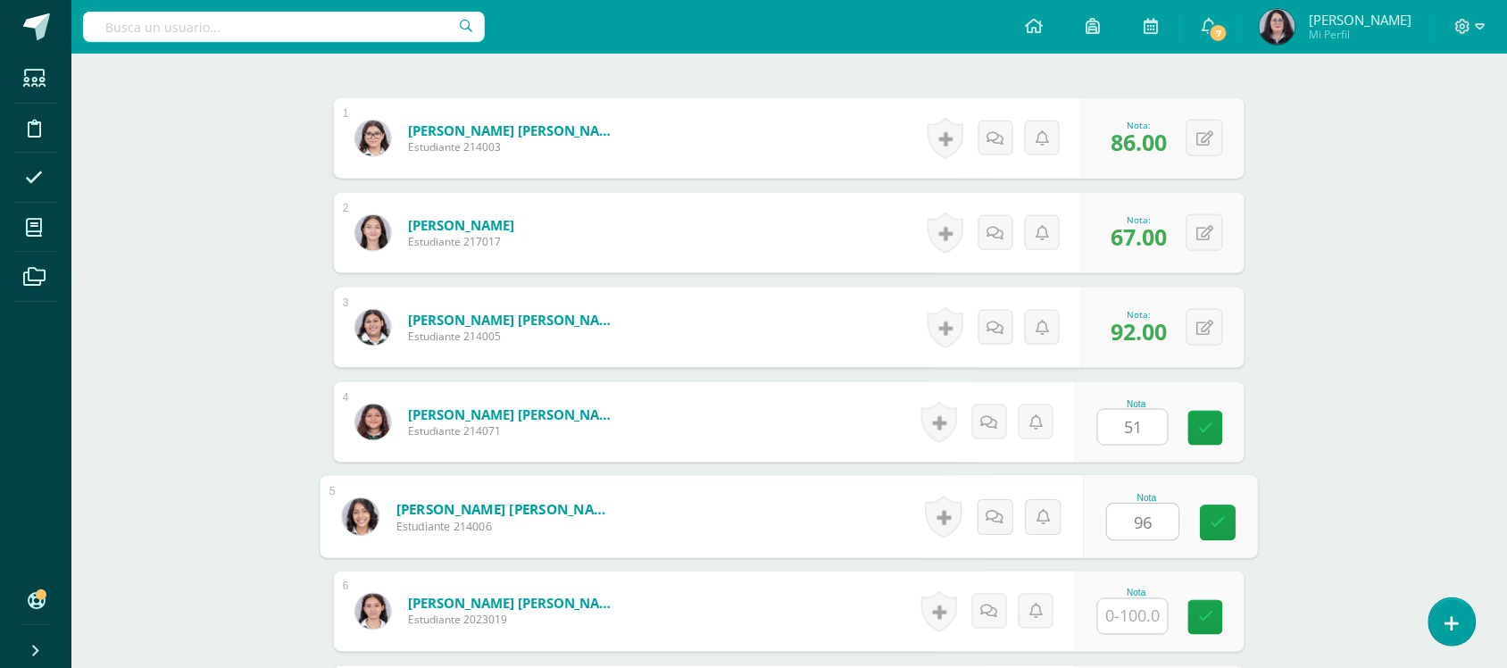
scroll to position [523, 0]
type input "96"
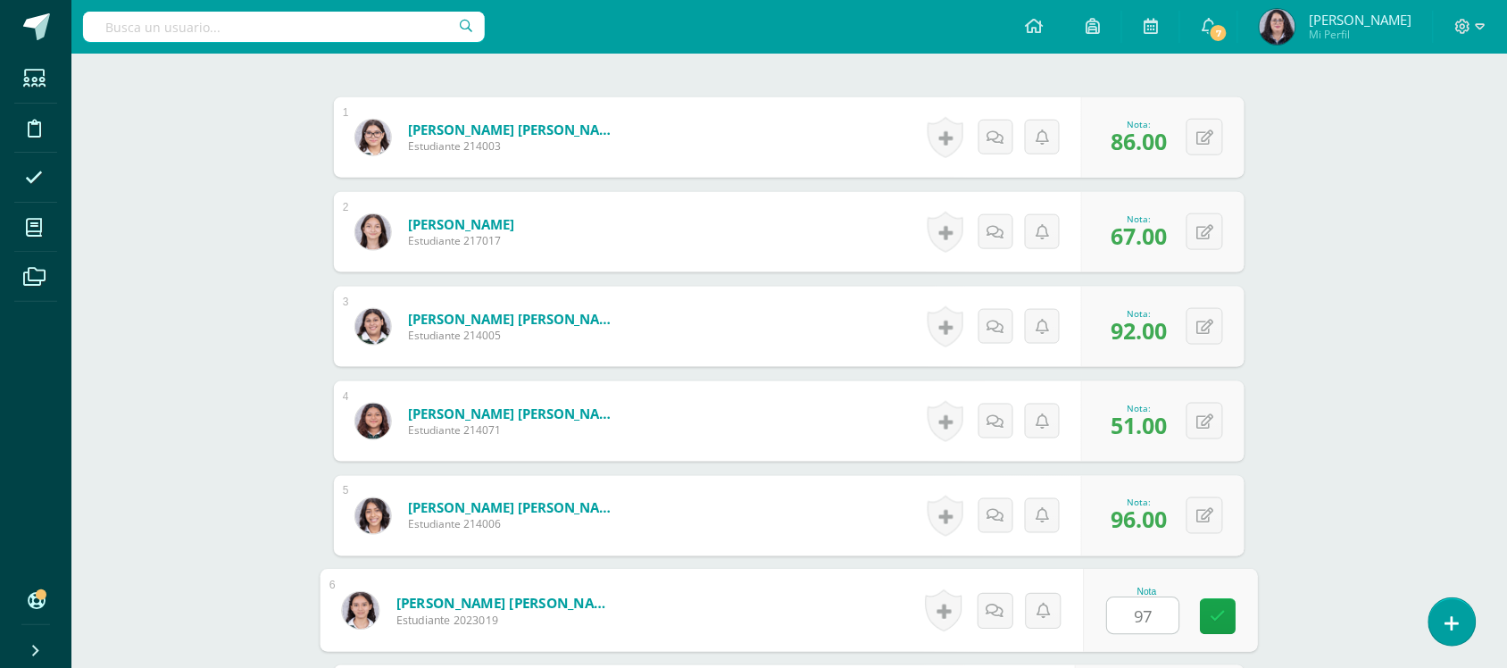
type input "97"
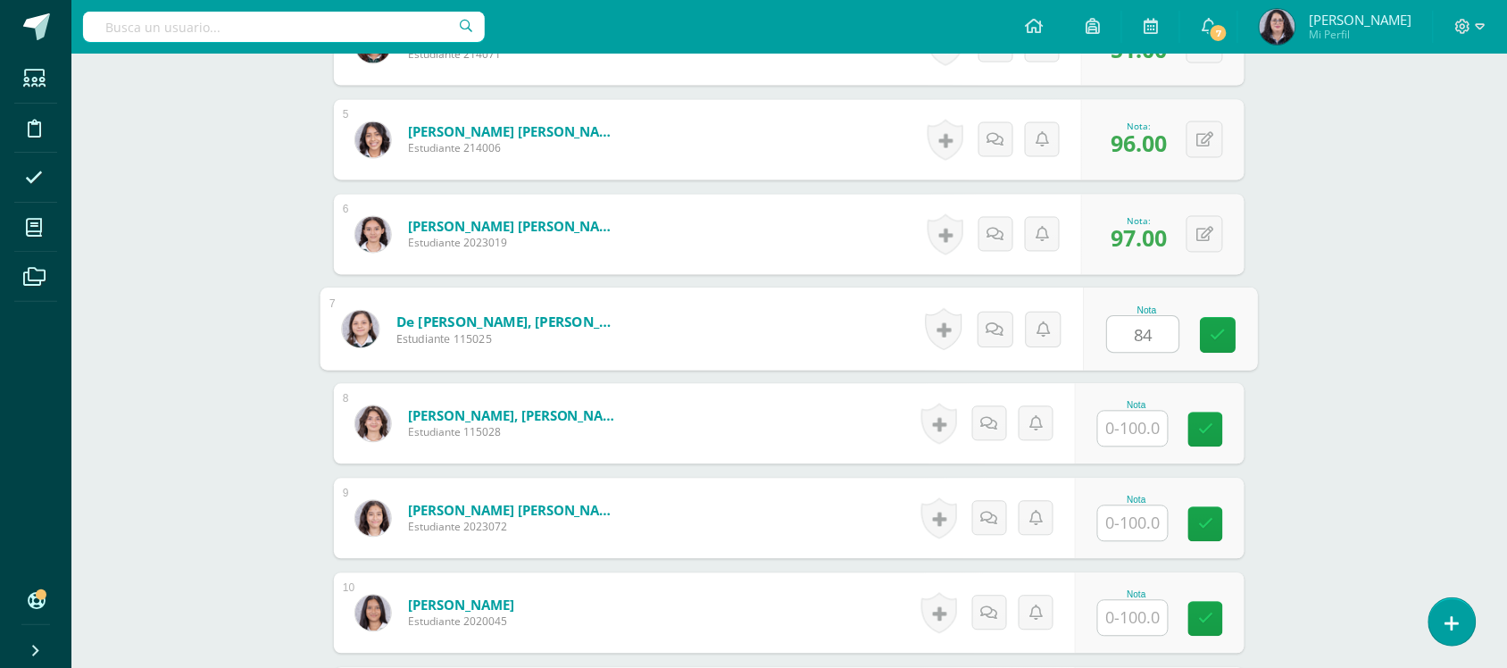
type input "84"
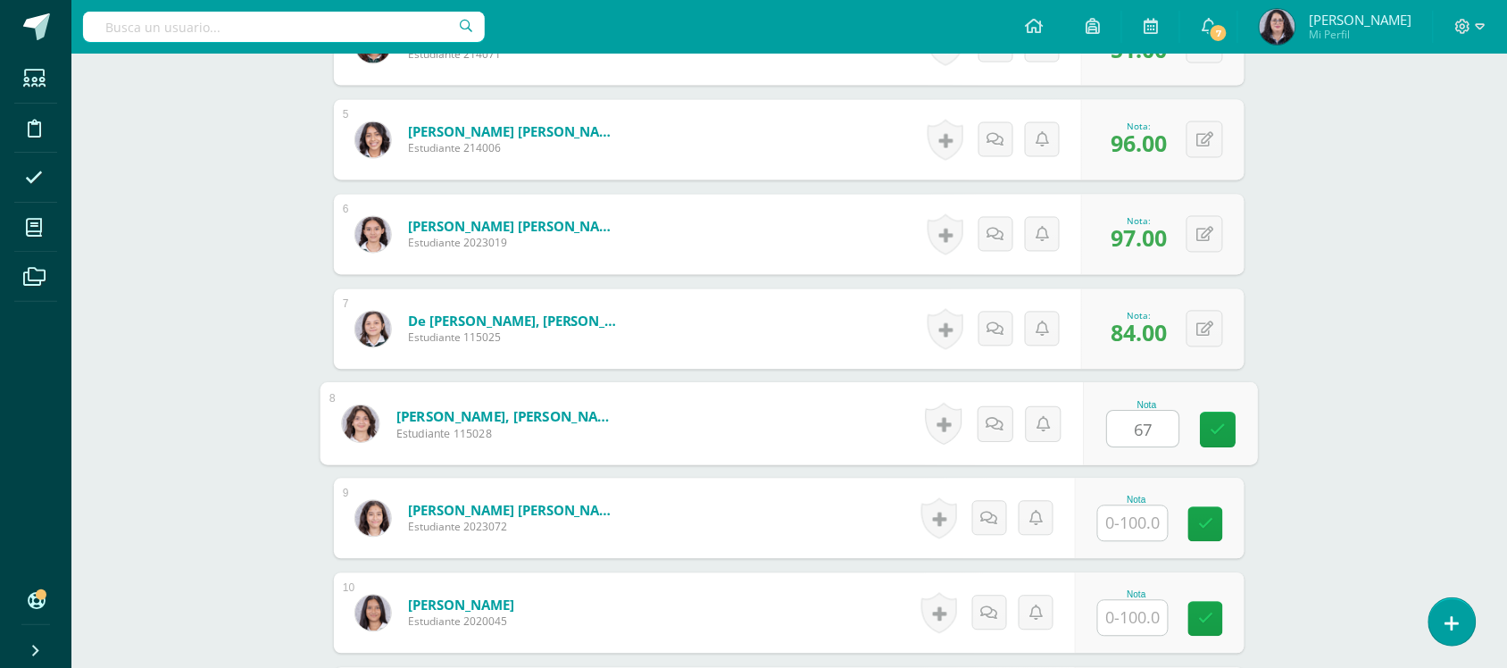
type input "67"
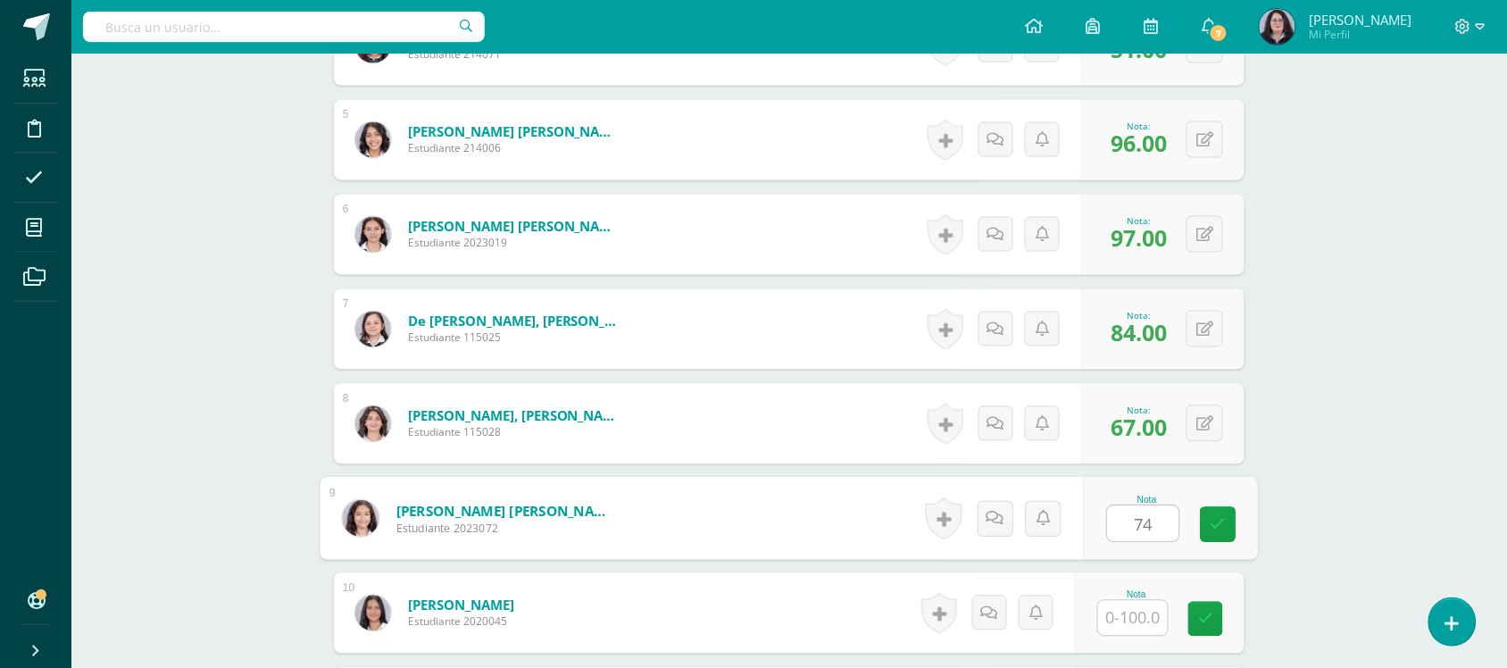
type input "74"
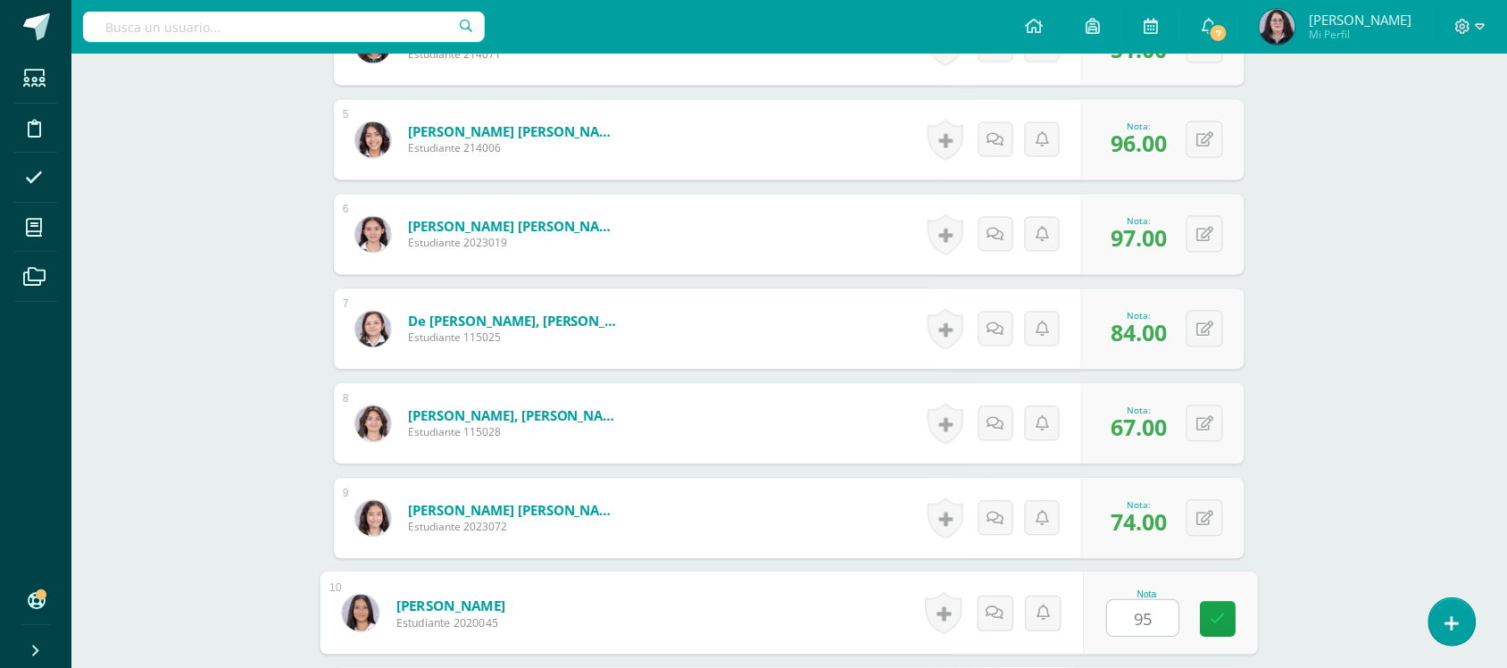
type input "95"
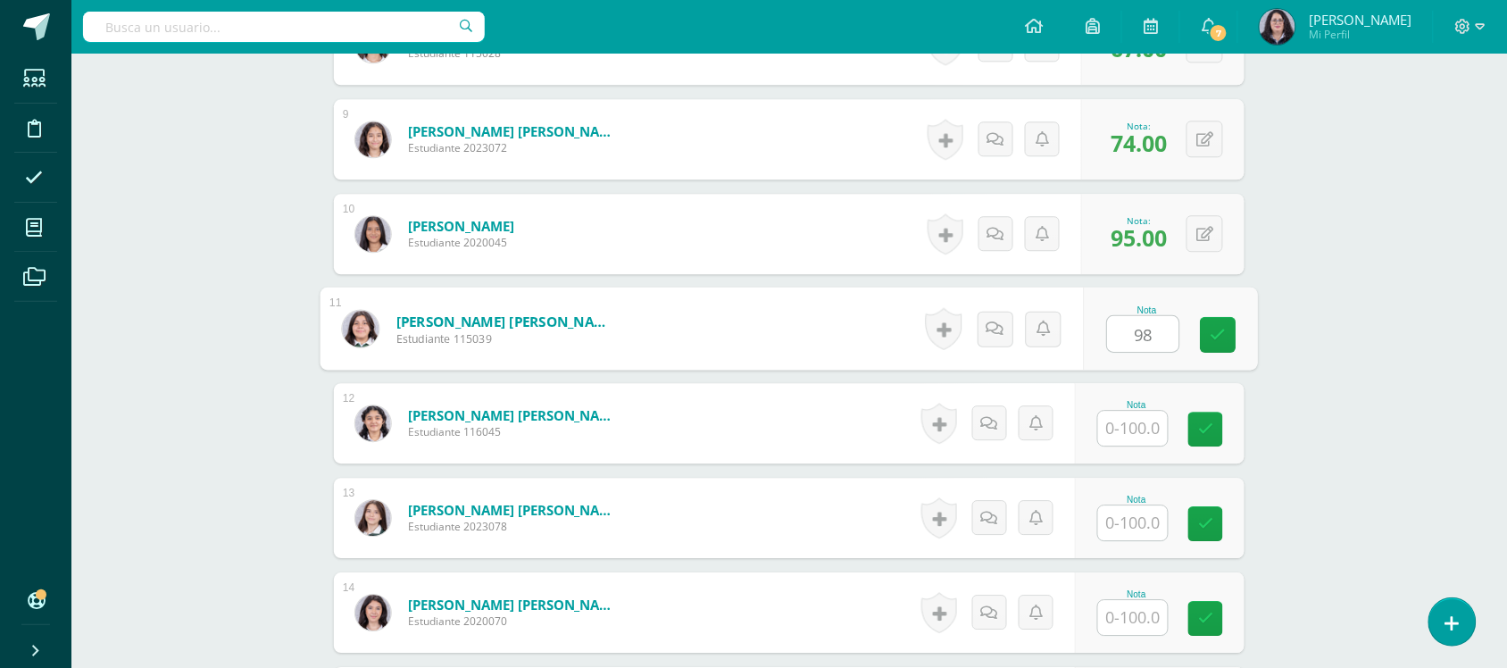
type input "98"
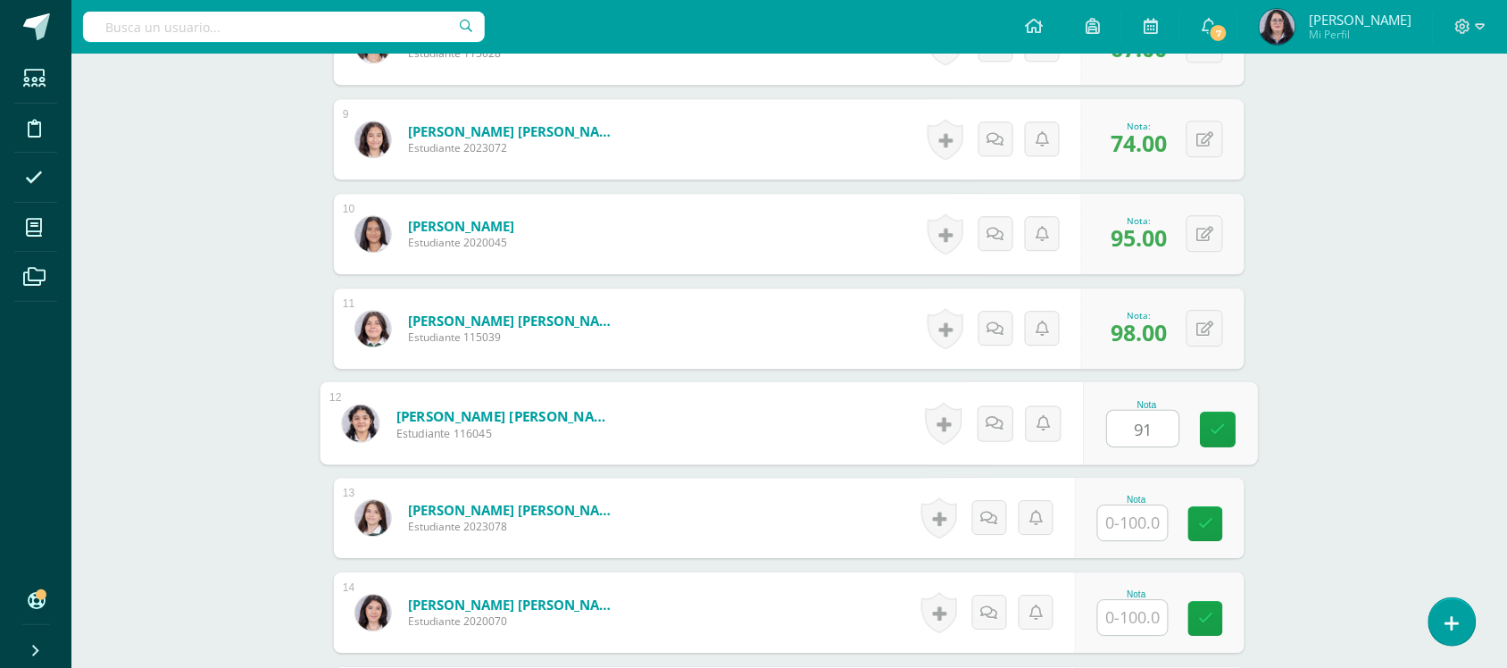
type input "91"
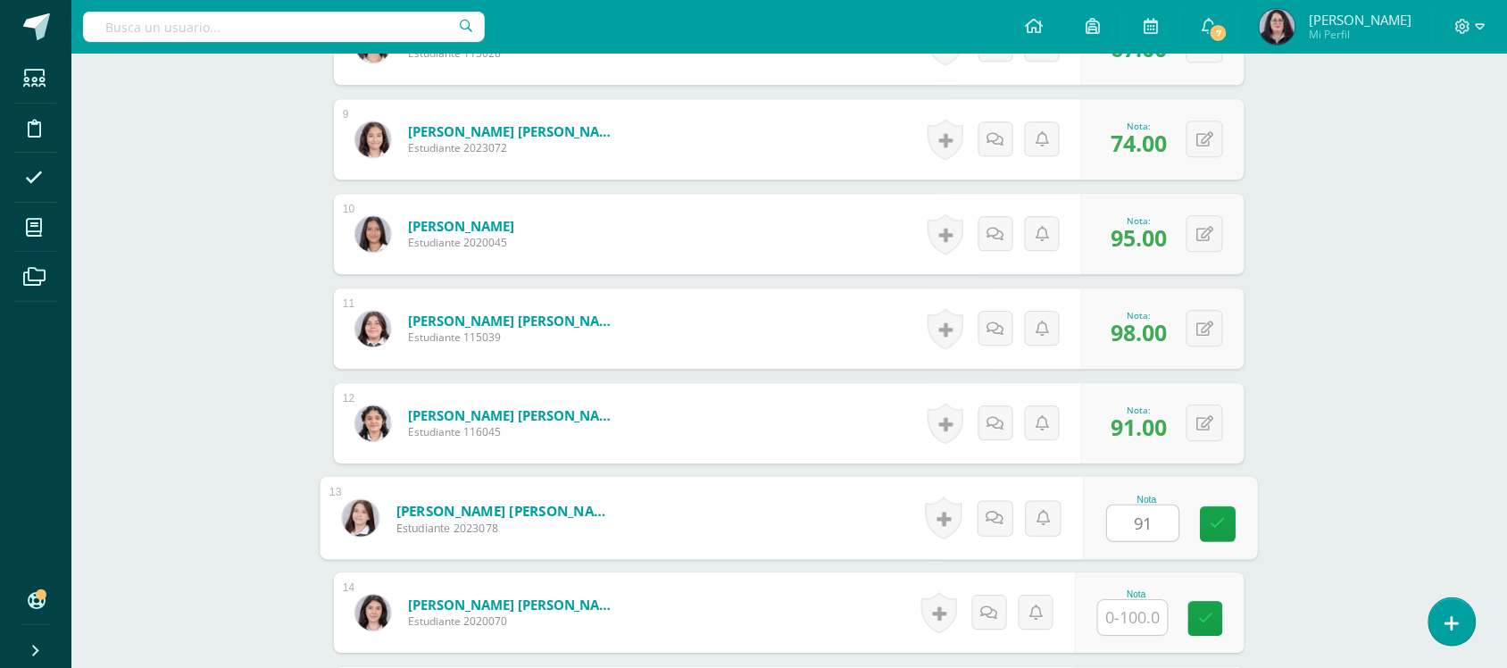
type input "91"
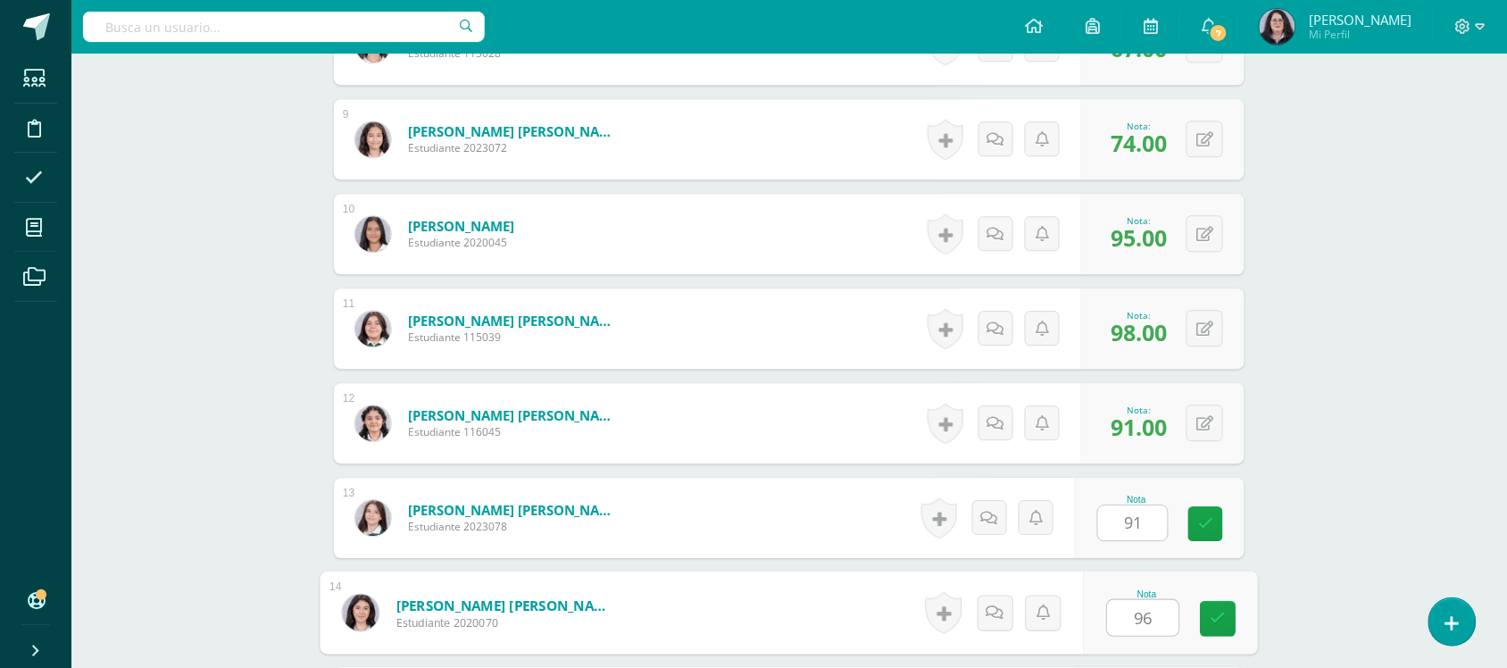
type input "96"
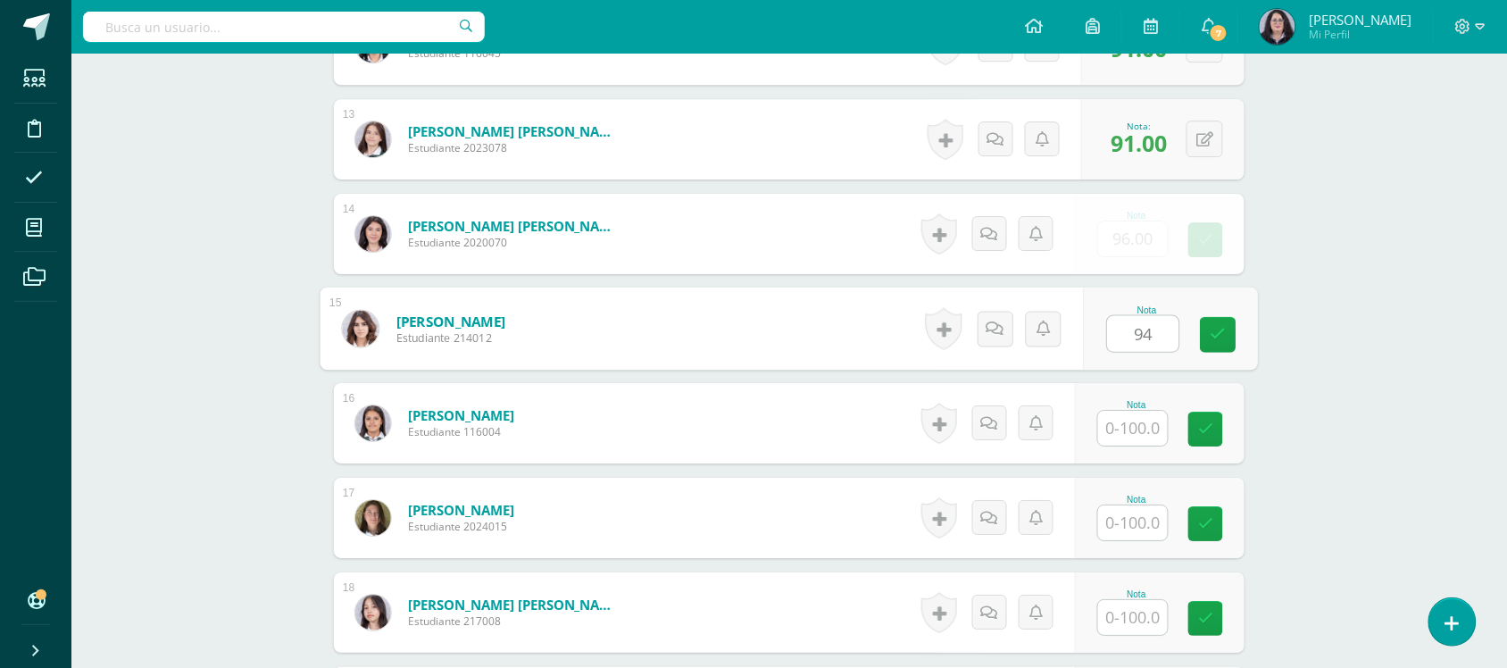
type input "94"
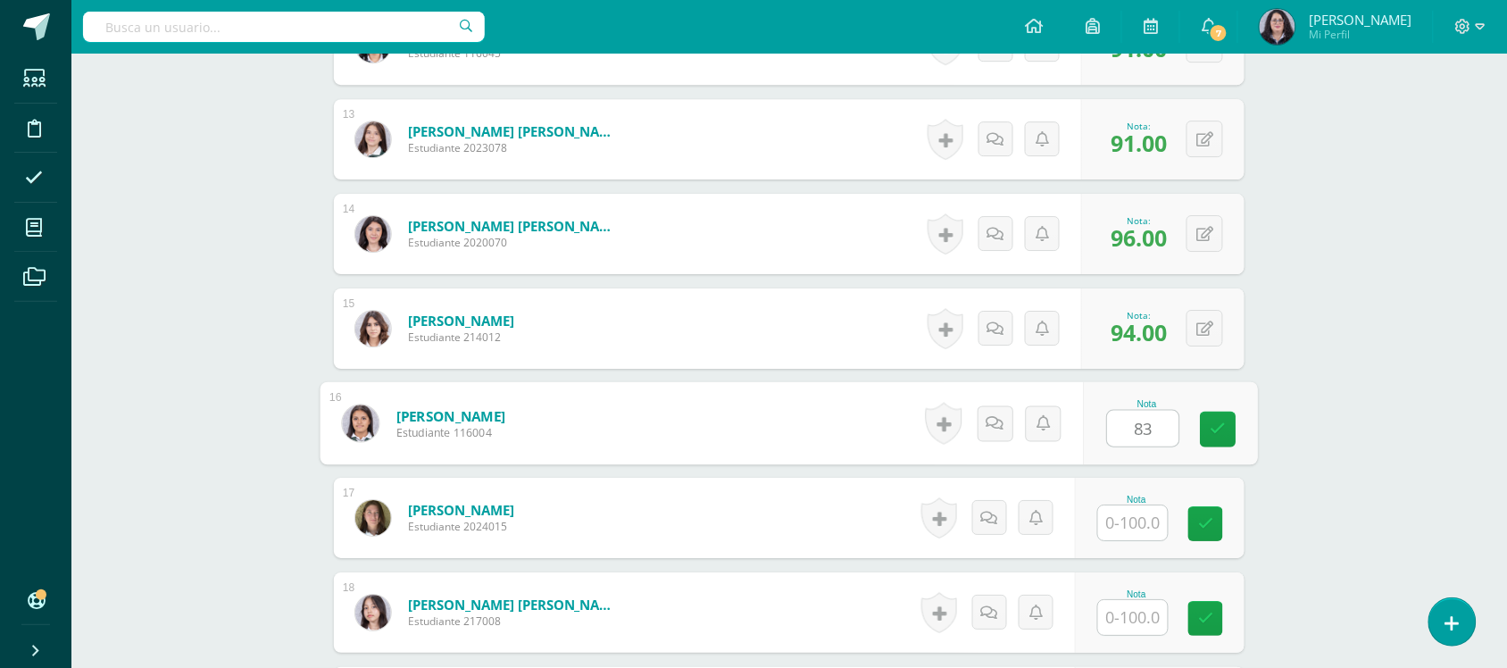
type input "83"
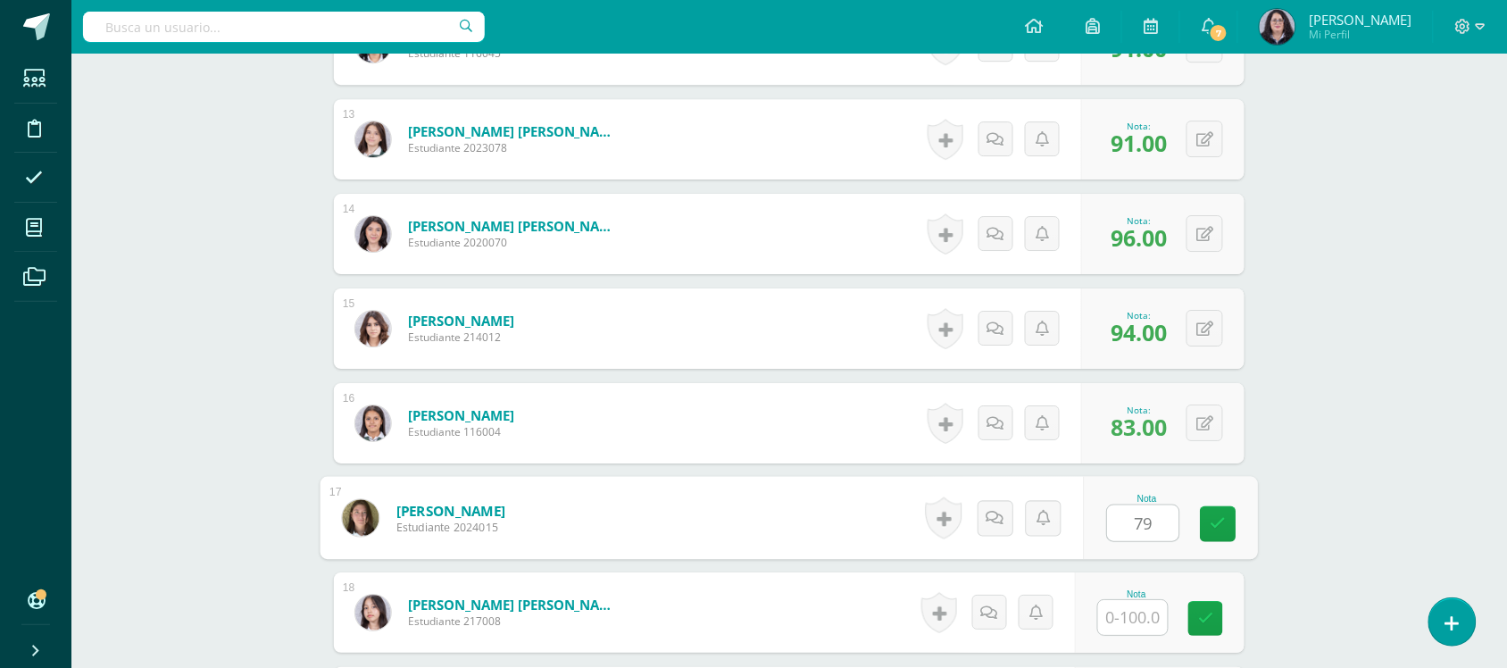
type input "79"
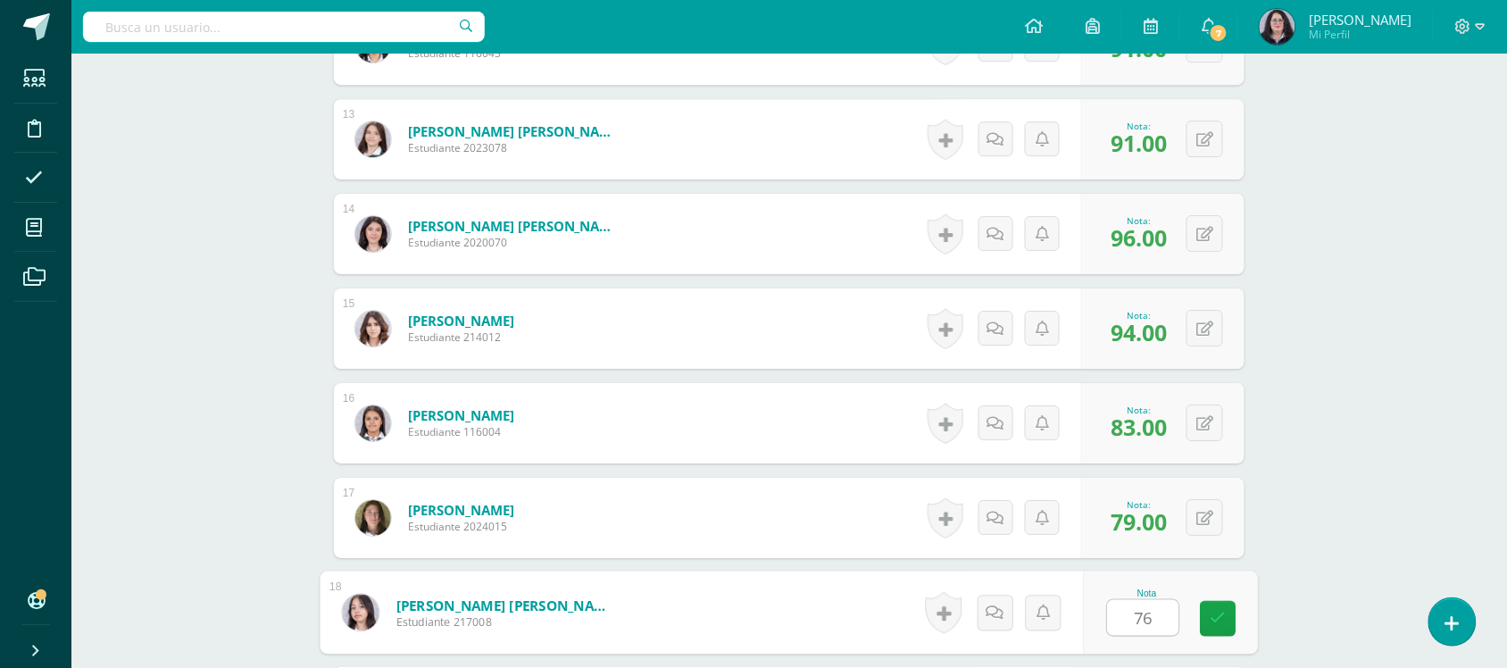
type input "76"
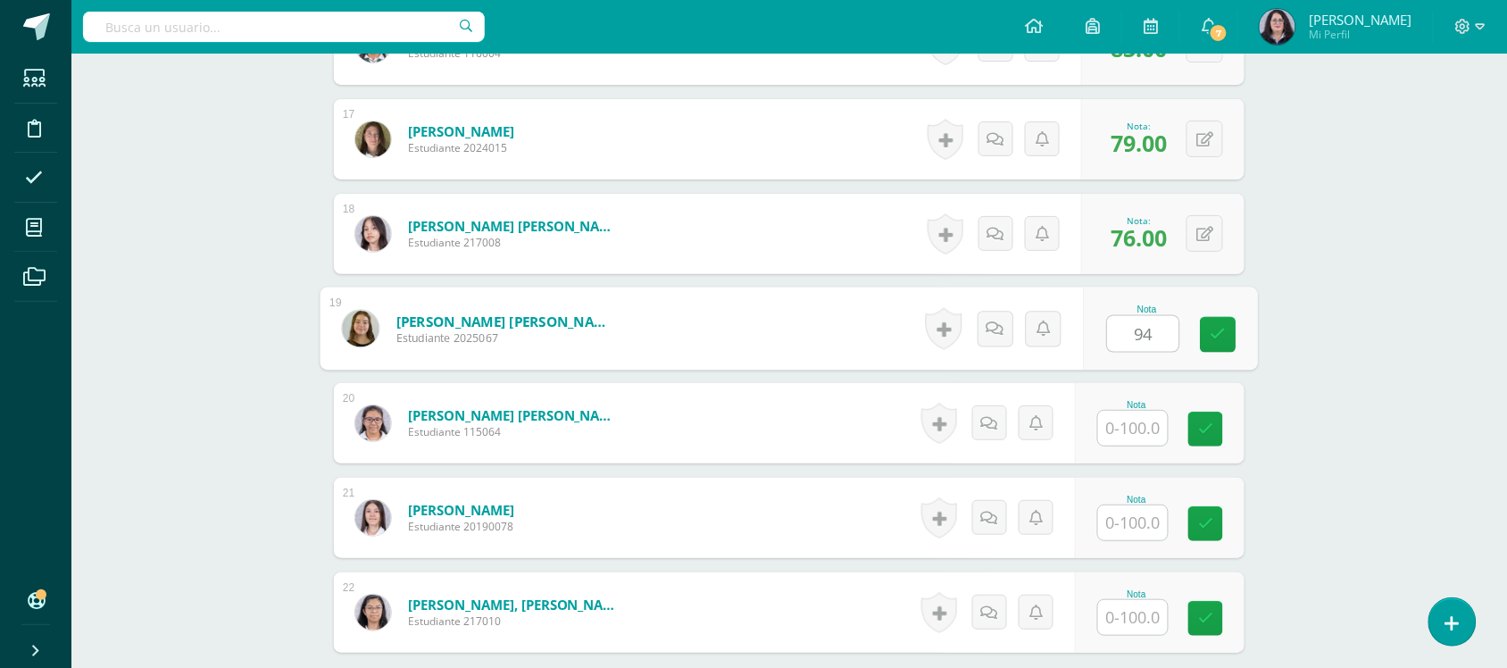
type input "94"
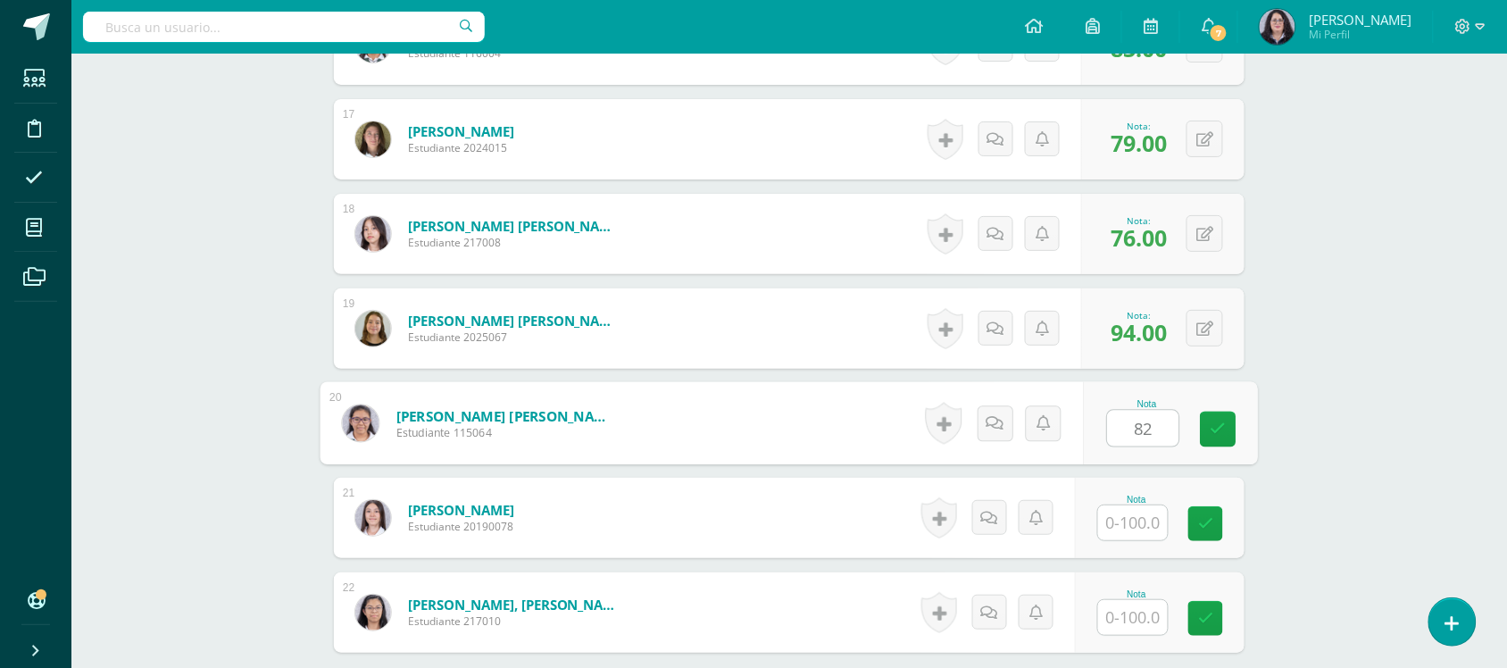
type input "82"
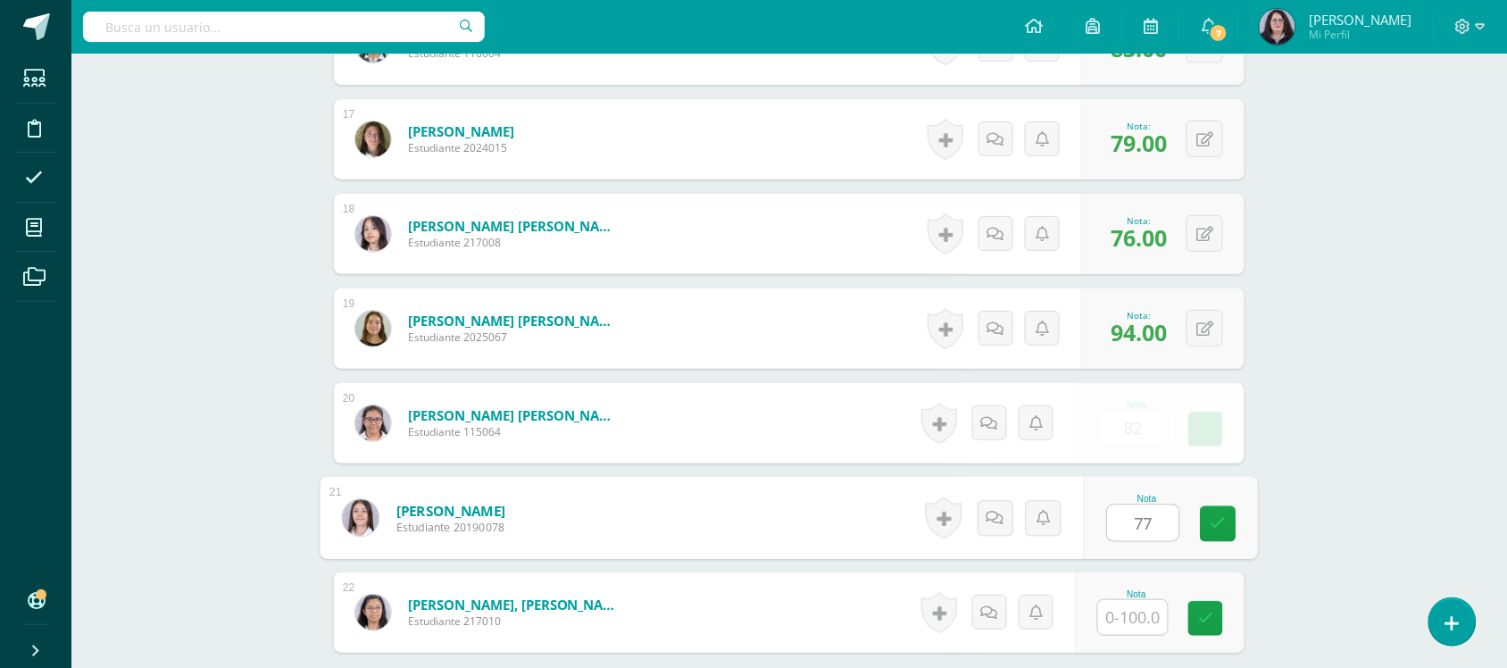
type input "77"
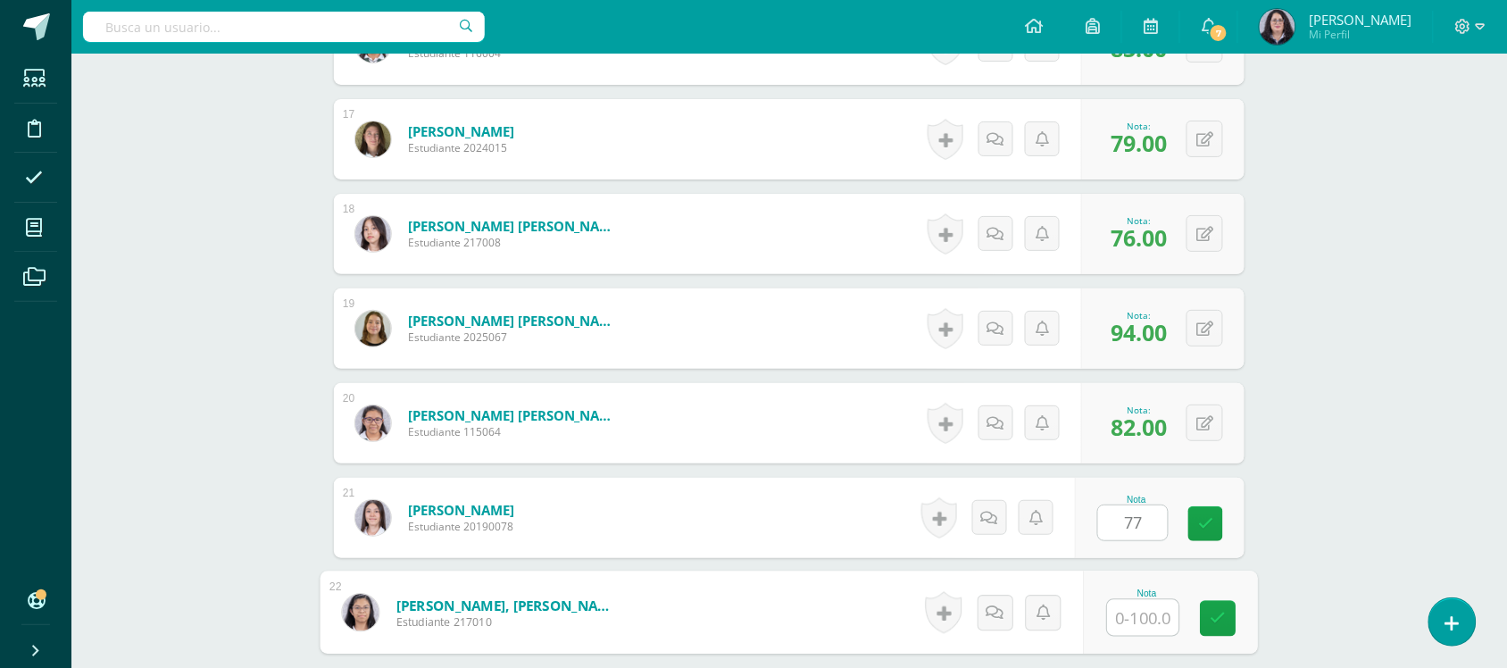
type input "7"
type input "58"
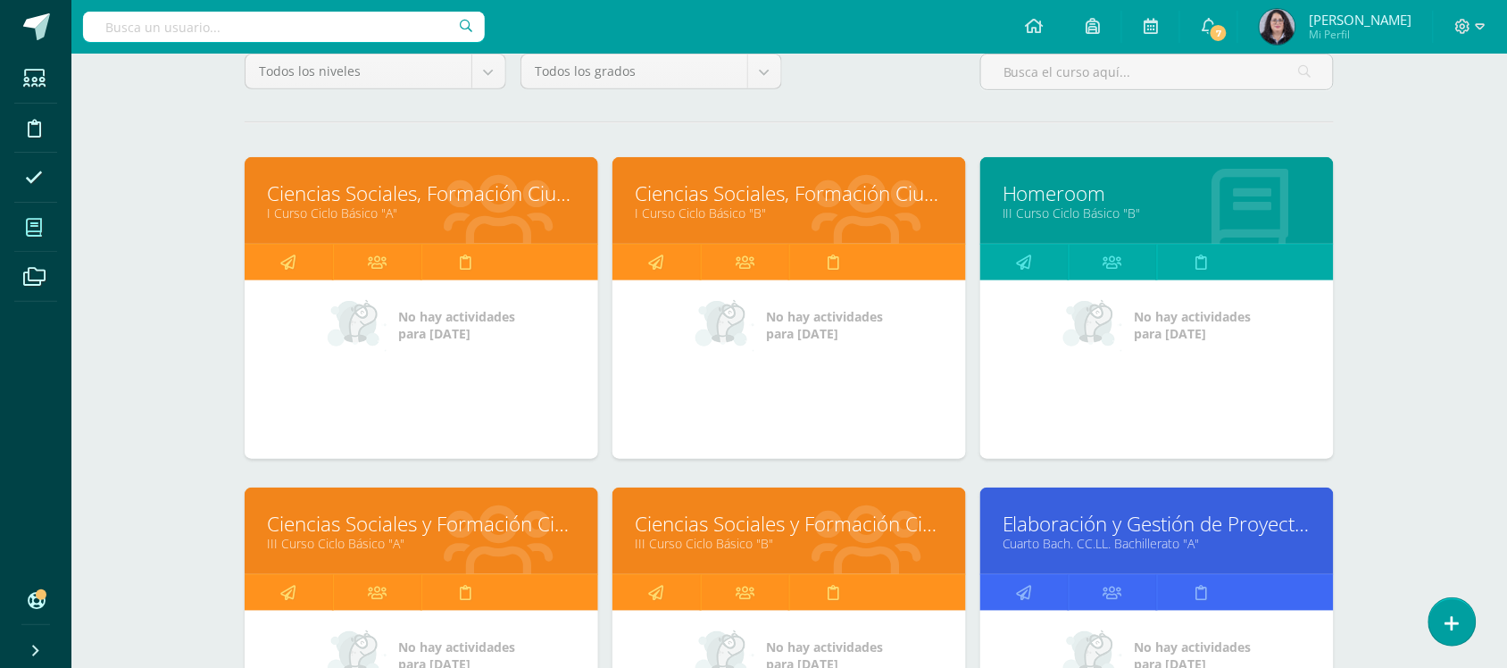
scroll to position [335, 0]
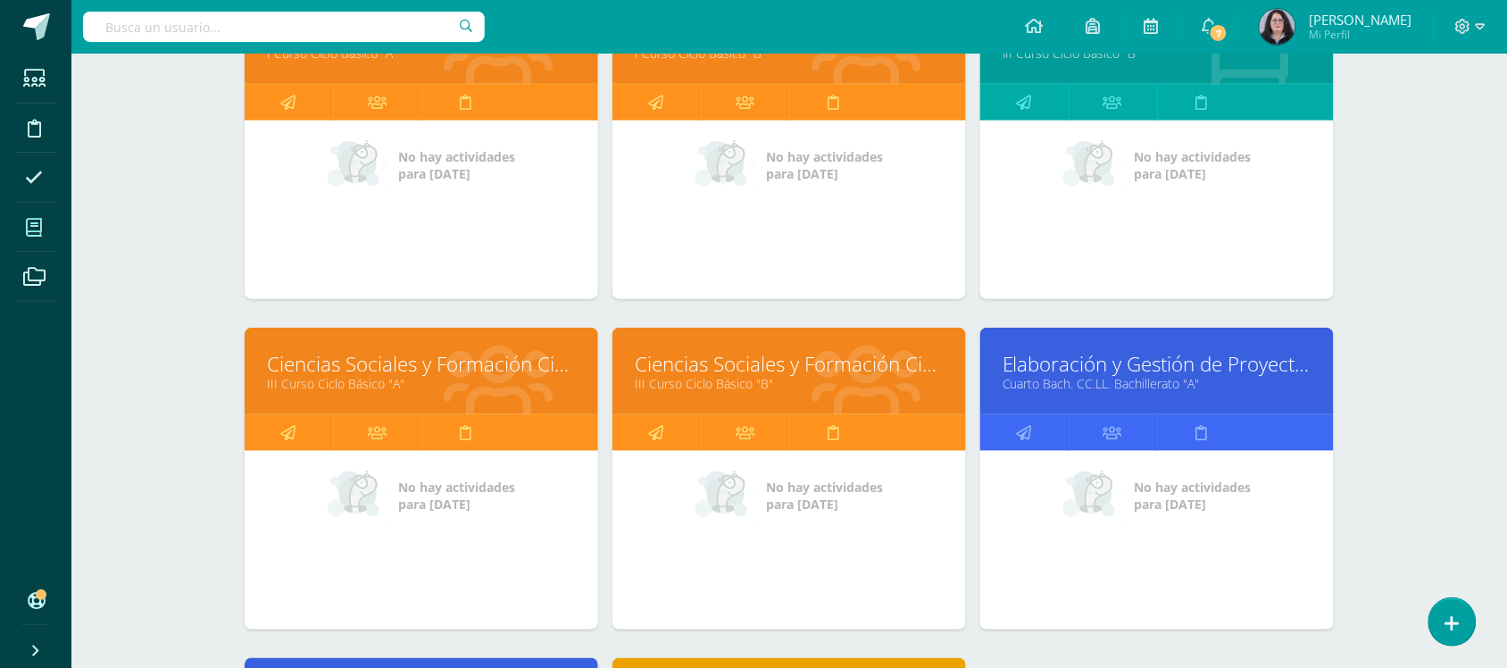
click at [1131, 371] on link "Elaboración y Gestión de Proyectos" at bounding box center [1157, 364] width 309 height 28
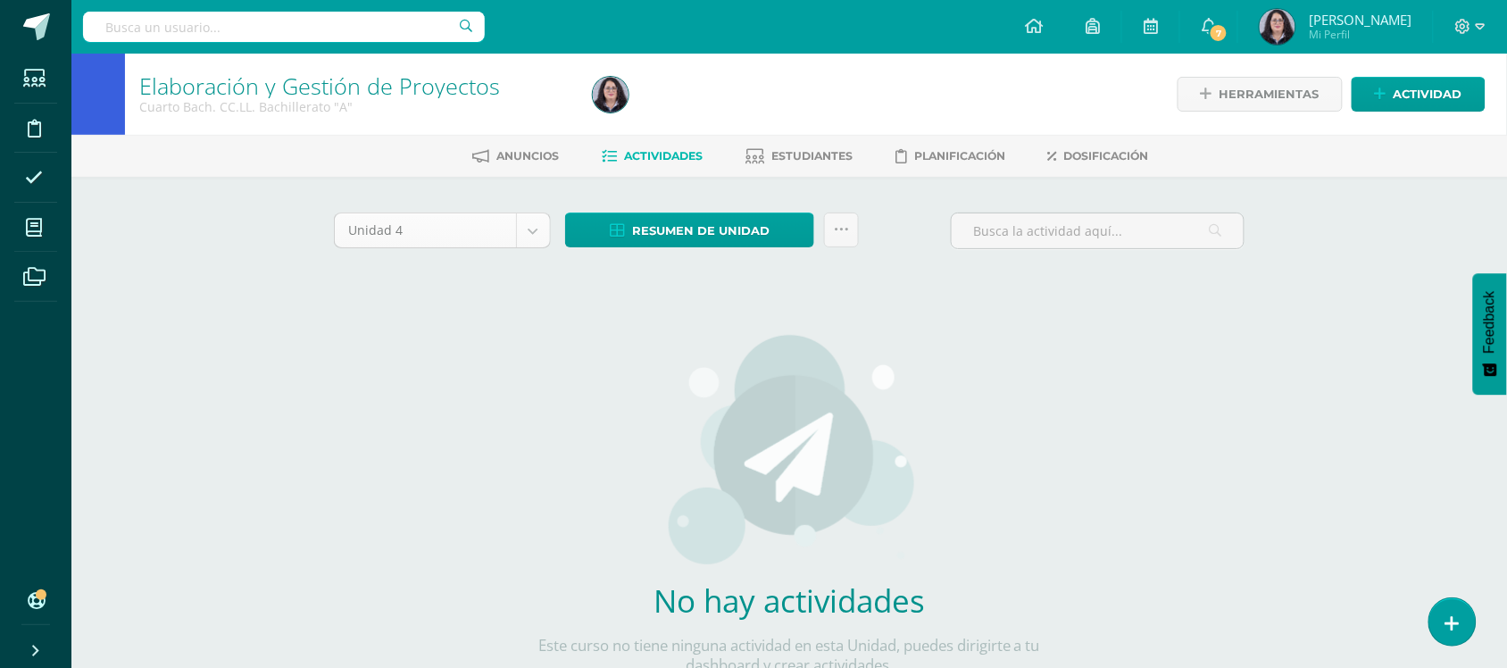
click at [518, 235] on body "Estudiantes Disciplina Asistencia Mis cursos Archivos Soporte Ayuda Reportar un…" at bounding box center [753, 383] width 1507 height 767
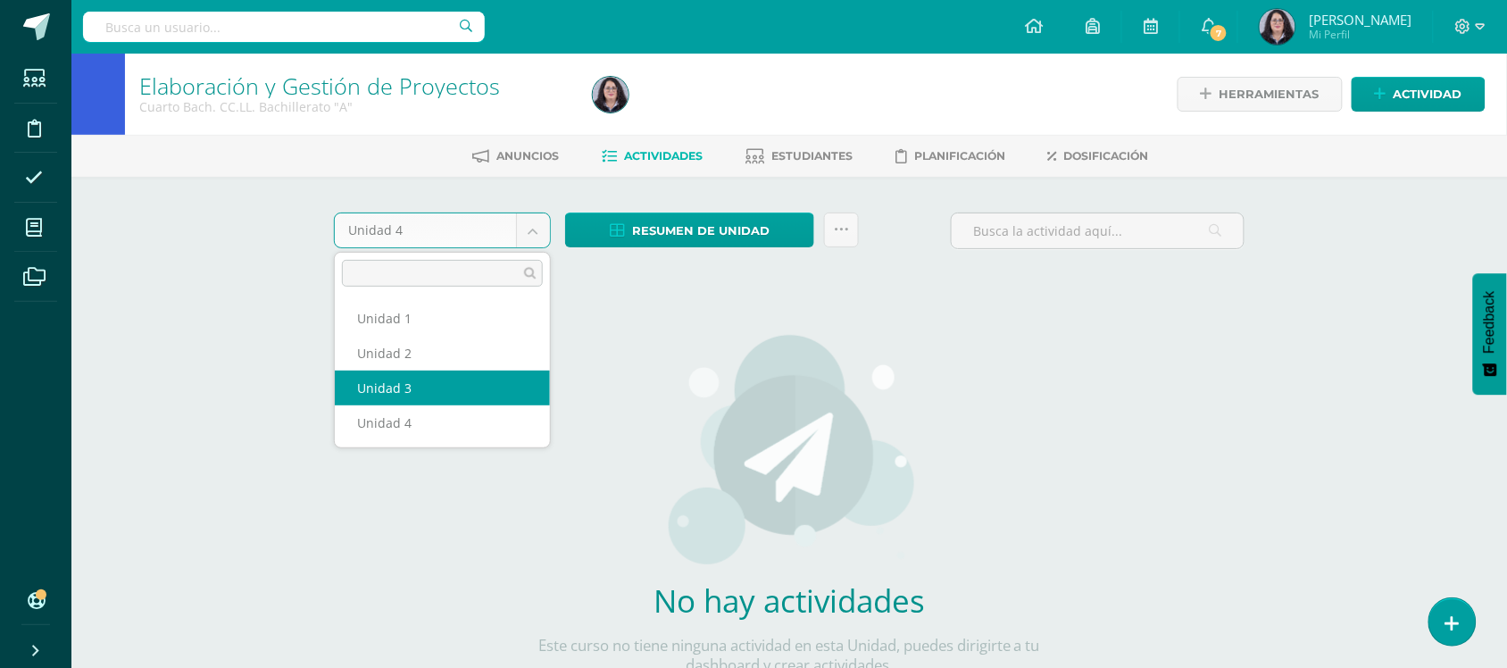
select select "Unidad 3"
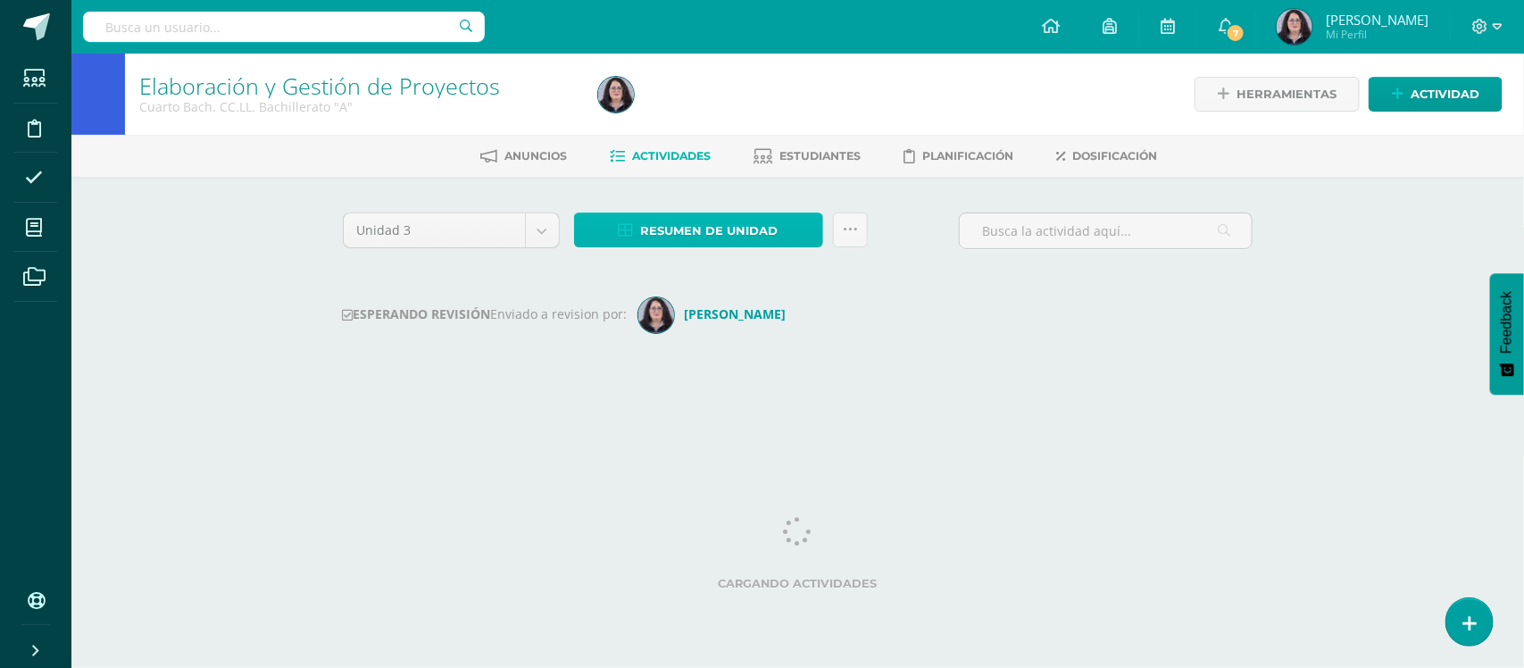
click at [721, 234] on span "Resumen de unidad" at bounding box center [709, 230] width 137 height 33
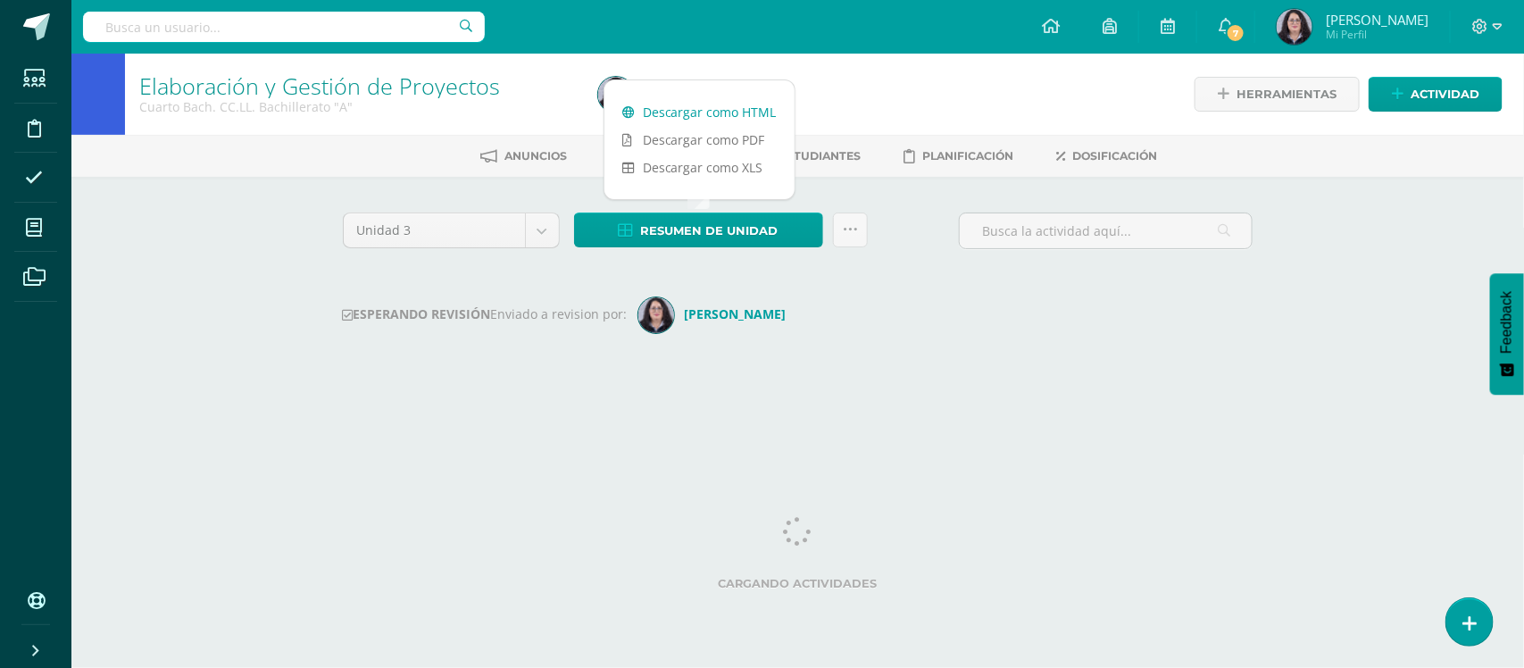
click at [737, 116] on link "Descargar como HTML" at bounding box center [699, 112] width 190 height 28
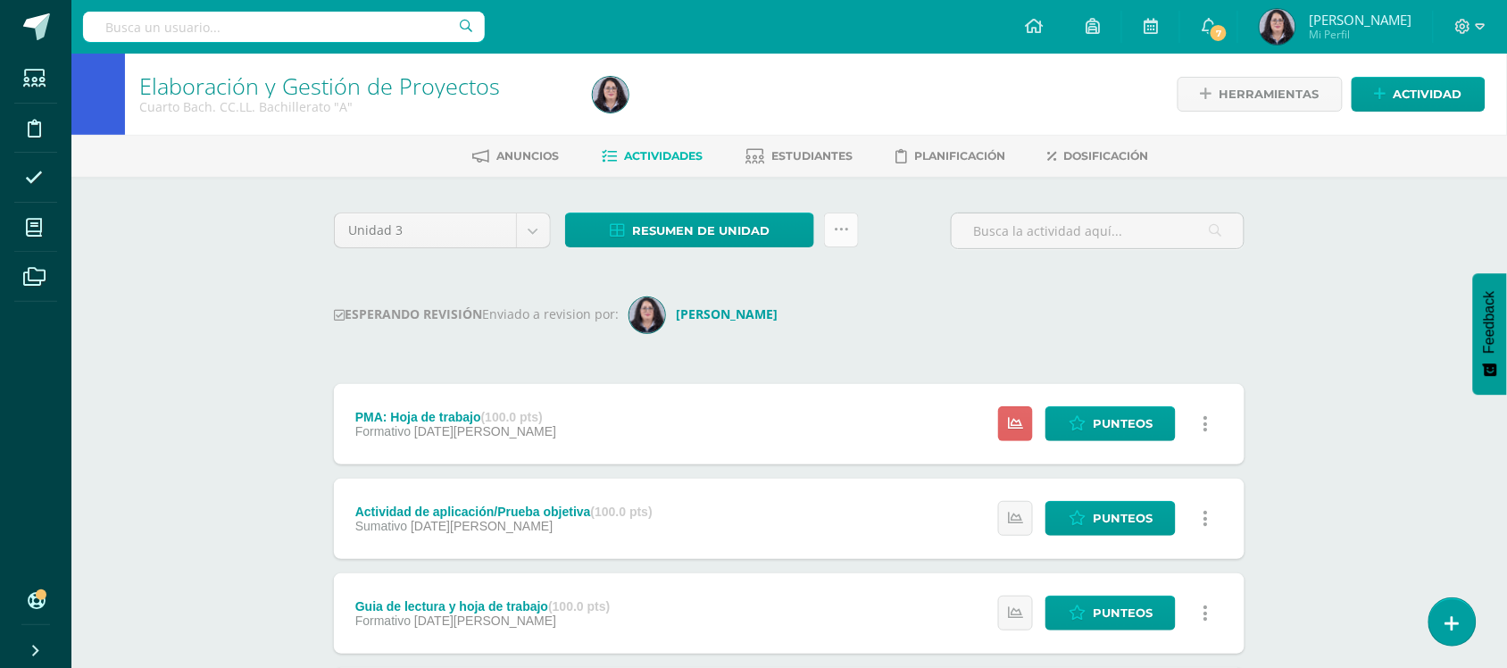
click at [837, 226] on icon at bounding box center [841, 229] width 15 height 15
click at [935, 302] on div "ESPERANDO REVISIÓN Enviado a revision por: [PERSON_NAME]" at bounding box center [789, 315] width 911 height 36
click at [862, 238] on div "Resumen de unidad" at bounding box center [712, 237] width 308 height 51
click at [848, 235] on icon at bounding box center [841, 229] width 15 height 15
click at [820, 277] on link "Historial de actividad" at bounding box center [799, 278] width 183 height 28
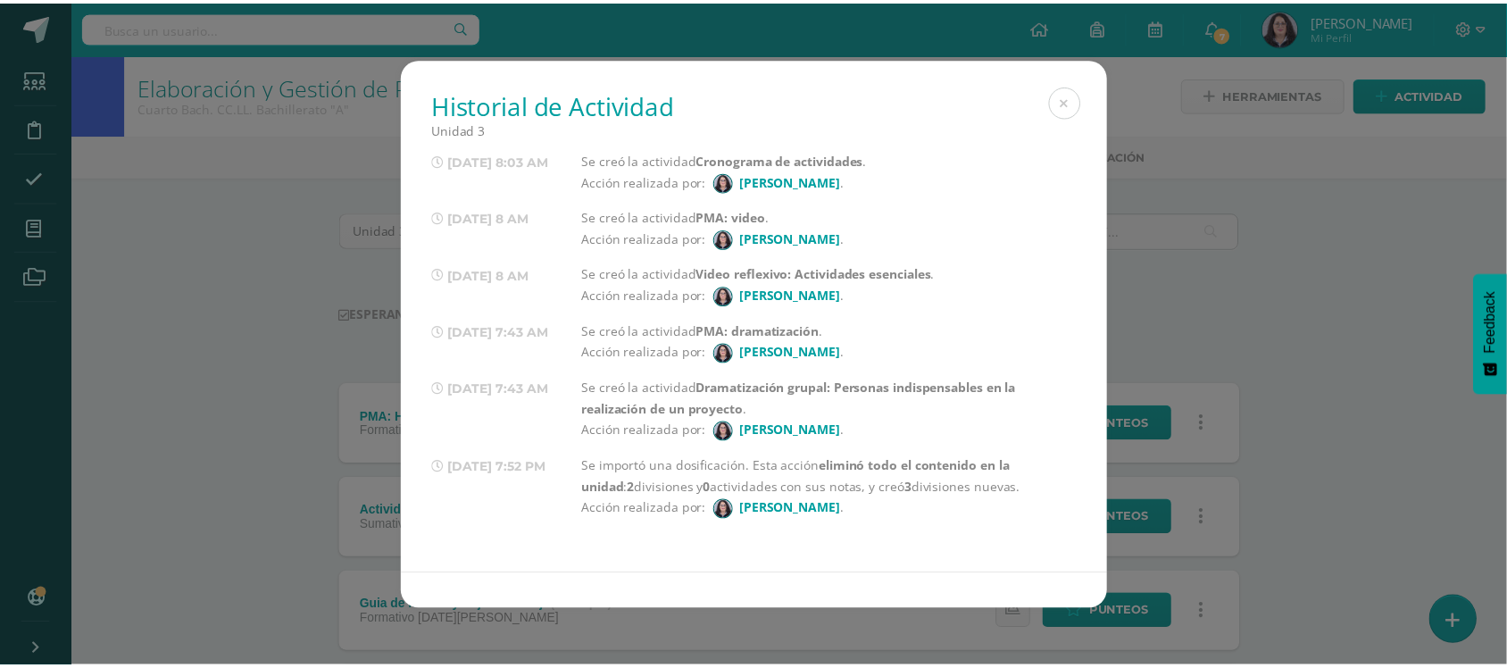
scroll to position [1146, 0]
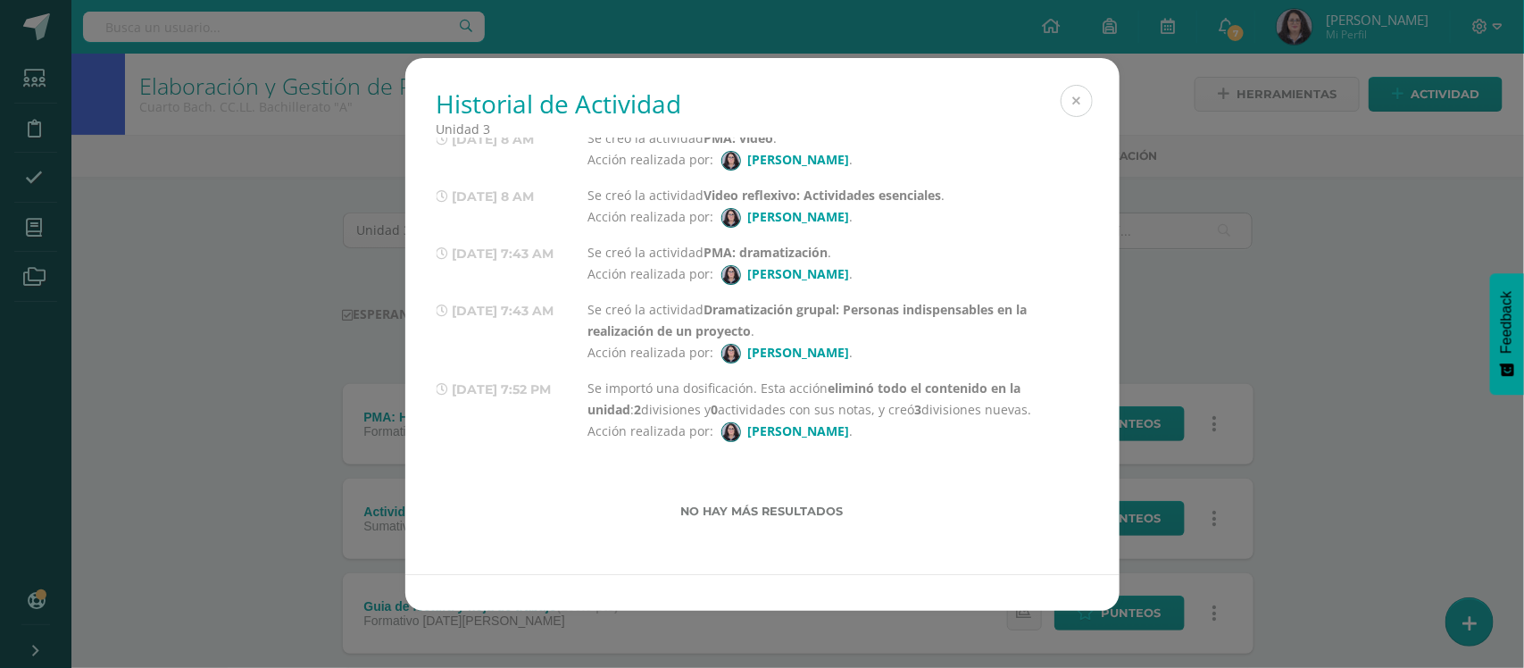
click at [1090, 105] on button at bounding box center [1077, 101] width 32 height 32
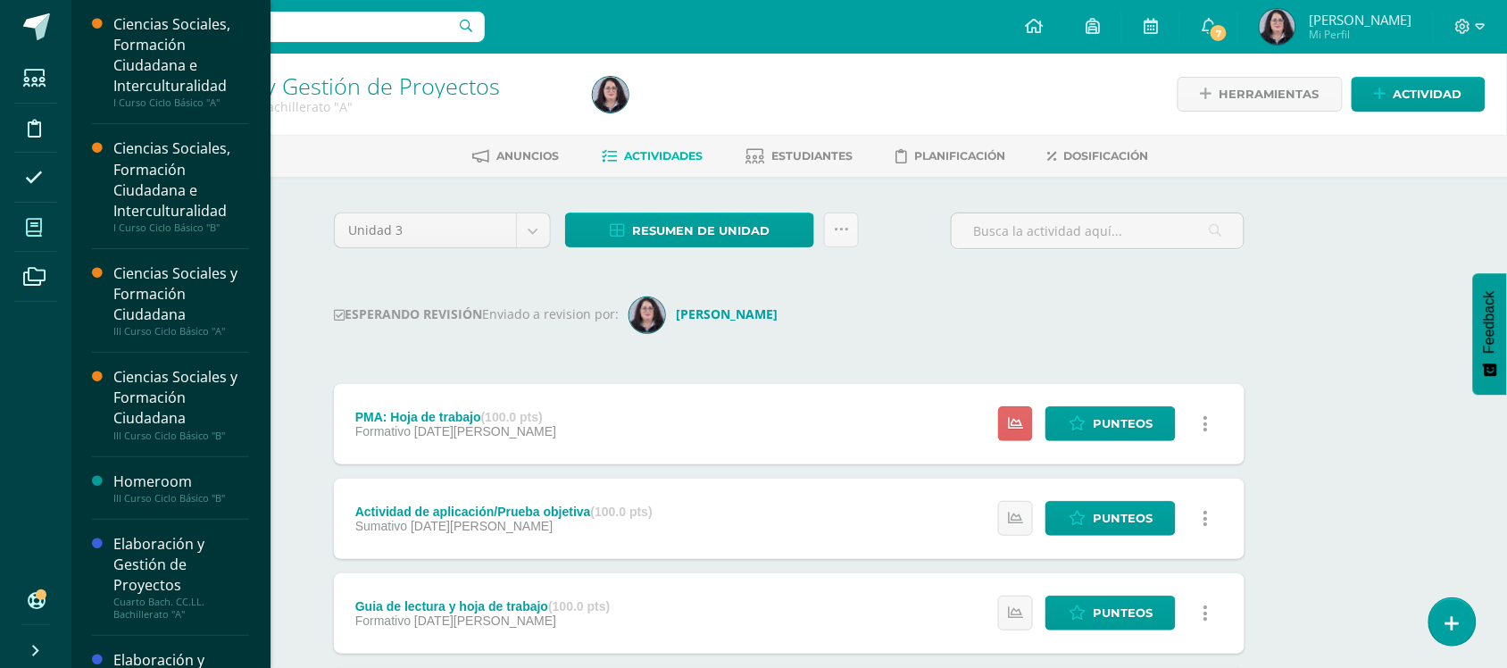
click at [26, 226] on icon at bounding box center [34, 228] width 16 height 18
